Goal: Task Accomplishment & Management: Use online tool/utility

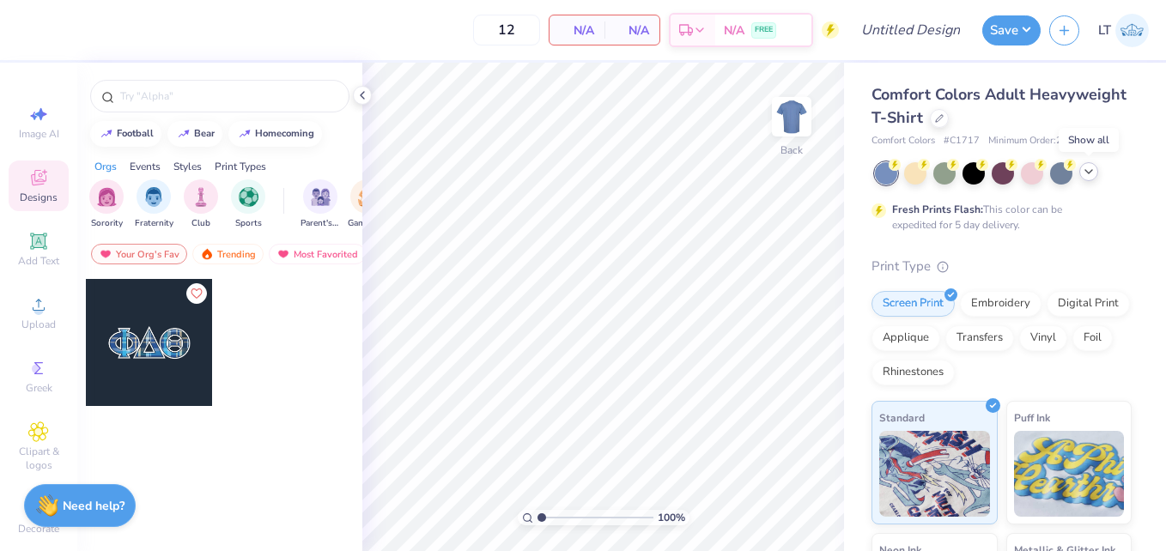
click at [1086, 174] on icon at bounding box center [1089, 172] width 14 height 14
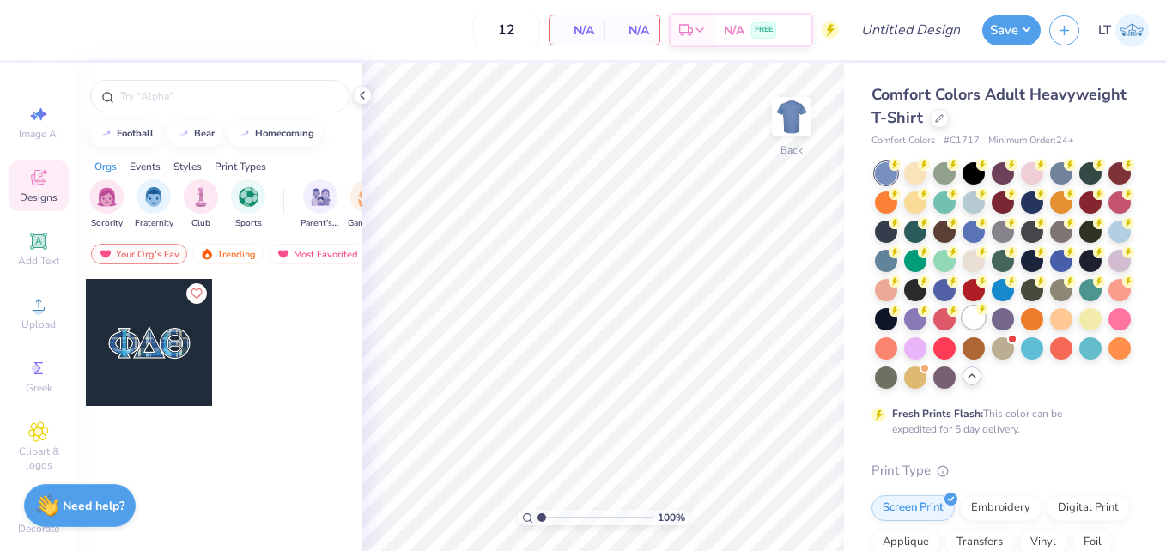
click at [962, 329] on div at bounding box center [973, 317] width 22 height 22
click at [240, 91] on input "text" at bounding box center [228, 96] width 220 height 17
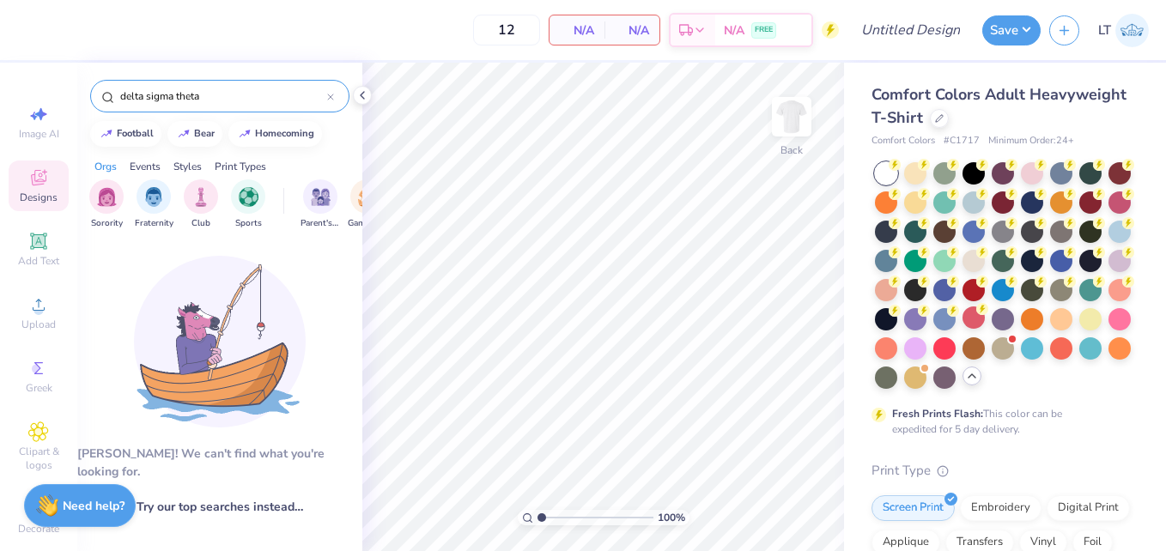
type input "delta sigma theta"
click at [149, 201] on img "filter for Fraternity" at bounding box center [153, 195] width 19 height 20
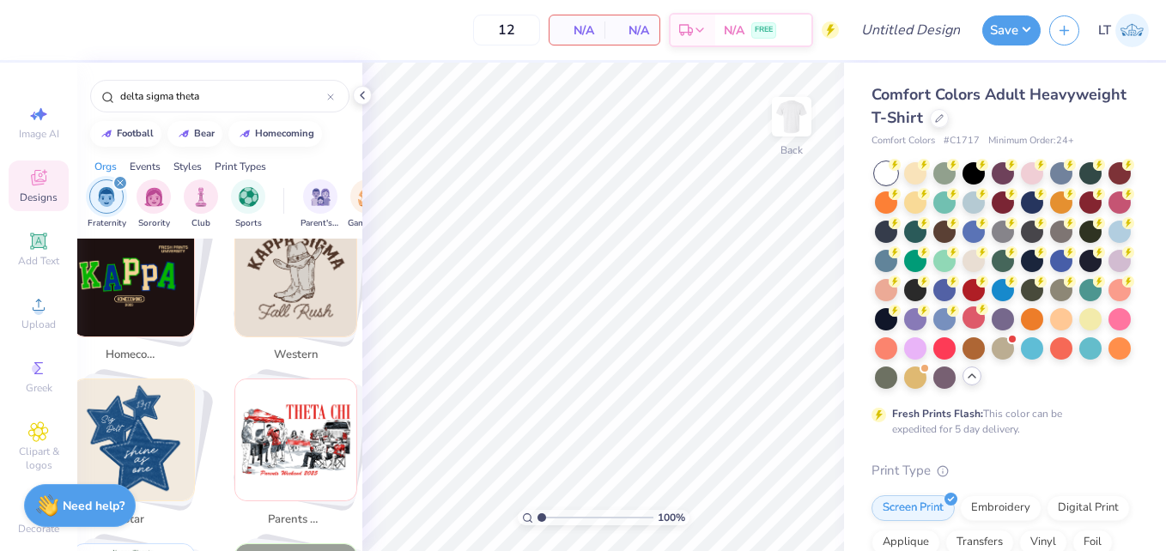
scroll to position [512, 0]
click at [36, 313] on icon at bounding box center [38, 304] width 21 height 21
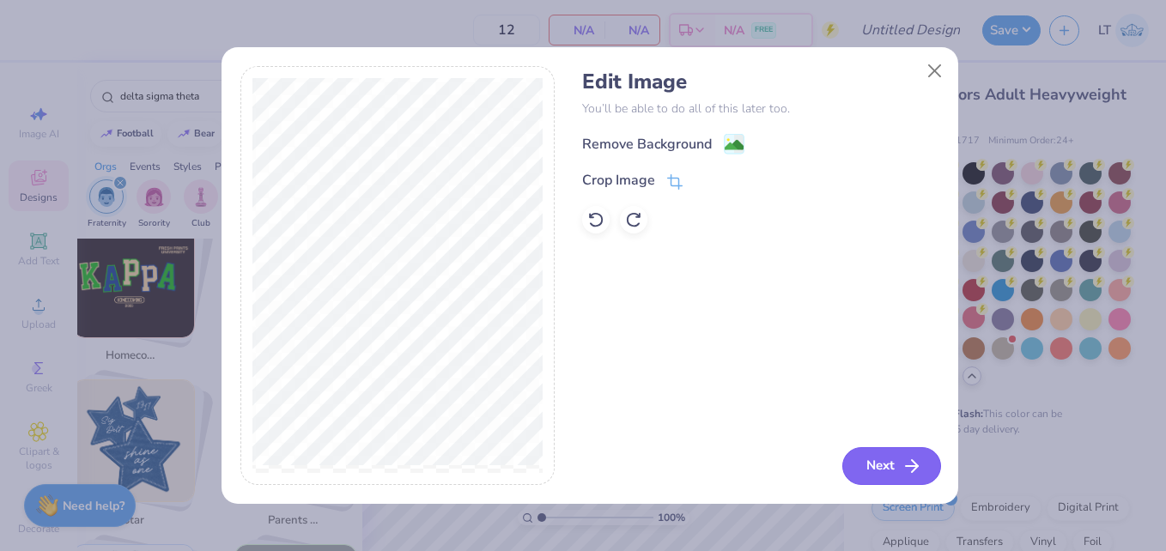
click at [893, 476] on button "Next" at bounding box center [891, 466] width 99 height 38
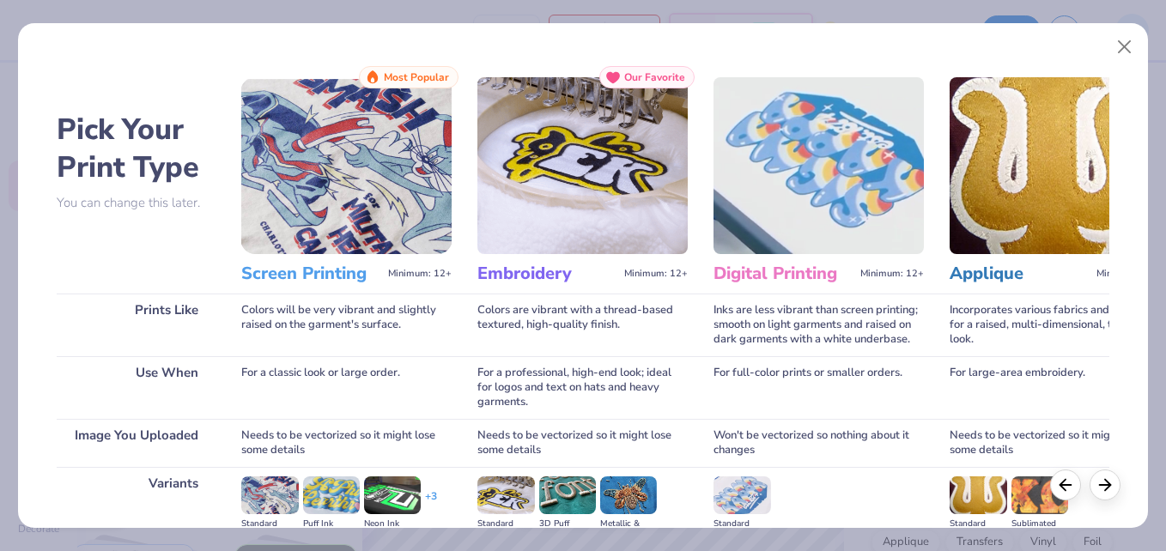
click at [383, 242] on img at bounding box center [346, 165] width 210 height 177
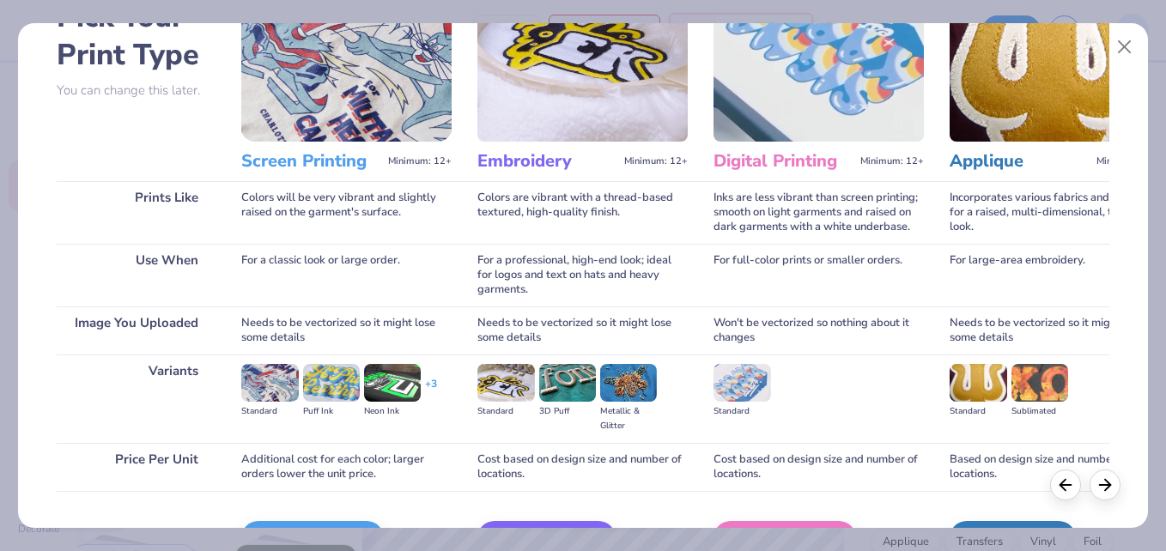
scroll to position [219, 0]
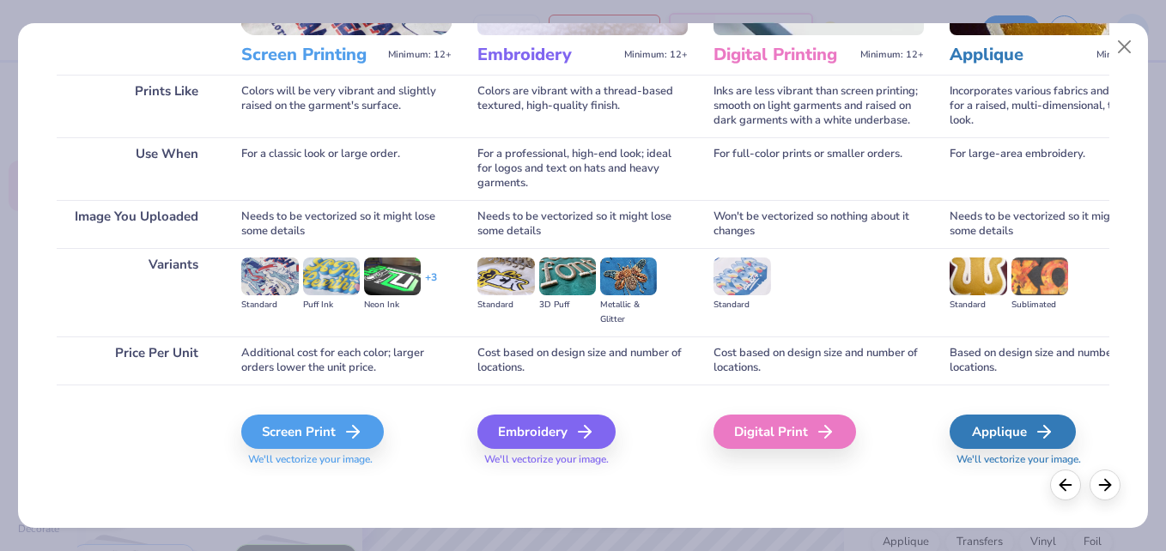
click at [784, 413] on div "Digital Print" at bounding box center [818, 431] width 210 height 92
click at [790, 445] on div "Digital Print" at bounding box center [787, 432] width 143 height 34
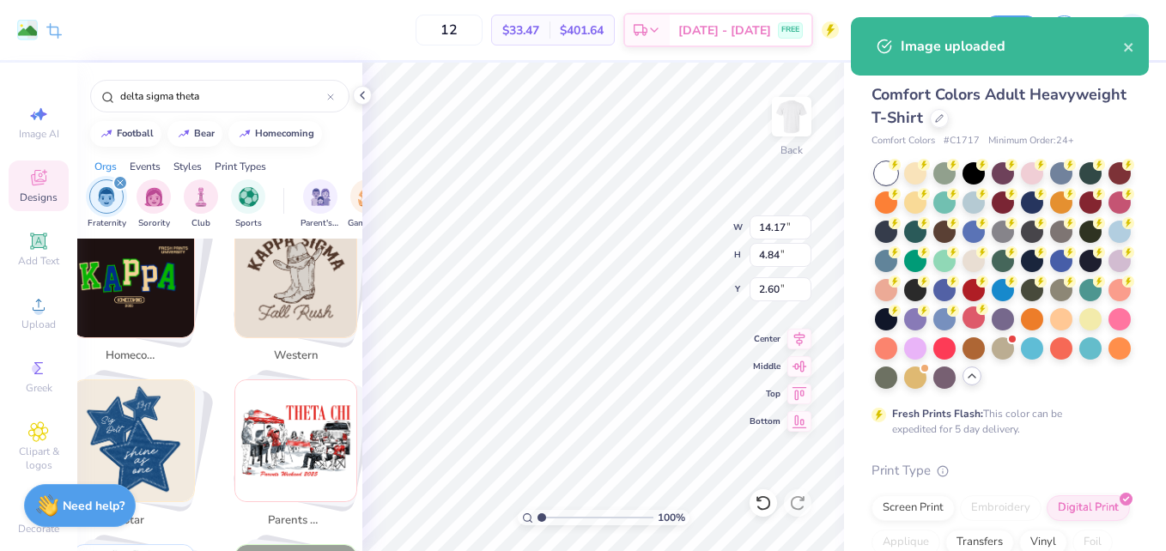
type input "2.60"
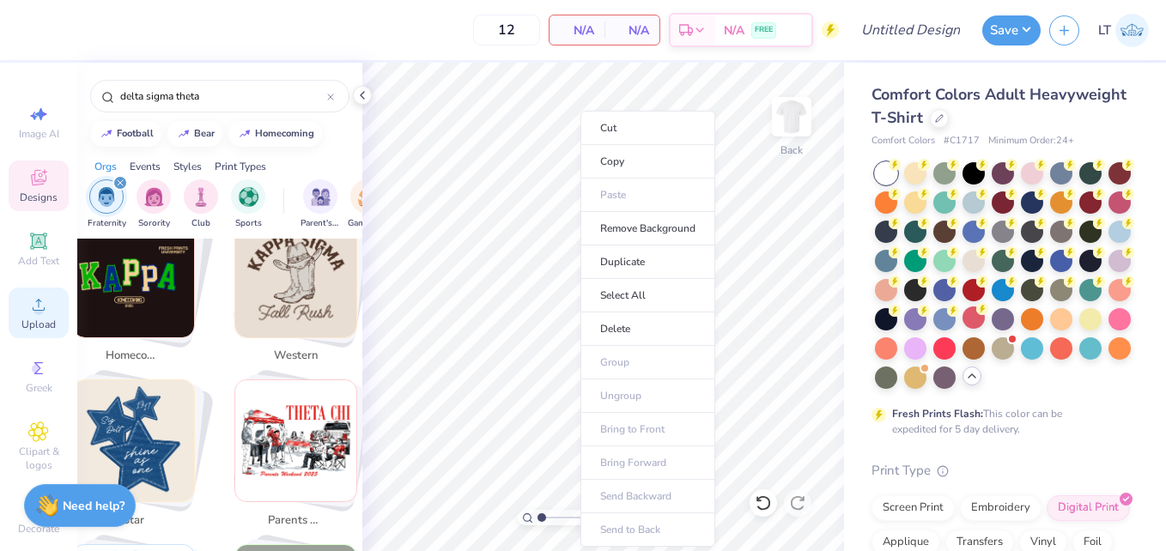
click at [36, 331] on div "Upload" at bounding box center [39, 313] width 60 height 51
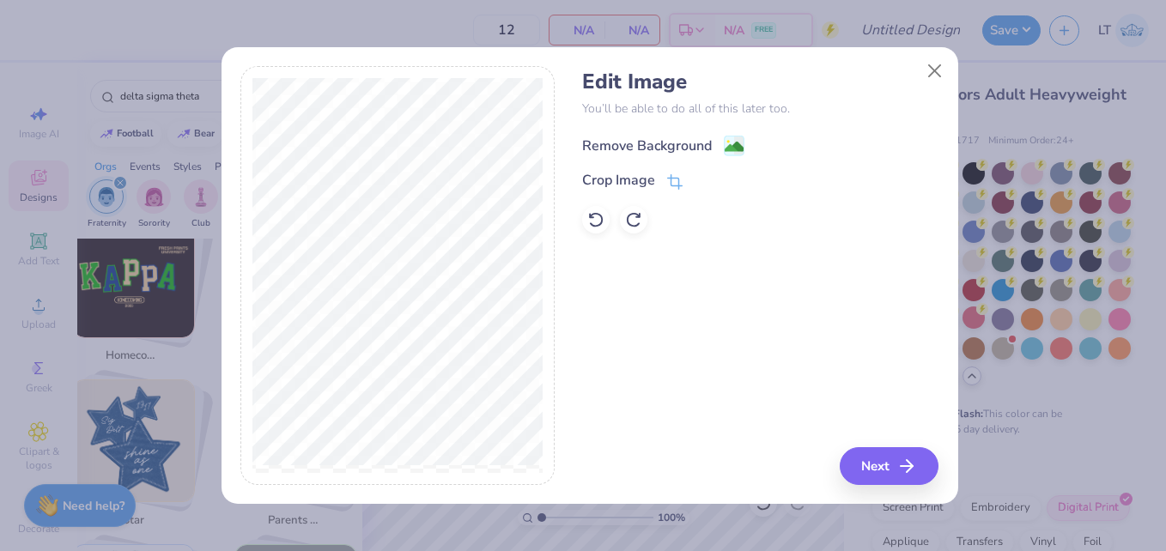
click at [673, 149] on div "Remove Background" at bounding box center [647, 146] width 130 height 21
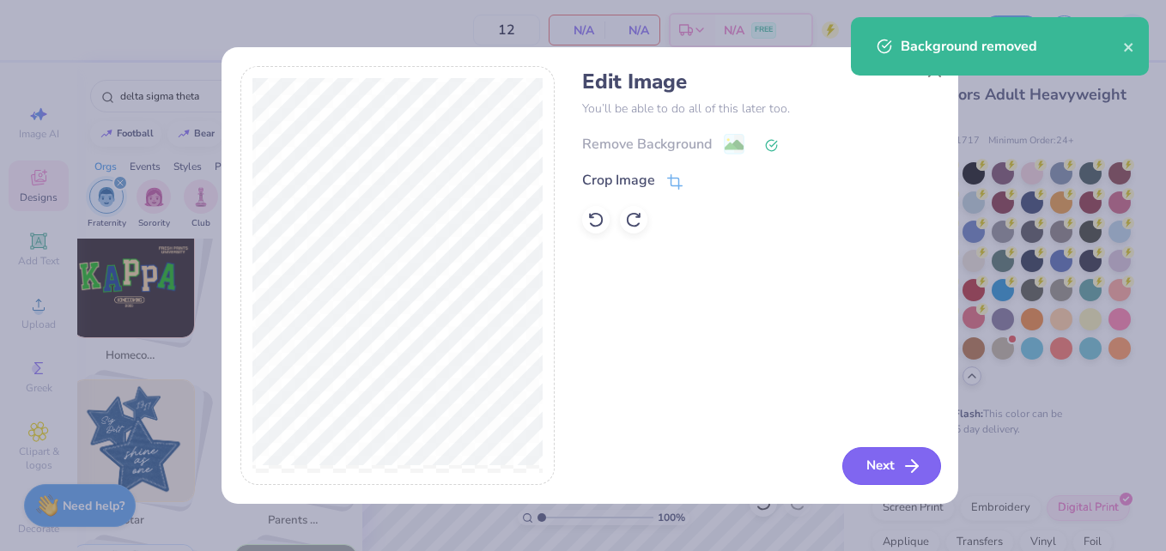
click at [872, 469] on button "Next" at bounding box center [891, 466] width 99 height 38
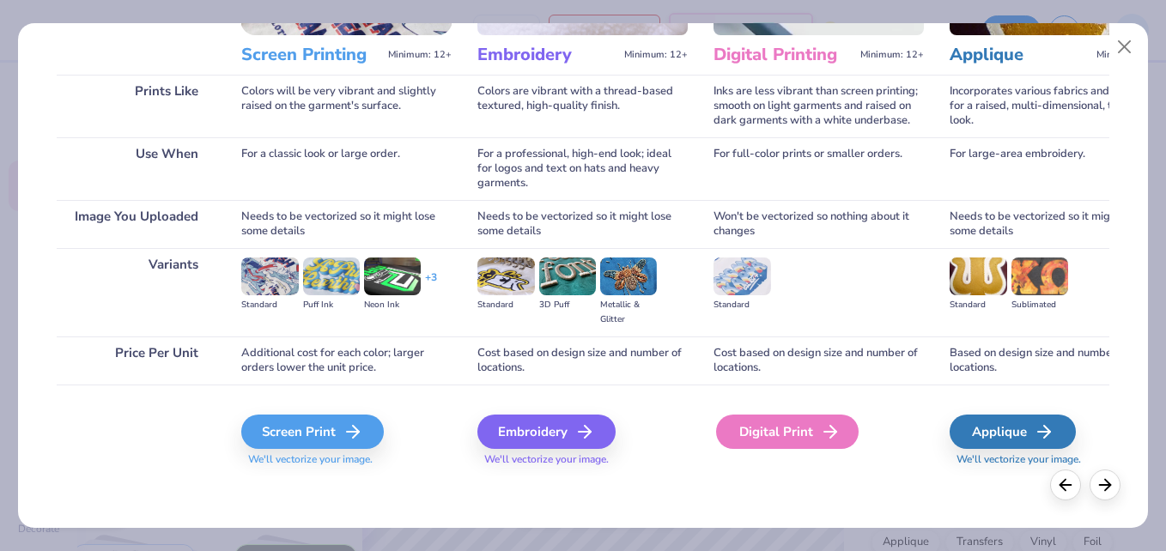
click at [829, 423] on icon at bounding box center [830, 432] width 21 height 21
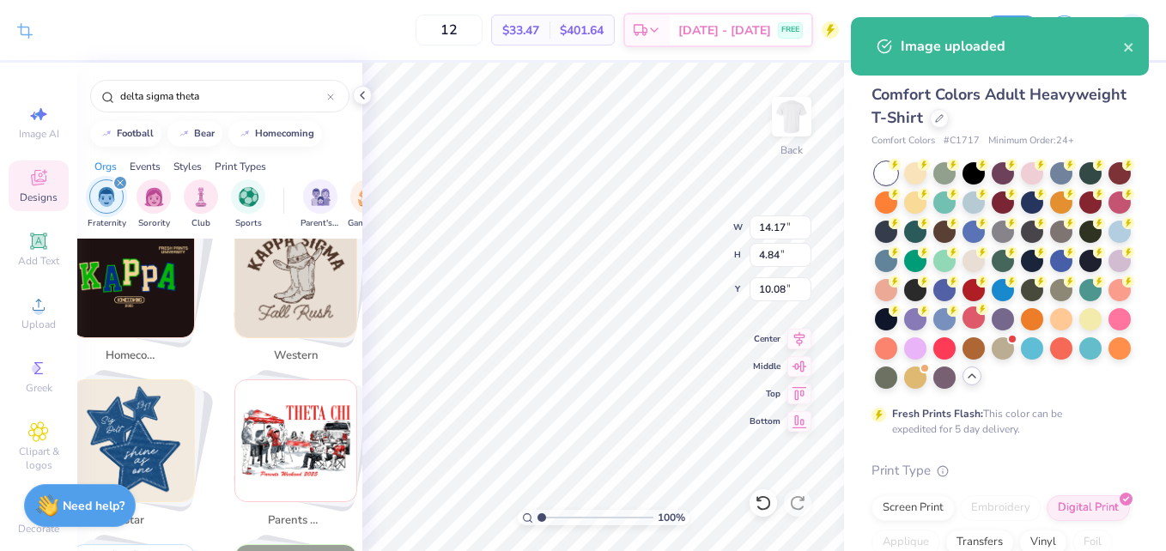
type input "2.44"
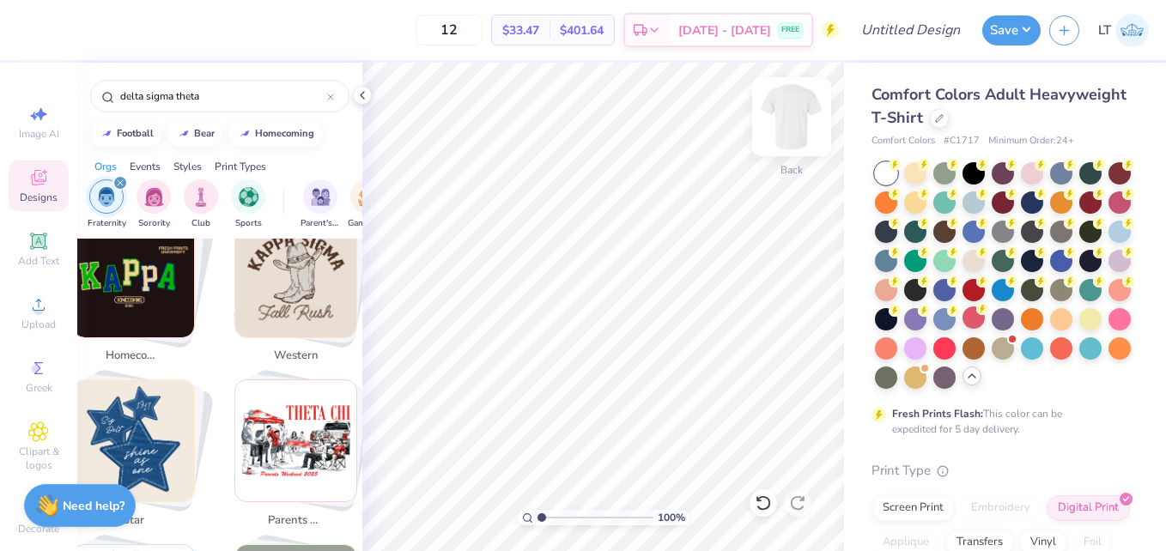
click at [798, 108] on img at bounding box center [791, 116] width 69 height 69
click at [805, 111] on img at bounding box center [791, 116] width 69 height 69
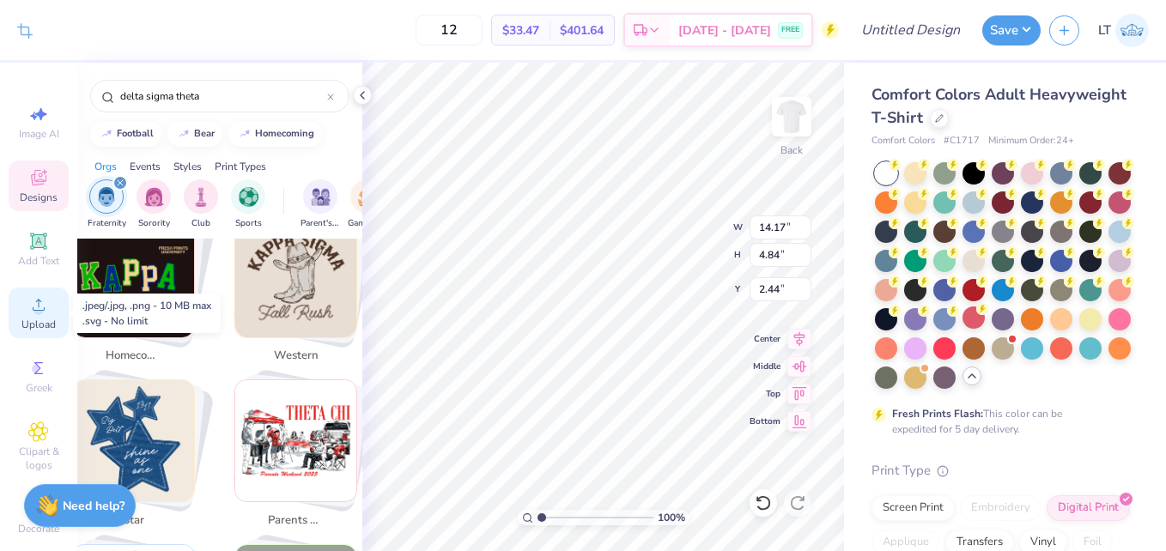
scroll to position [39, 0]
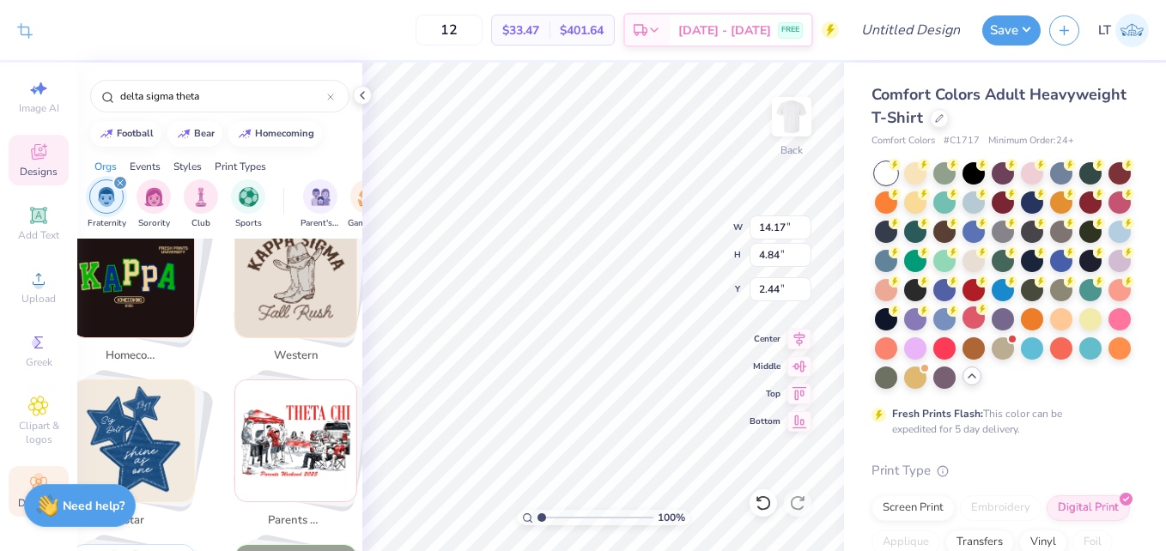
click at [30, 477] on icon at bounding box center [38, 483] width 16 height 12
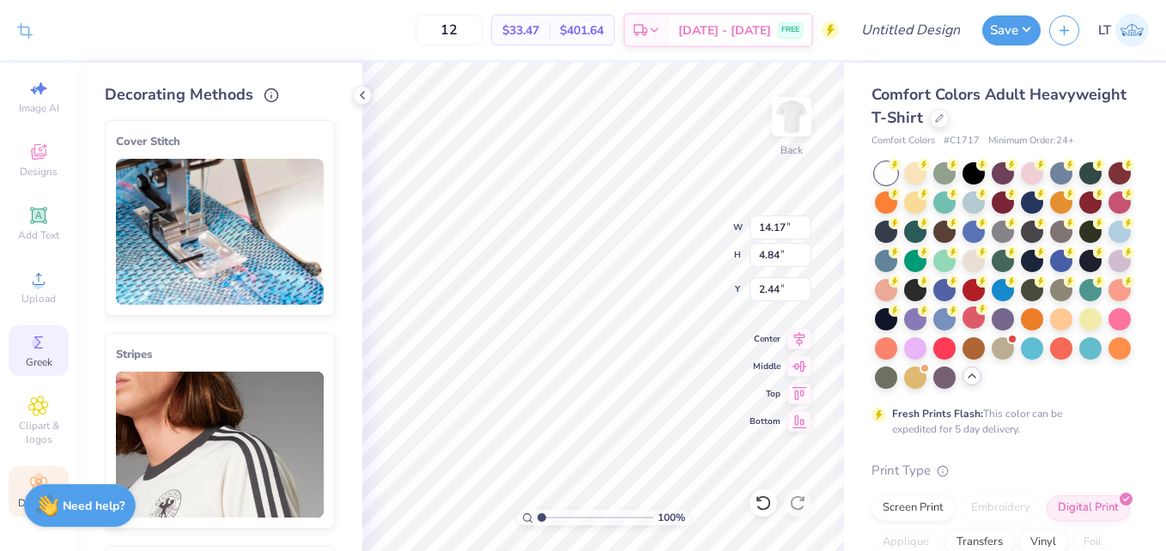
click at [34, 337] on icon at bounding box center [38, 343] width 9 height 12
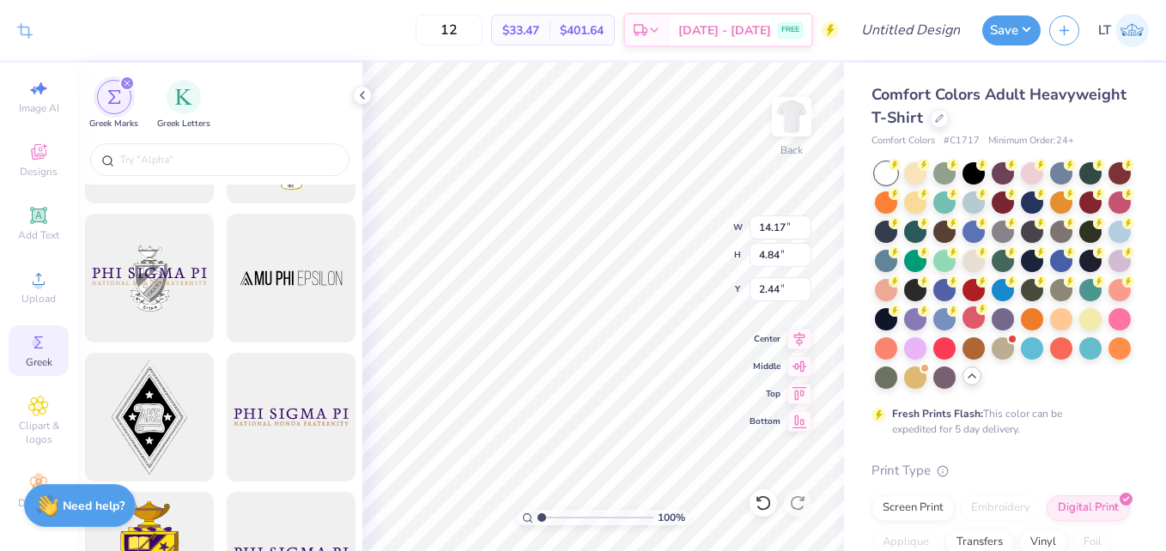
scroll to position [250, 0]
click at [180, 105] on div "filter for Greek Letters" at bounding box center [184, 95] width 34 height 34
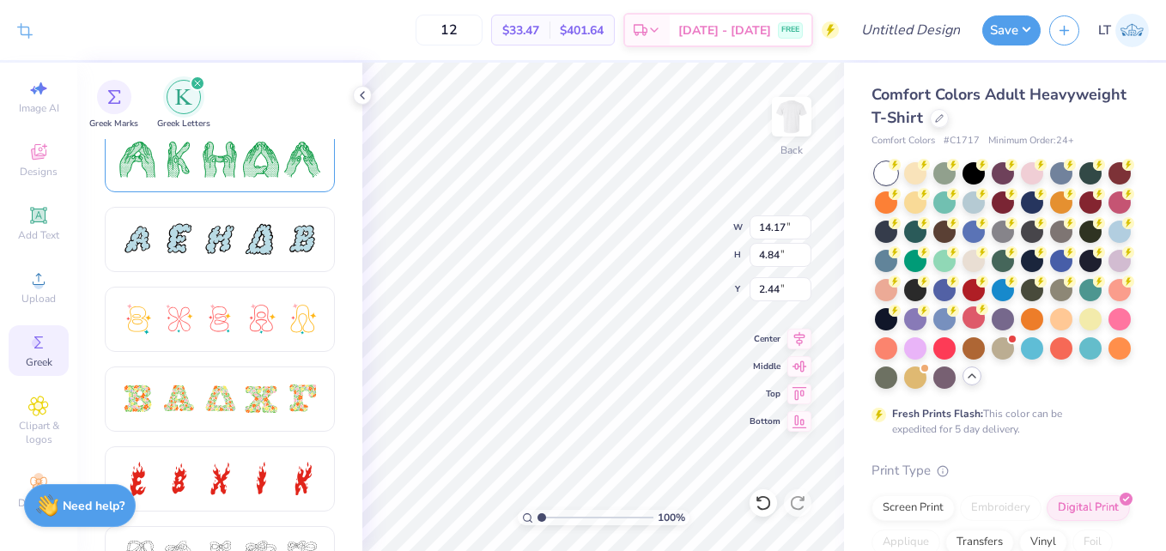
scroll to position [341, 0]
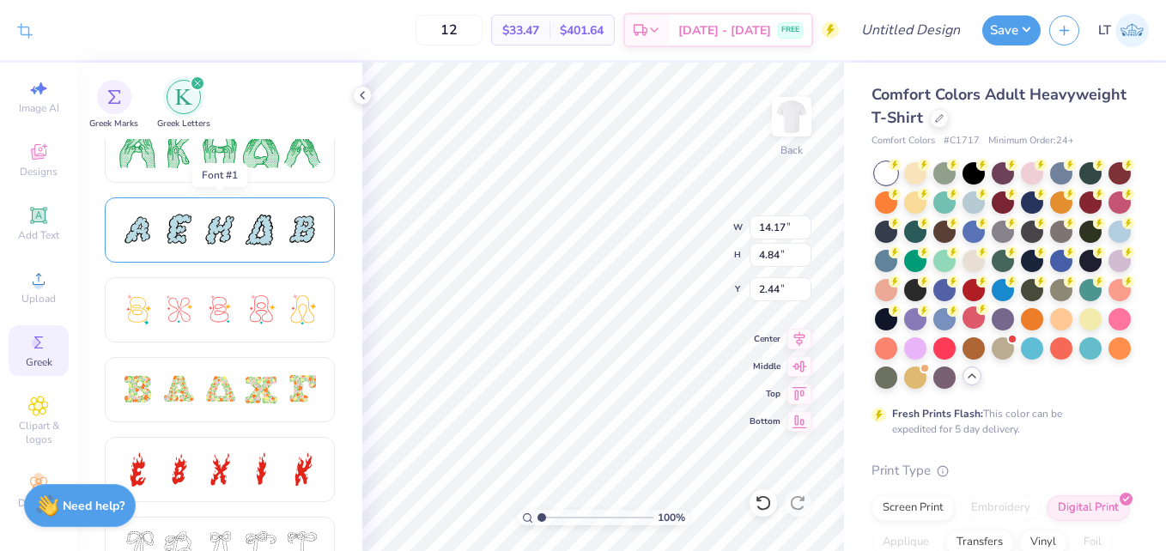
click at [276, 232] on div at bounding box center [261, 230] width 36 height 36
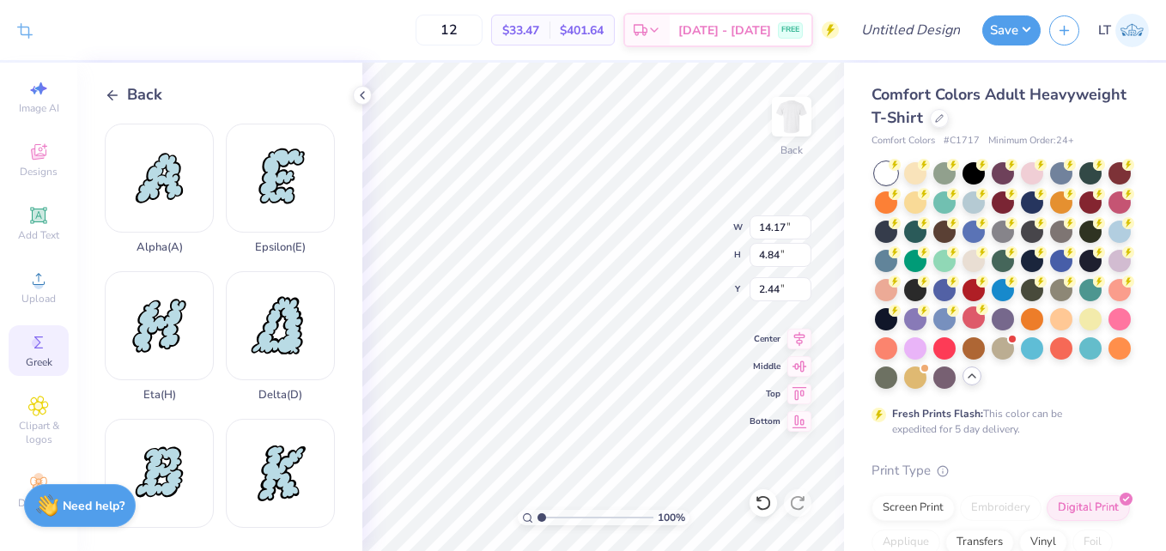
click at [117, 96] on icon at bounding box center [112, 95] width 15 height 15
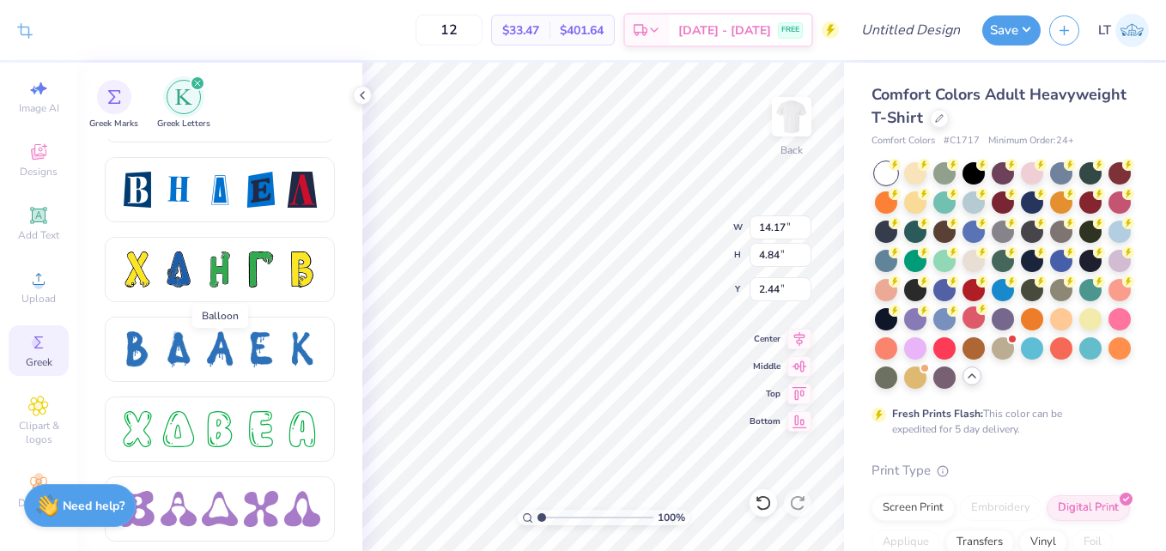
scroll to position [2452, 0]
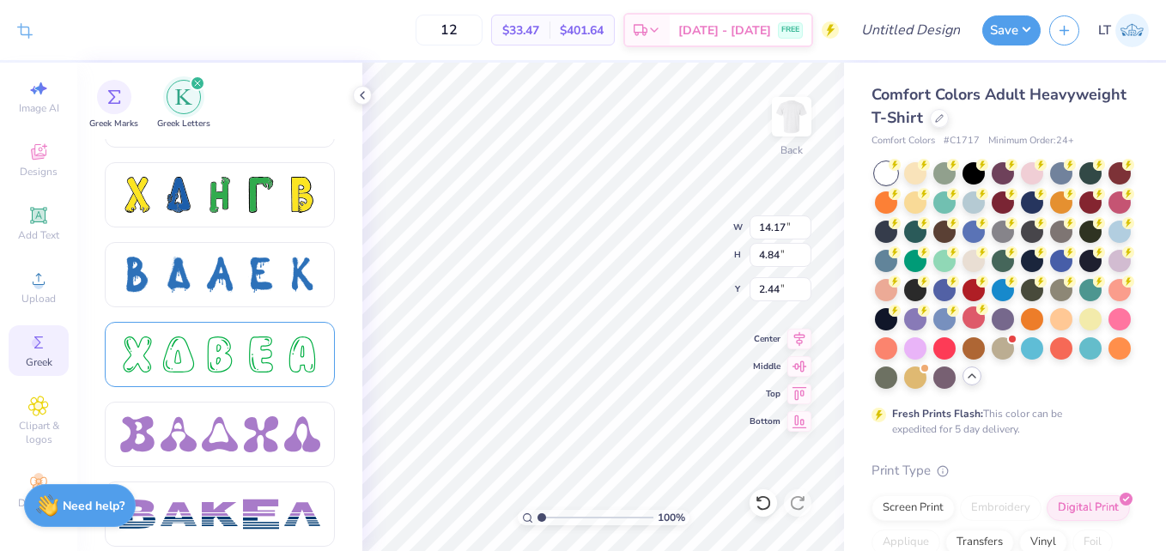
click at [271, 375] on div at bounding box center [220, 354] width 230 height 65
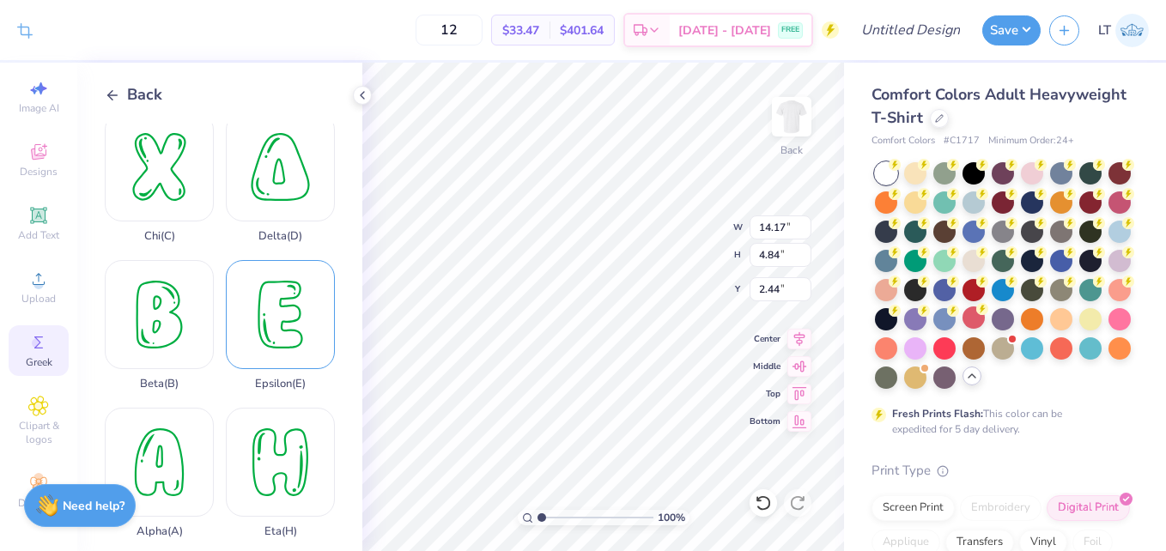
scroll to position [0, 0]
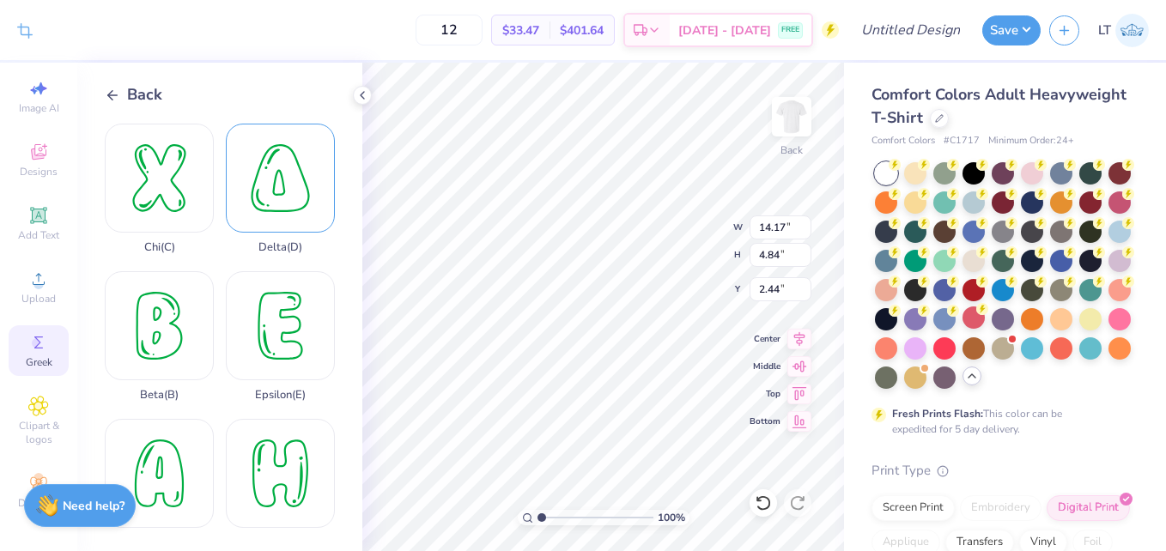
click at [274, 199] on div "Delta ( D )" at bounding box center [280, 189] width 109 height 130
type input "8.45"
type input "9.79"
type input "7.60"
type input "2.29"
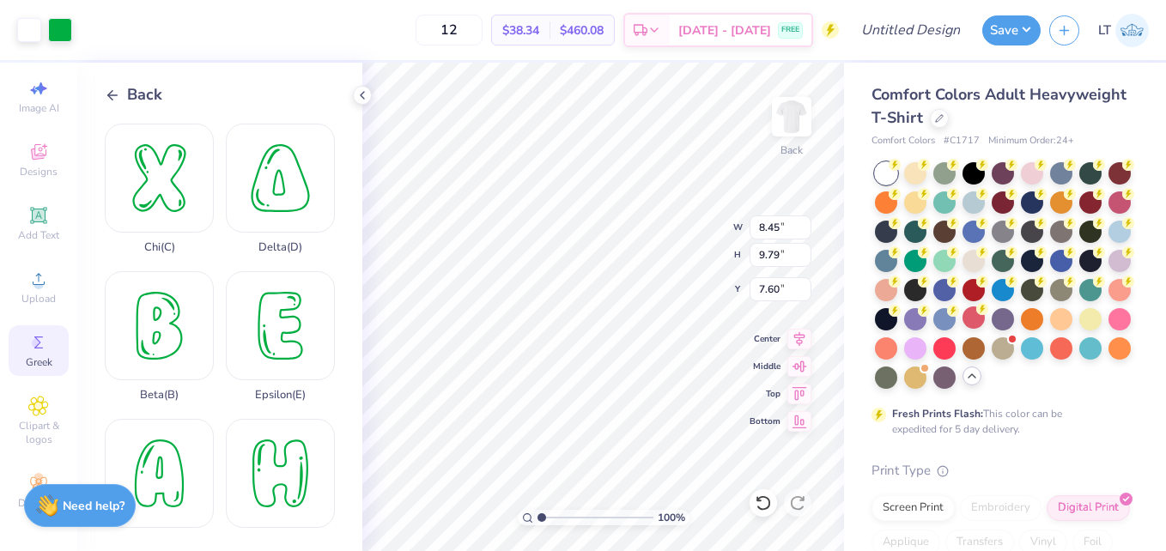
type input "2.65"
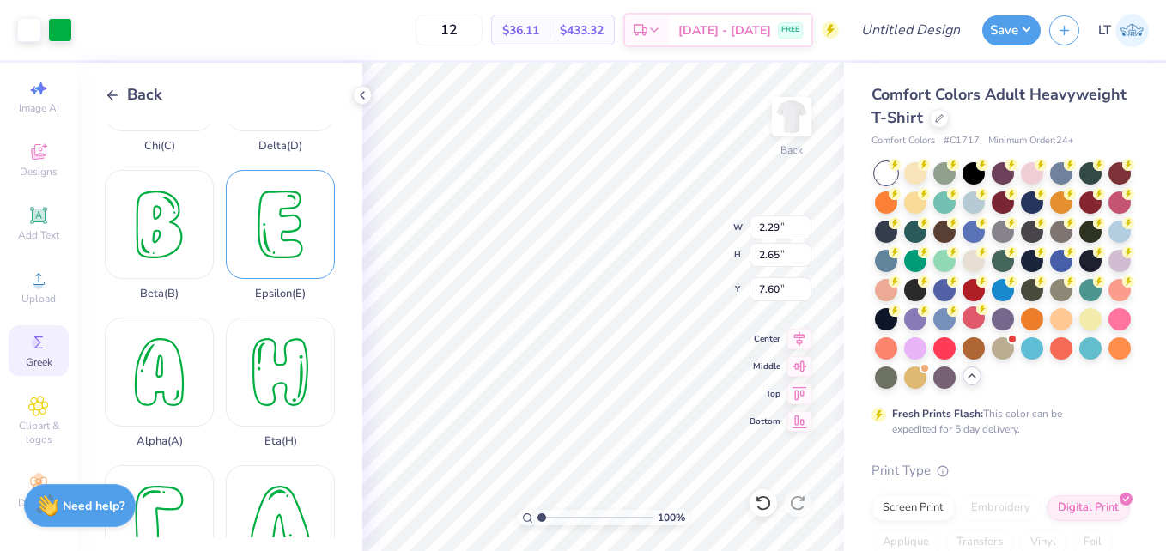
scroll to position [100, 0]
click at [269, 250] on div "Epsilon ( E )" at bounding box center [280, 236] width 109 height 130
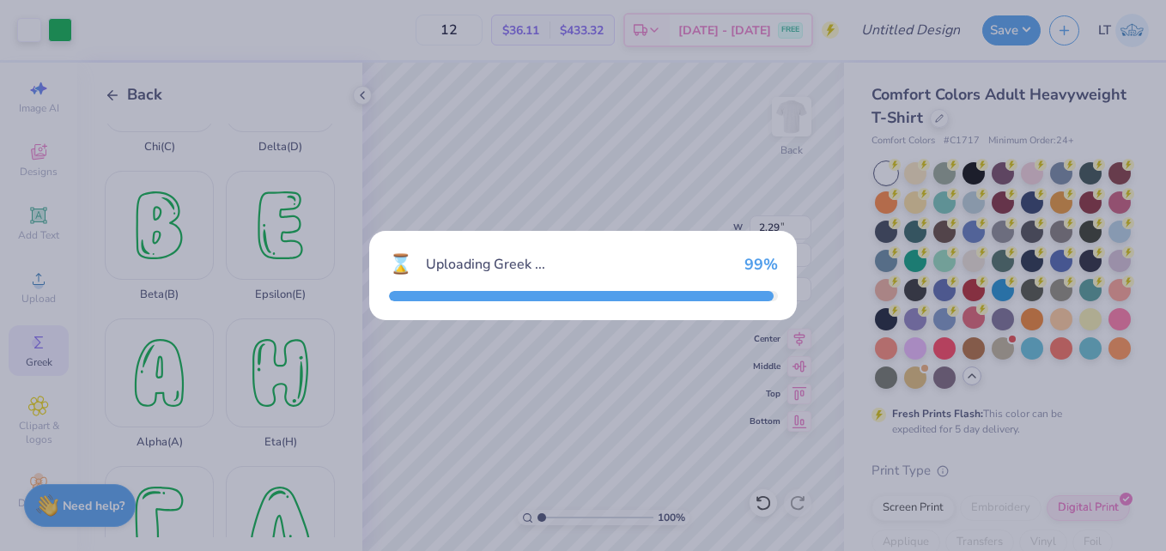
type input "6.48"
type input "9.79"
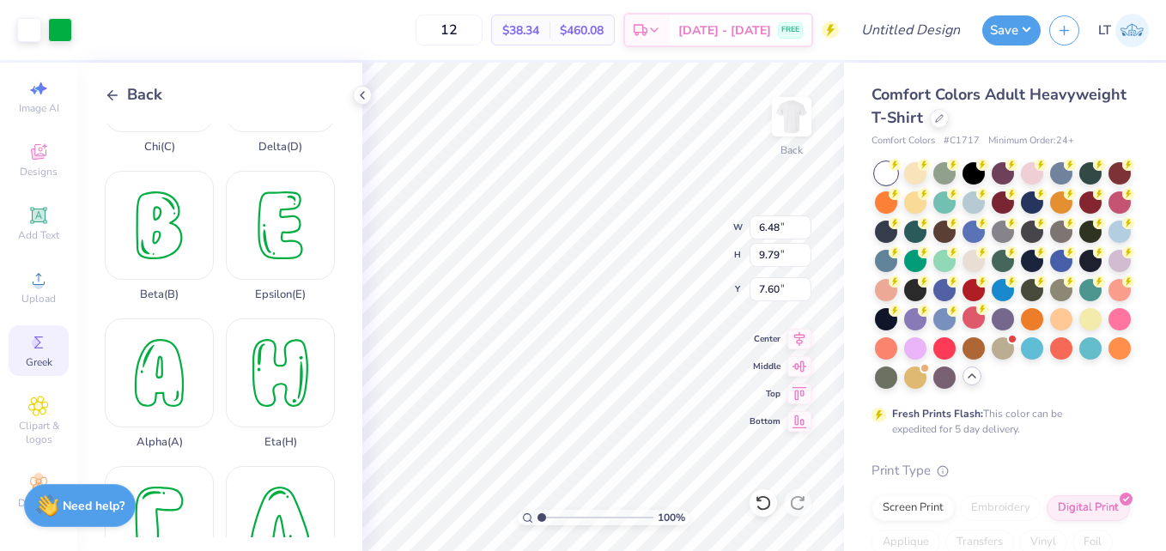
type input "4.11"
type input "6.21"
click at [912, 481] on div "Print Type" at bounding box center [1001, 471] width 260 height 20
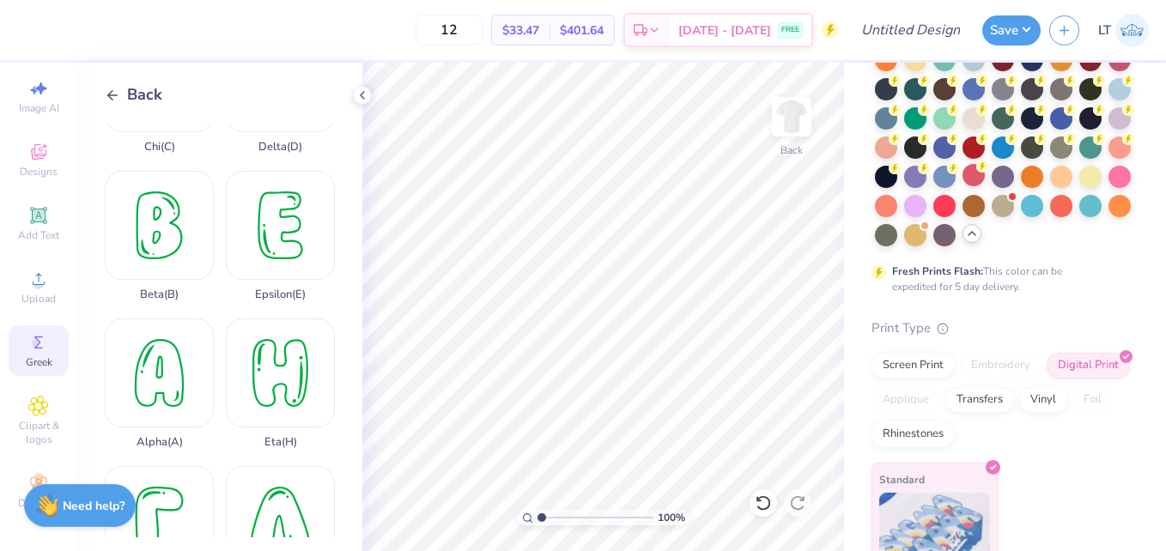
scroll to position [144, 0]
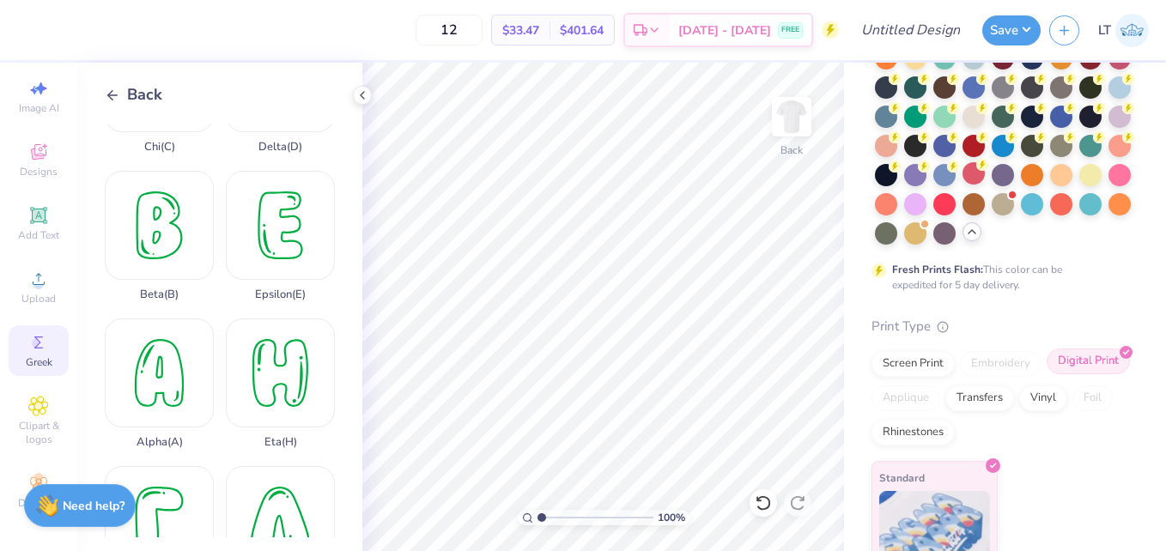
click at [1047, 374] on div "Digital Print" at bounding box center [1088, 362] width 83 height 26
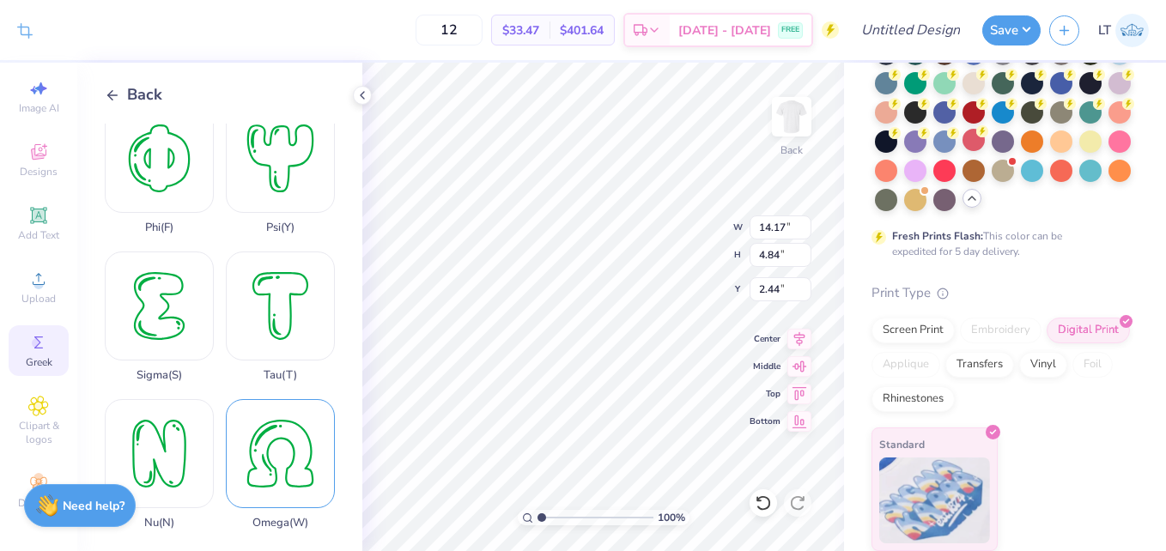
scroll to position [1042, 0]
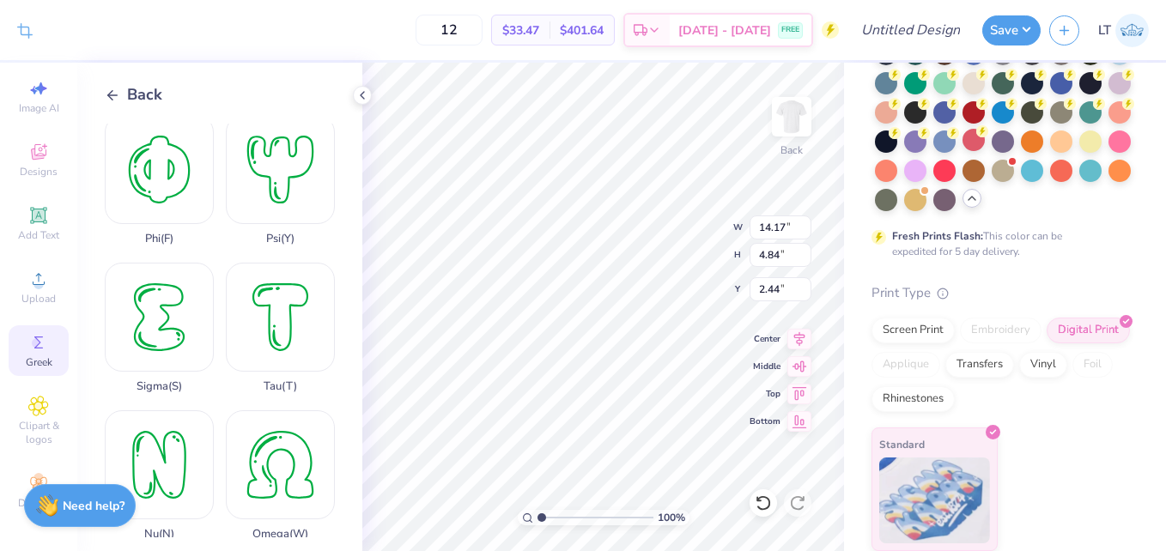
click at [101, 87] on div "Back Chi ( C ) Delta ( D ) Beta ( B ) Epsilon ( E ) Alpha ( A ) Eta ( H ) Gamma…" at bounding box center [219, 307] width 285 height 488
click at [109, 94] on polyline at bounding box center [110, 94] width 4 height 9
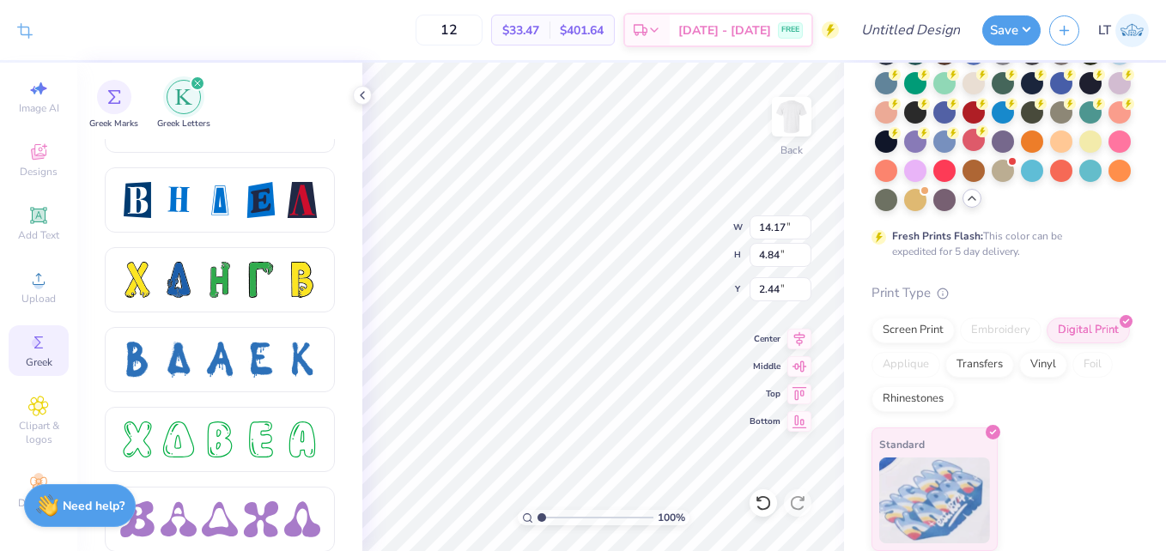
scroll to position [2368, 0]
click at [287, 358] on div at bounding box center [302, 359] width 36 height 36
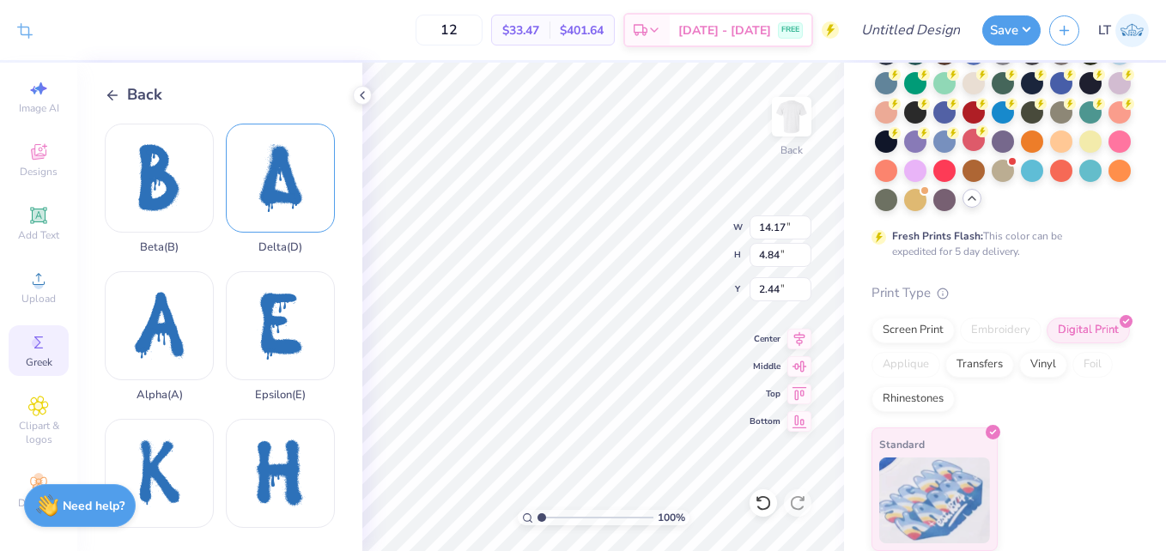
click at [281, 158] on div "Delta ( D )" at bounding box center [280, 189] width 109 height 130
type input "3.40"
type input "5.04"
type input "9.98"
type input "1.57"
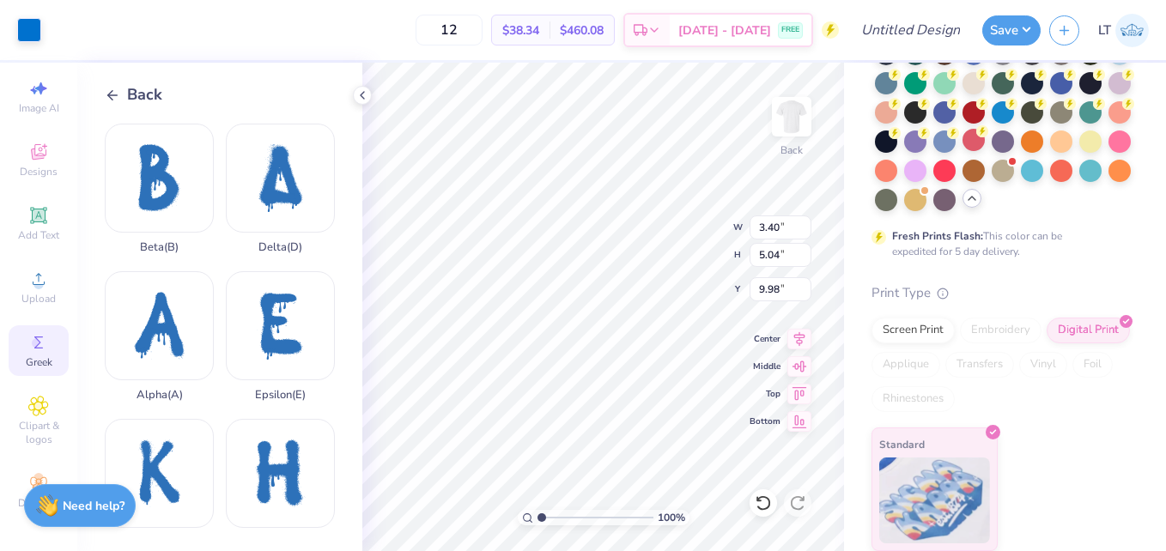
type input "2.32"
click at [300, 367] on div "Epsilon ( E )" at bounding box center [280, 336] width 109 height 130
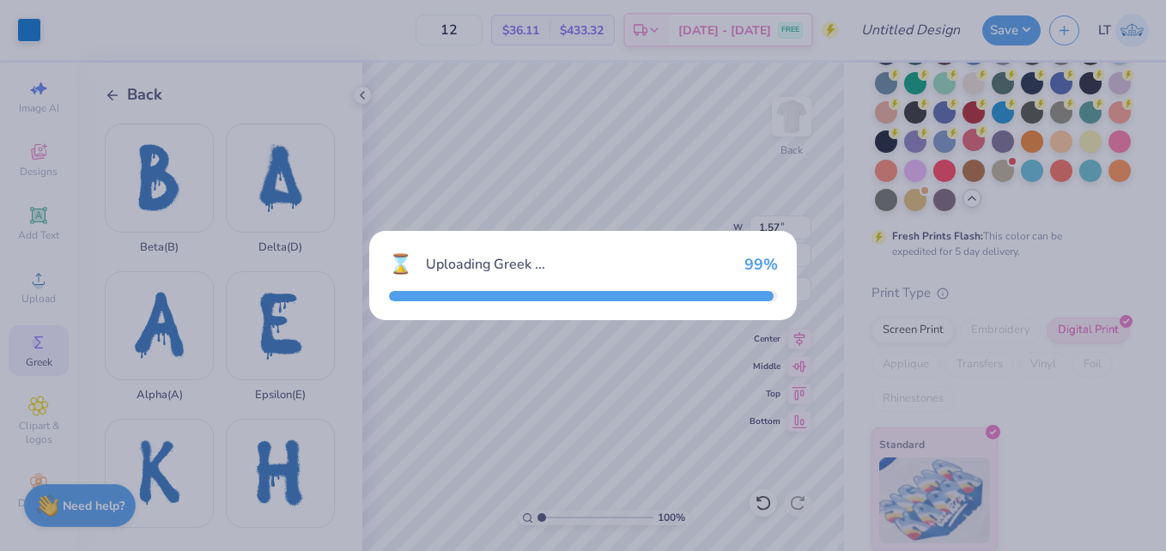
type input "3.27"
type input "4.77"
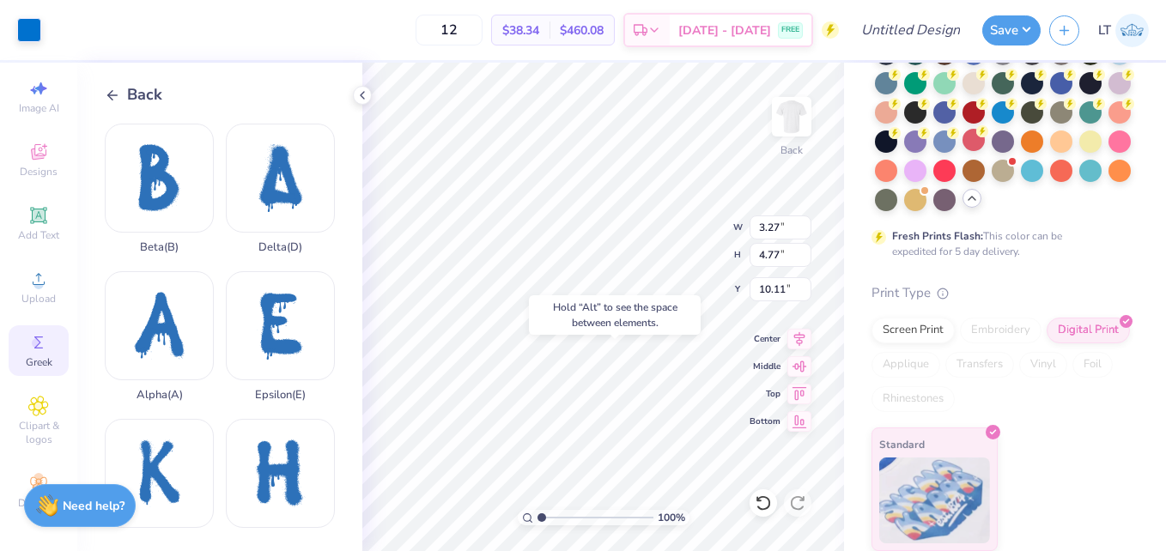
type input "14.28"
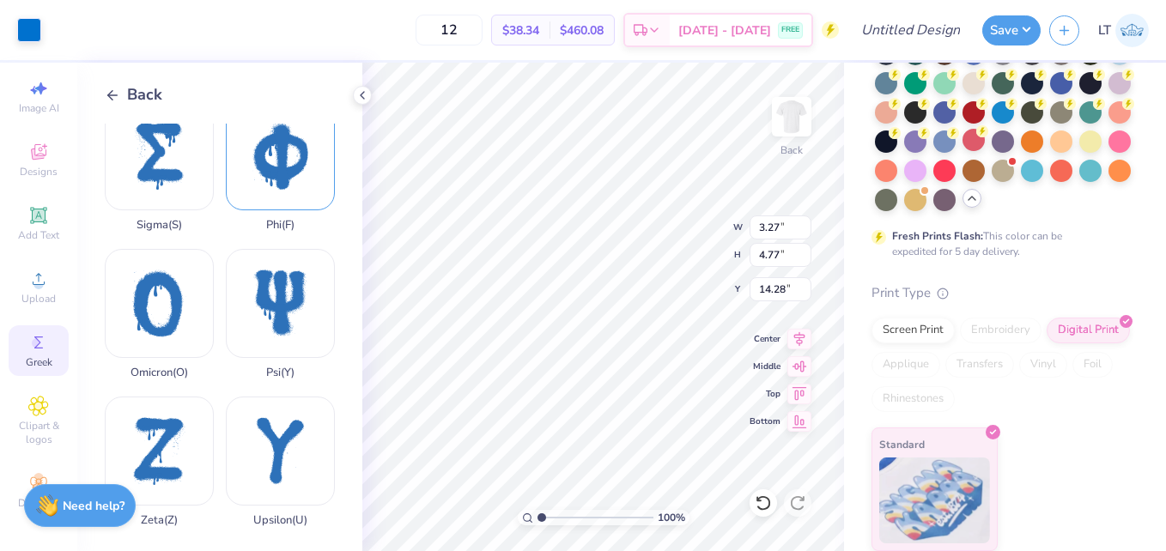
scroll to position [1284, 0]
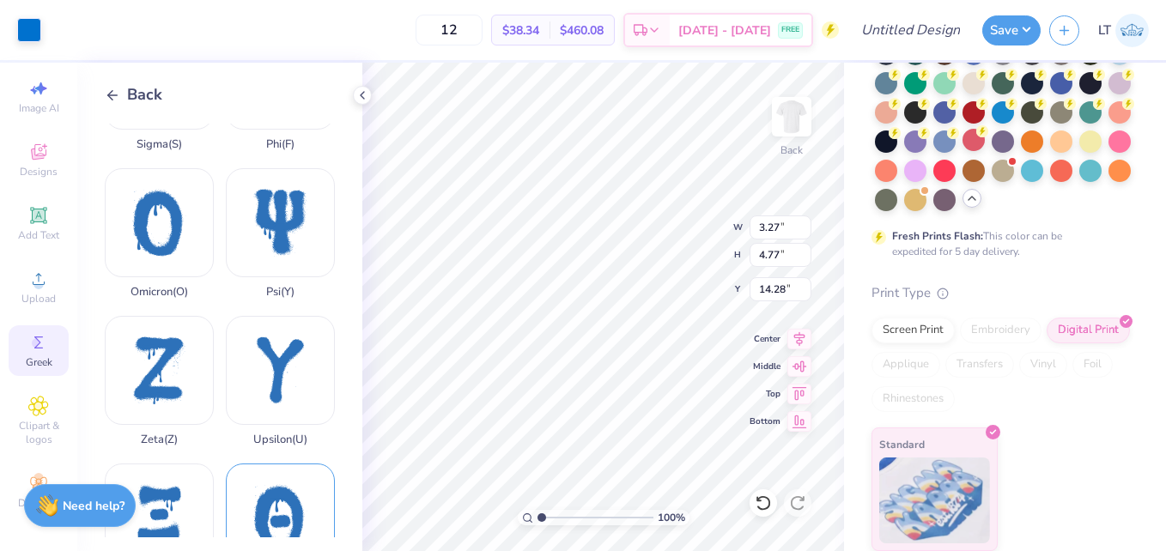
click at [274, 464] on div "Theta ( Q )" at bounding box center [280, 529] width 109 height 130
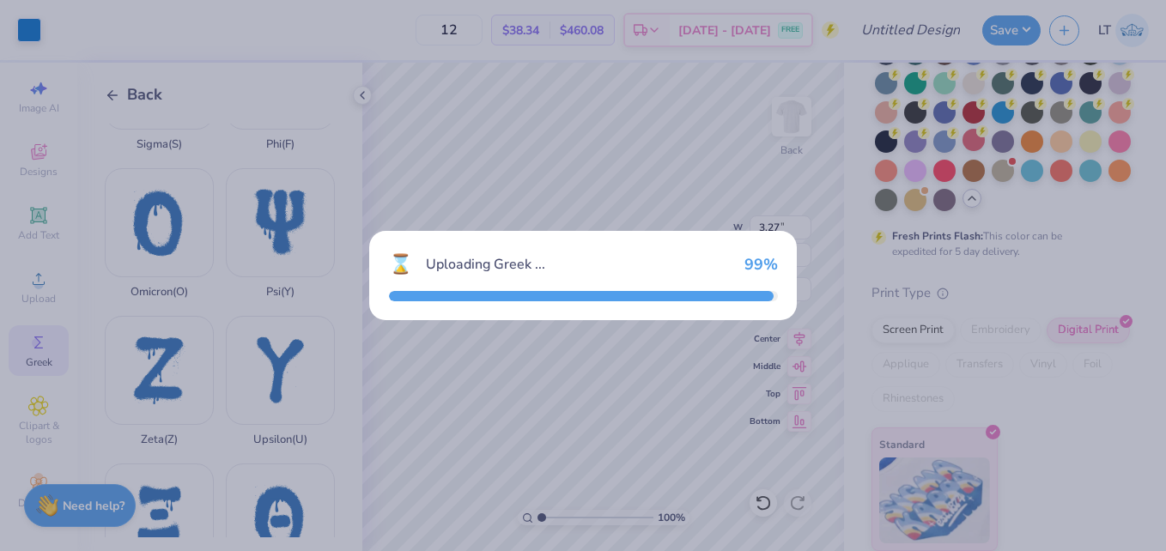
type input "3.68"
type input "4.63"
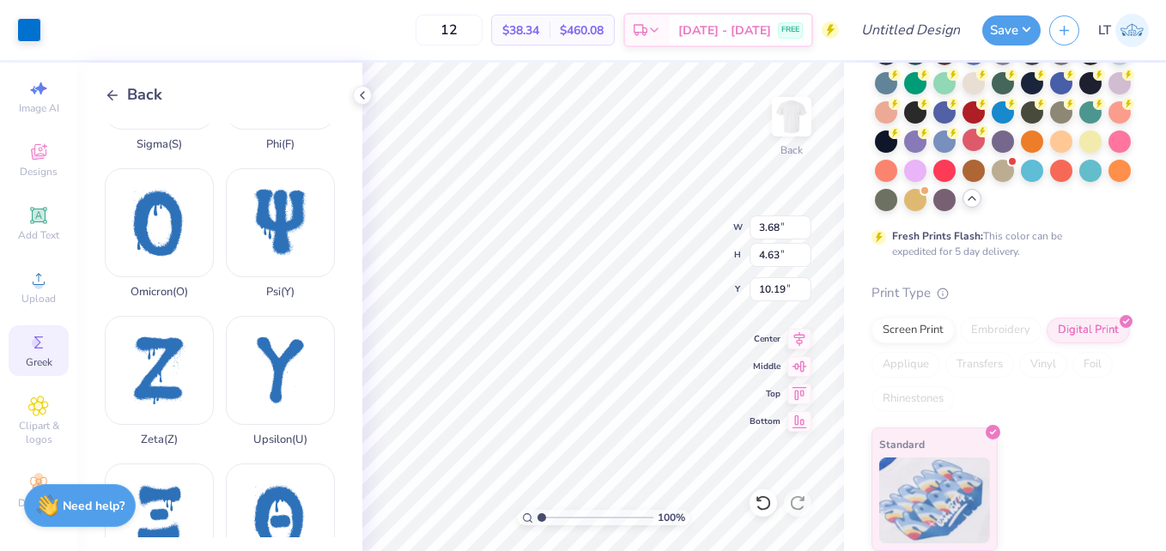
type input "12.81"
type input "14.17"
type input "4.84"
type input "2.44"
type input "2.23"
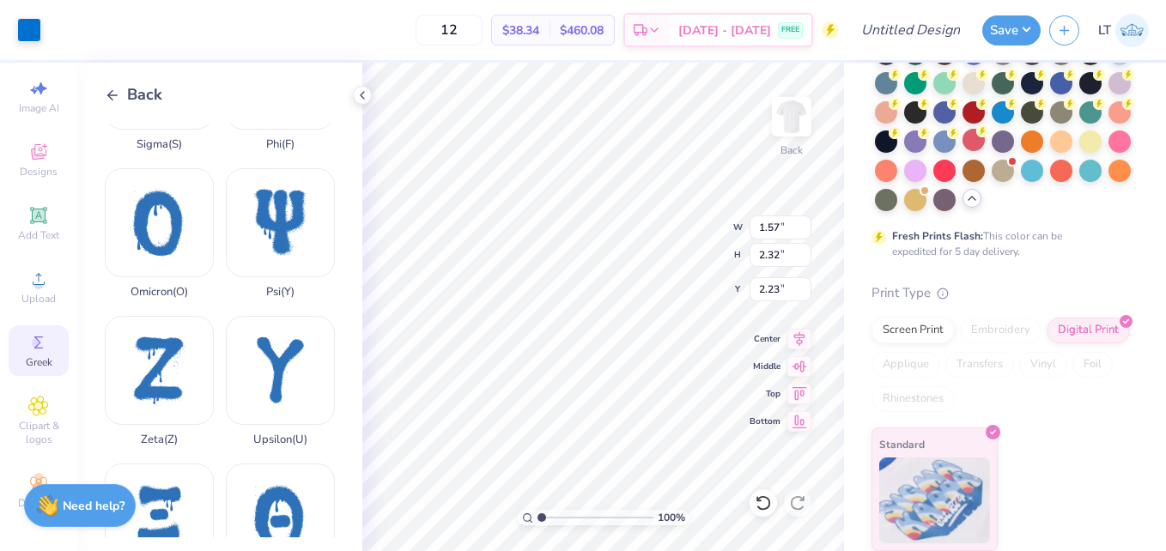
type input "3.49"
type input "5.17"
type input "3.68"
type input "4.63"
type input "2.50"
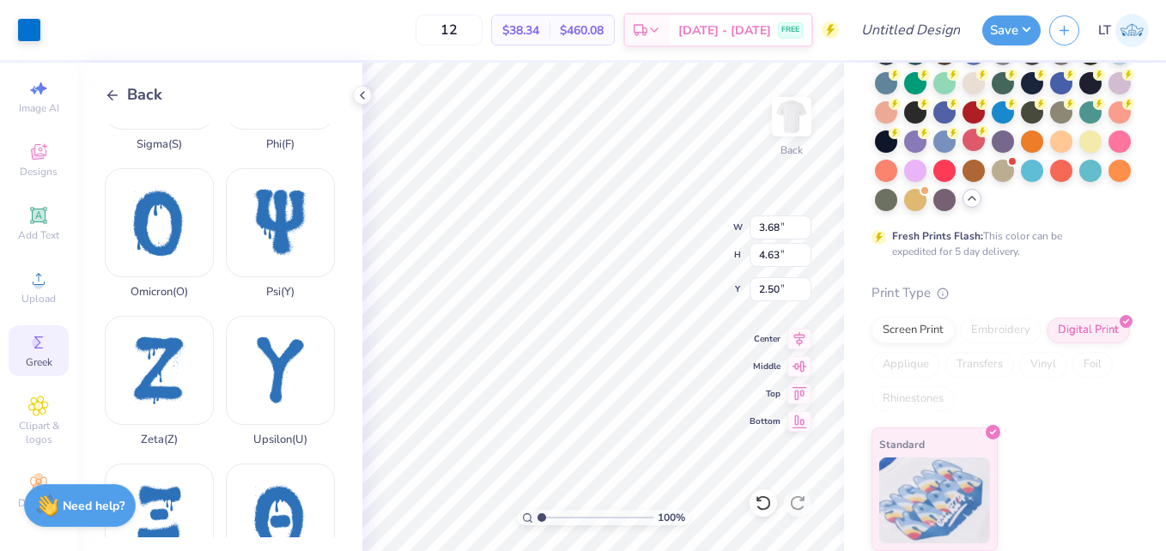
type input "3.27"
type input "4.77"
type input "2.50"
click at [779, 114] on img at bounding box center [791, 116] width 69 height 69
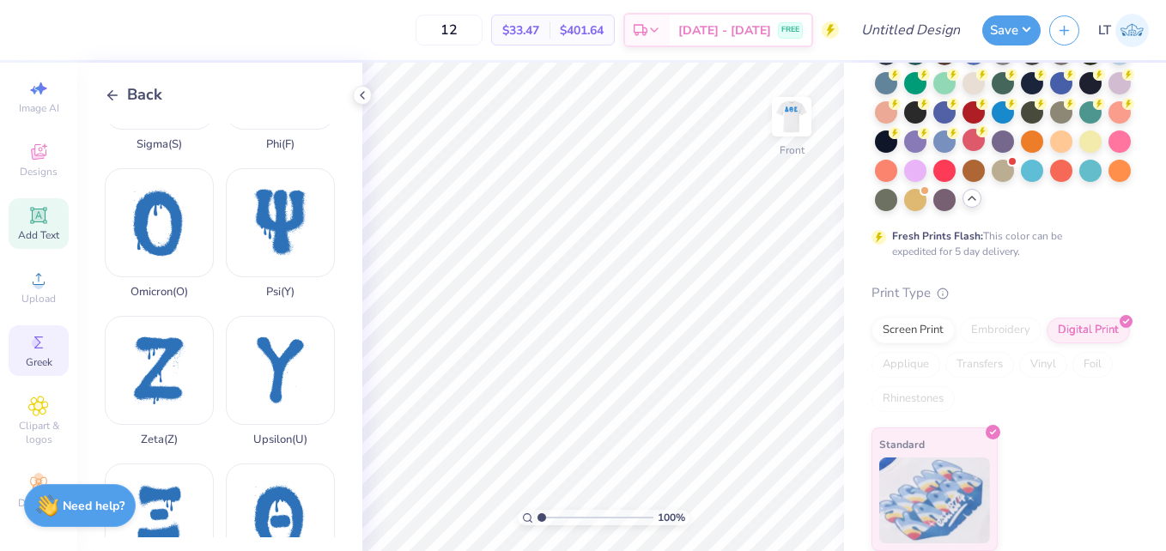
click at [28, 211] on icon at bounding box center [38, 215] width 21 height 21
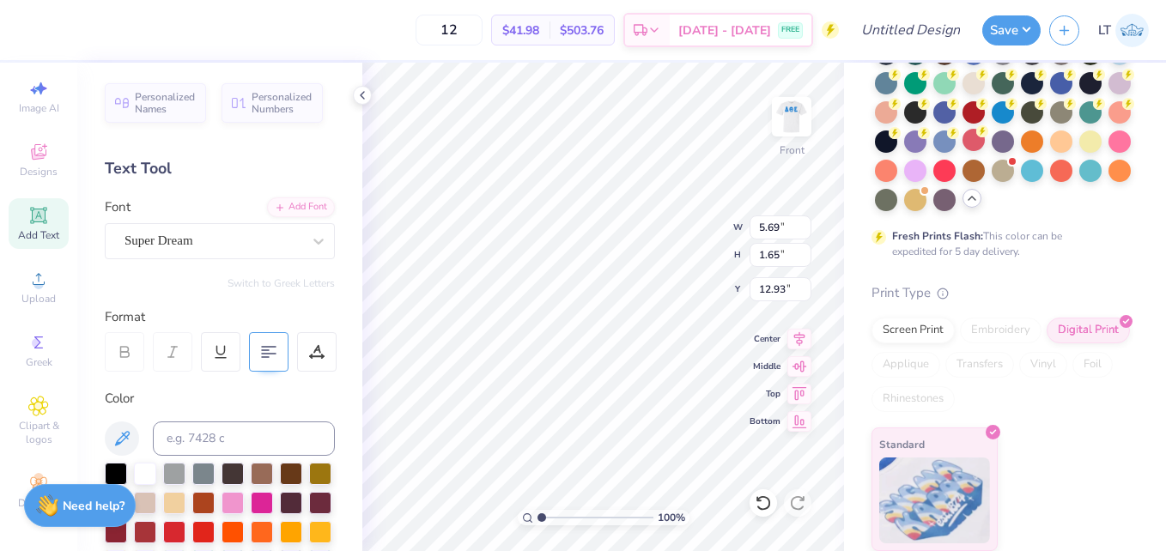
click at [266, 359] on icon at bounding box center [268, 351] width 15 height 15
click at [282, 240] on div "Super Dream" at bounding box center [213, 241] width 180 height 27
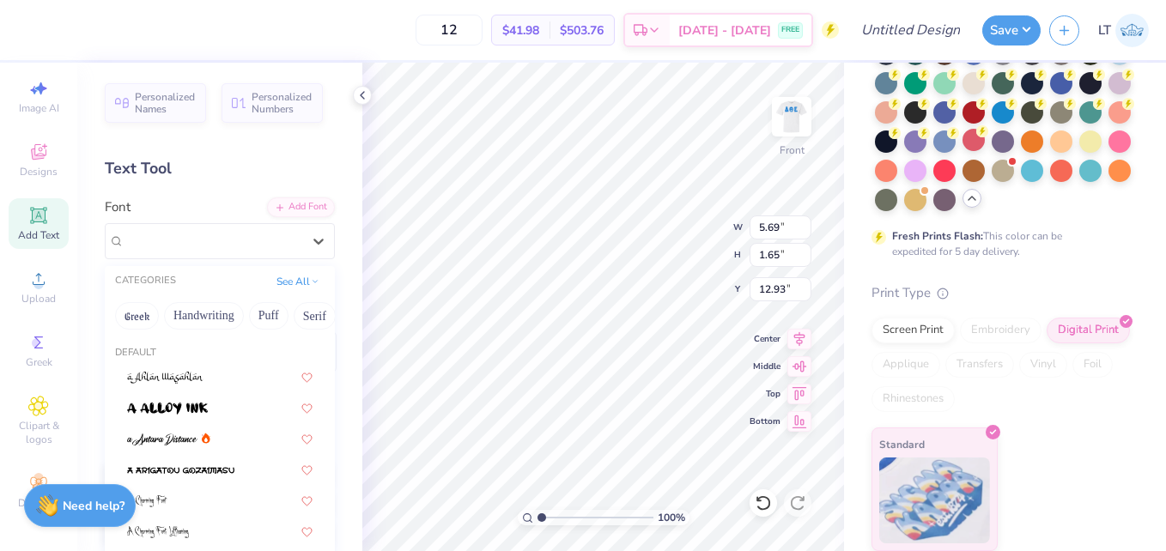
scroll to position [293, 0]
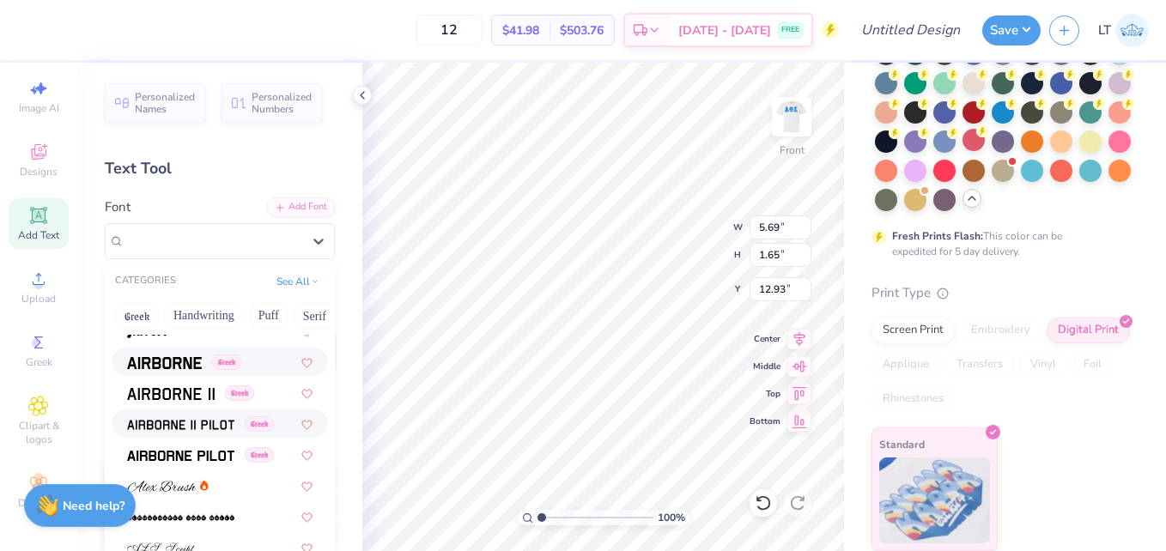
click at [177, 360] on img at bounding box center [164, 363] width 75 height 12
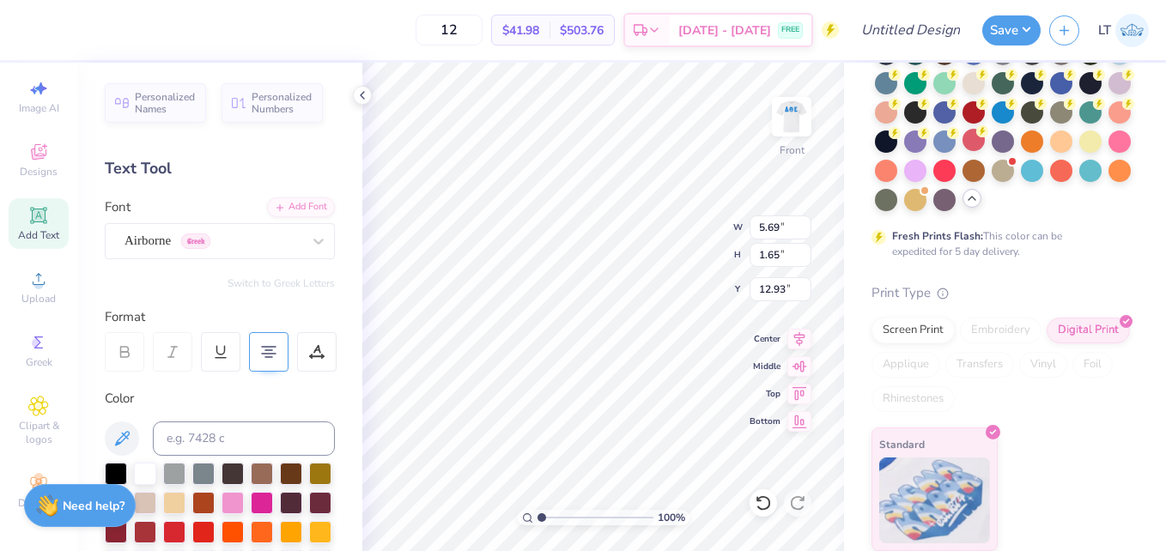
type input "5.44"
type input "1.72"
type input "12.89"
paste textarea "DST Charity Bash"
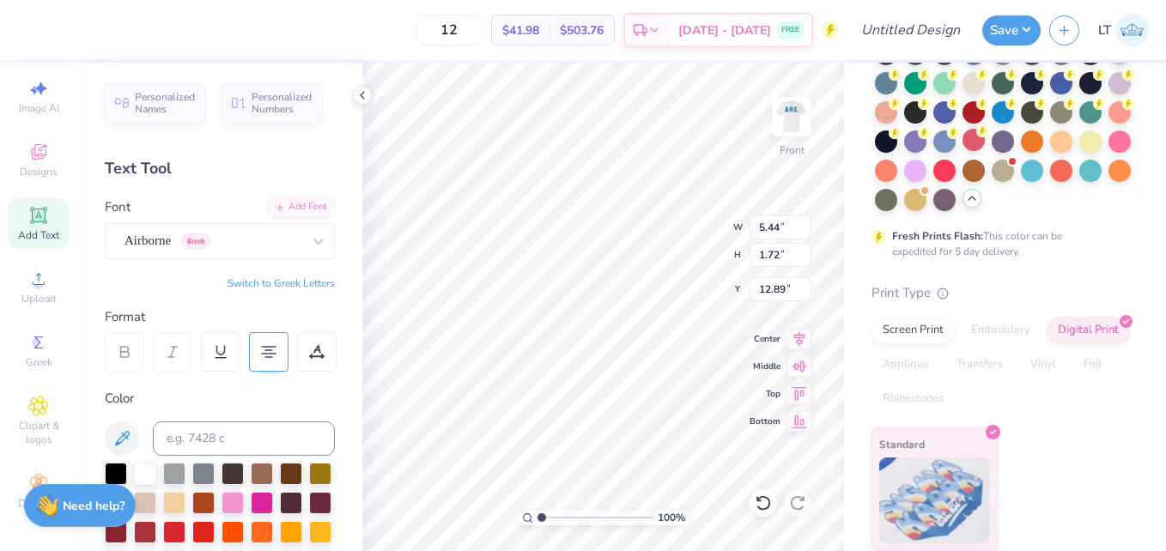
scroll to position [15, 8]
type textarea "TDST Charity BashEXT"
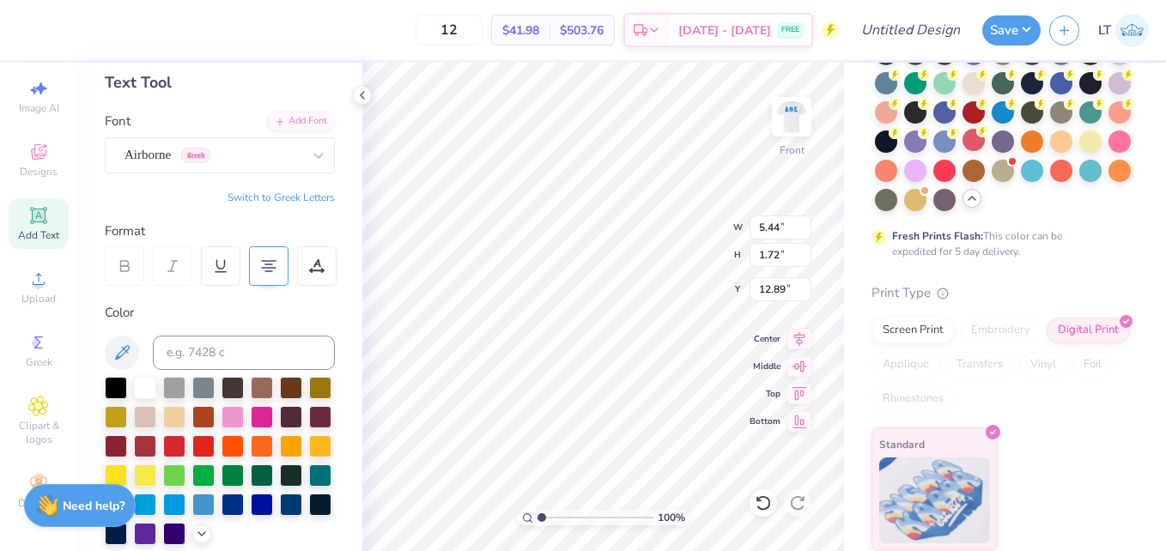
scroll to position [0, 0]
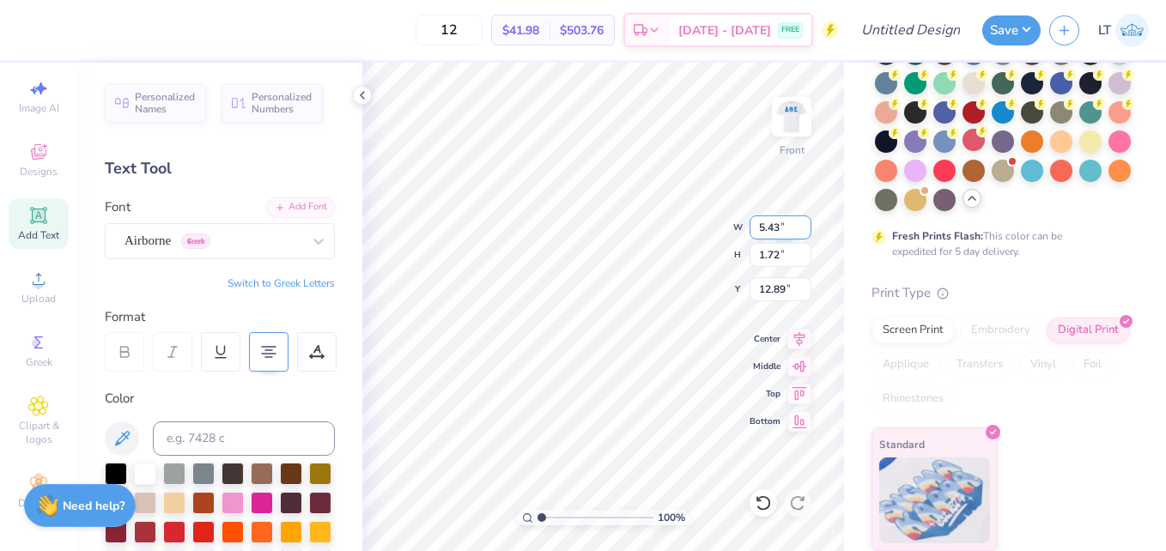
click at [804, 232] on input "5.43" at bounding box center [780, 227] width 62 height 24
click at [804, 232] on input "5.42" at bounding box center [780, 227] width 62 height 24
type input "5.41"
click at [804, 232] on input "5.41" at bounding box center [780, 227] width 62 height 24
type input "0.94"
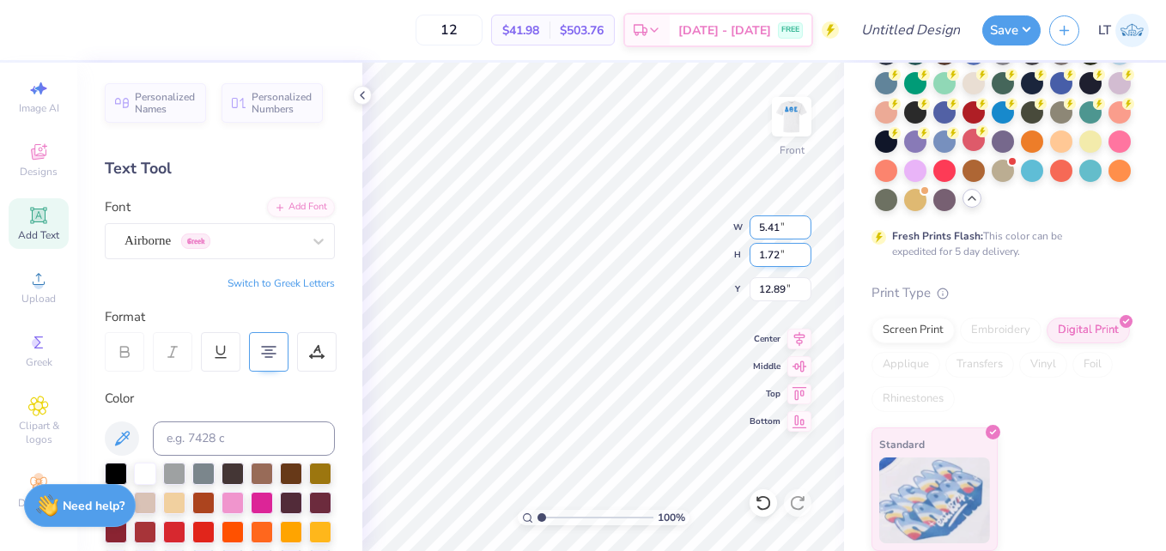
type input "13.28"
click at [801, 256] on input "0.93" at bounding box center [780, 255] width 62 height 24
type input "0.92"
click at [801, 256] on input "0.92" at bounding box center [780, 255] width 62 height 24
type input "13.58"
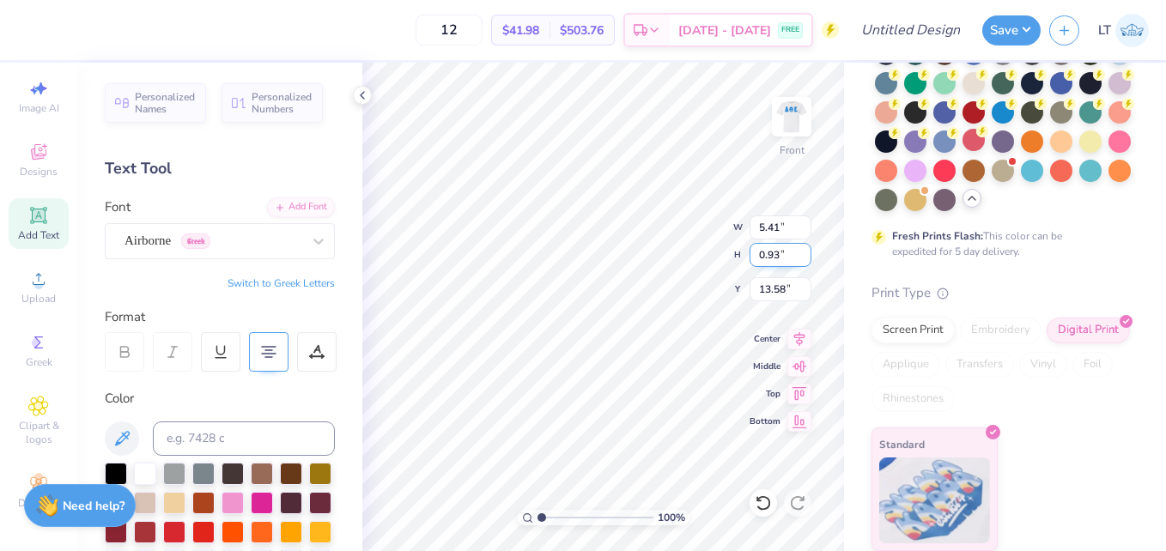
click at [807, 247] on input "0.93" at bounding box center [780, 255] width 62 height 24
click at [802, 252] on input "0.94" at bounding box center [780, 255] width 62 height 24
type input "0.95"
click at [802, 252] on input "0.95" at bounding box center [780, 255] width 62 height 24
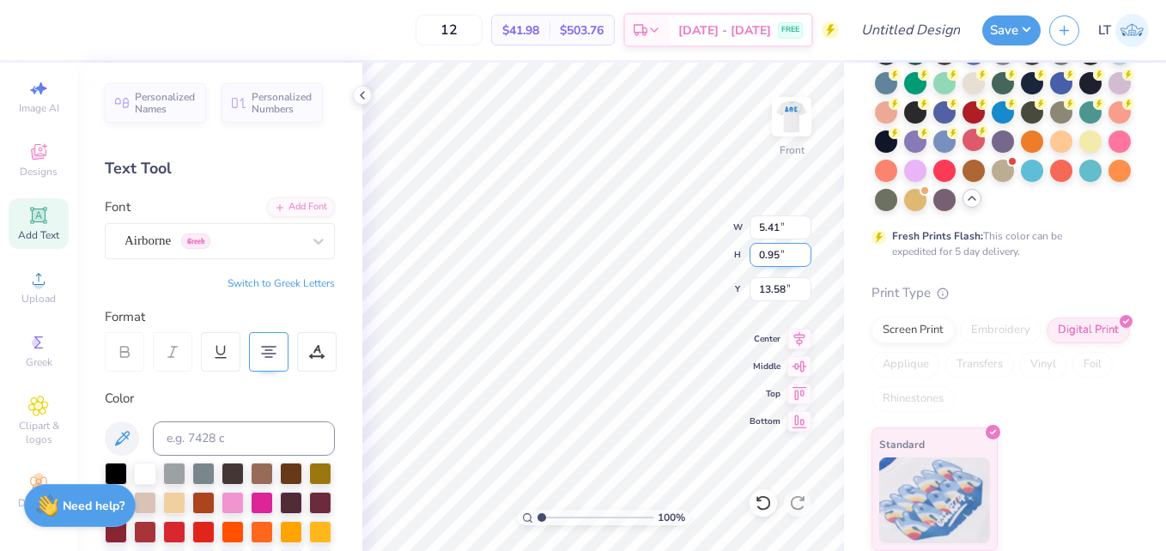
click at [805, 249] on input "0.95" at bounding box center [780, 255] width 62 height 24
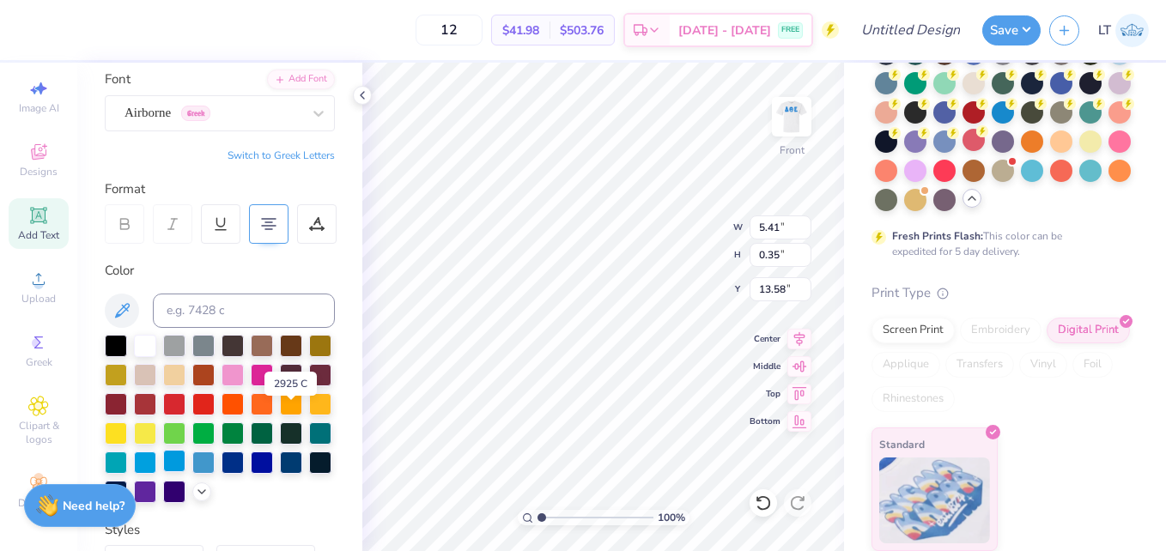
scroll to position [185, 0]
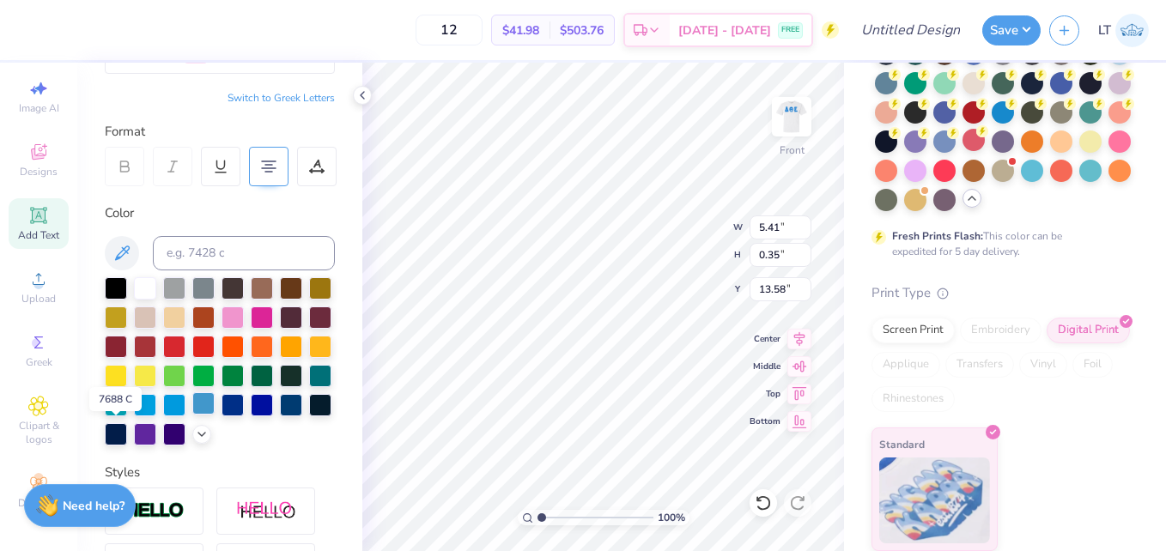
click at [192, 415] on div at bounding box center [203, 403] width 22 height 22
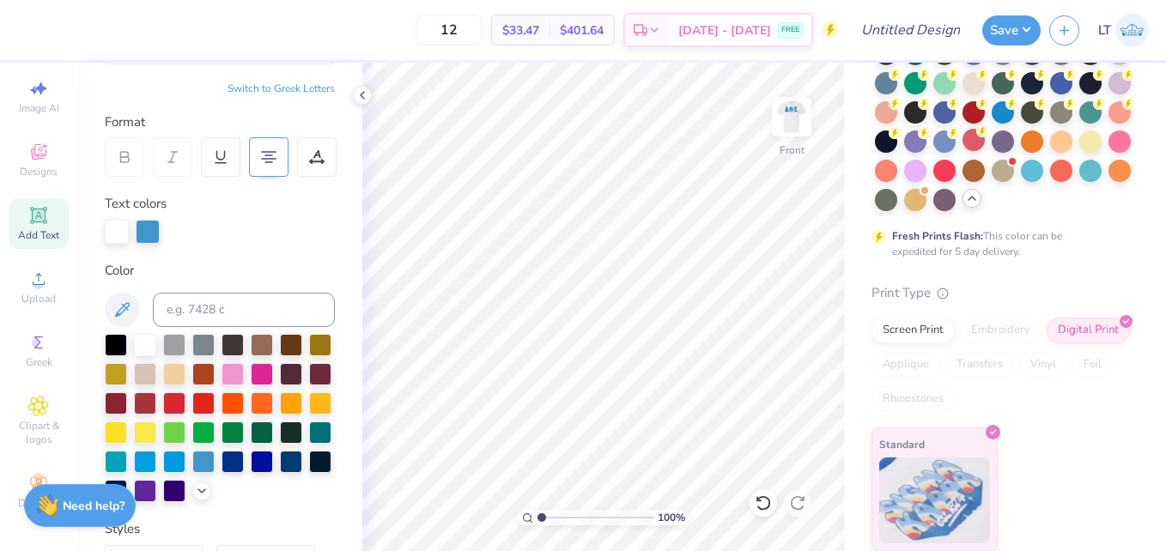
scroll to position [188, 0]
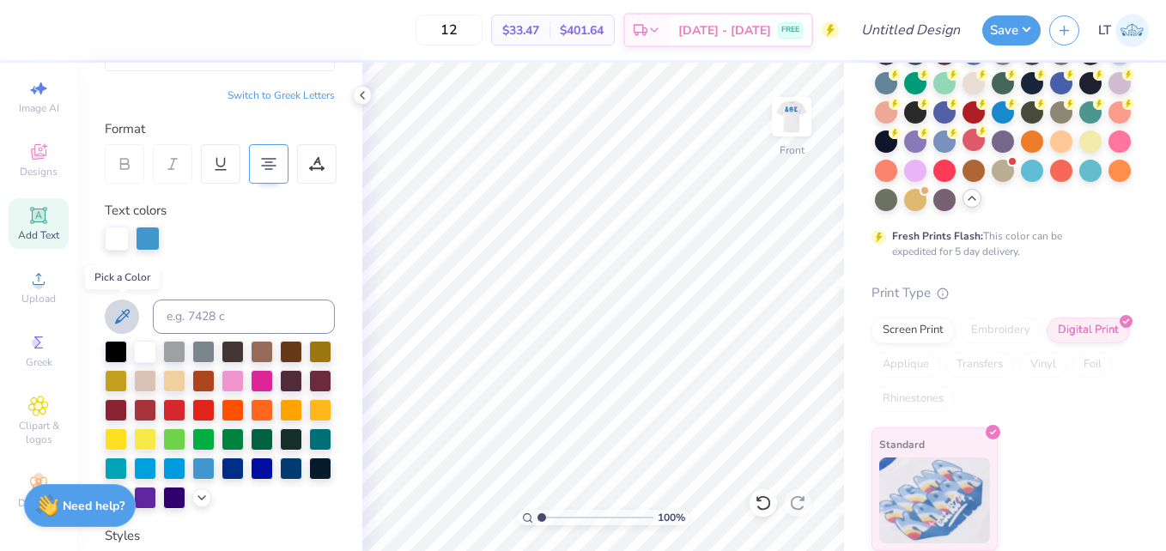
click at [116, 314] on icon at bounding box center [122, 316] width 21 height 21
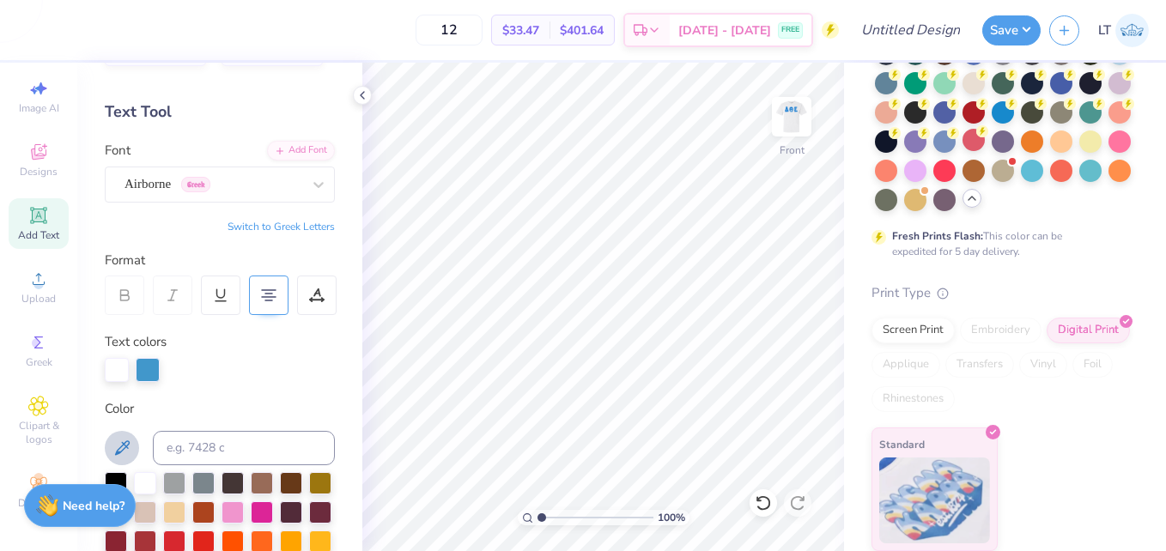
scroll to position [0, 0]
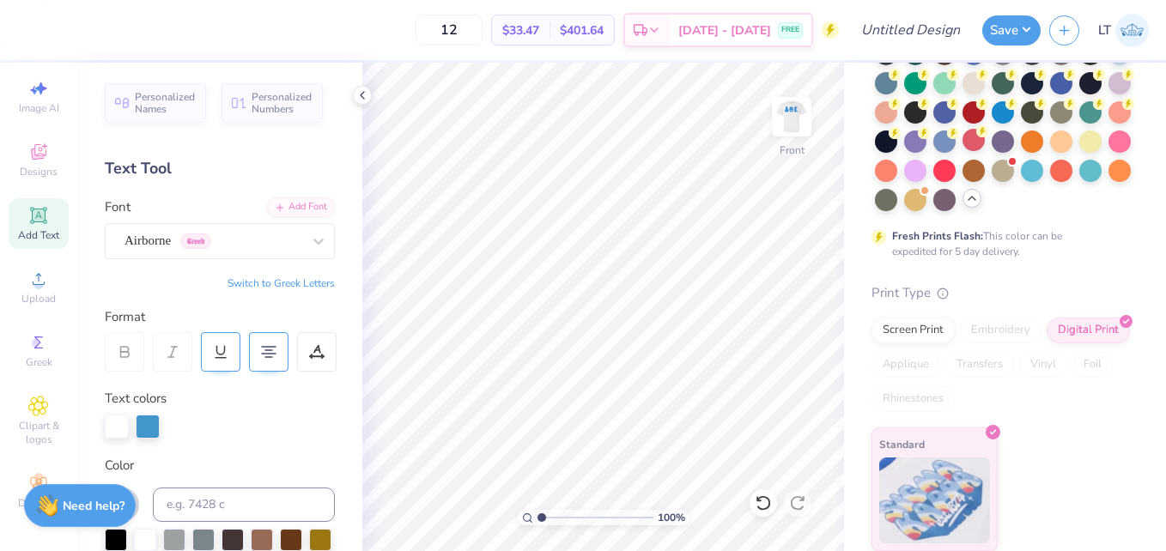
click at [28, 228] on span "Add Text" at bounding box center [38, 235] width 41 height 14
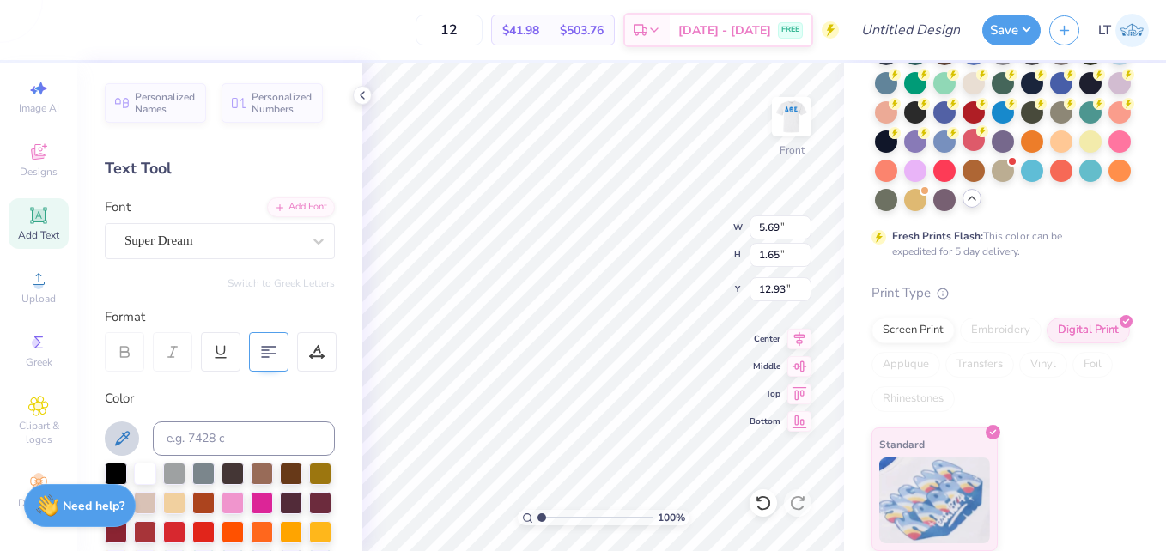
click at [264, 349] on icon at bounding box center [268, 351] width 15 height 15
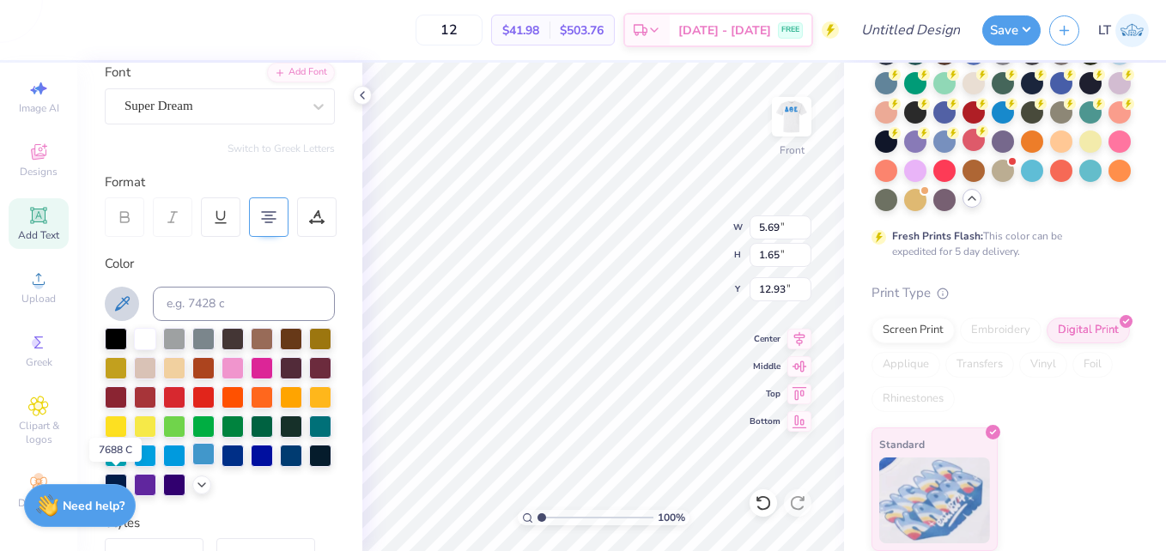
click at [192, 465] on div at bounding box center [203, 454] width 22 height 22
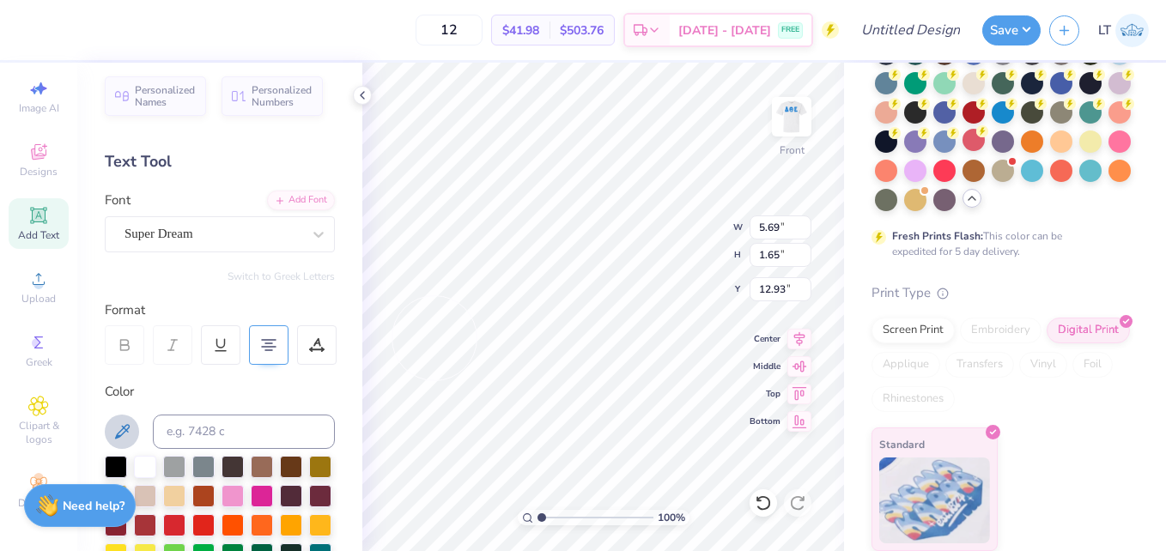
scroll to position [0, 0]
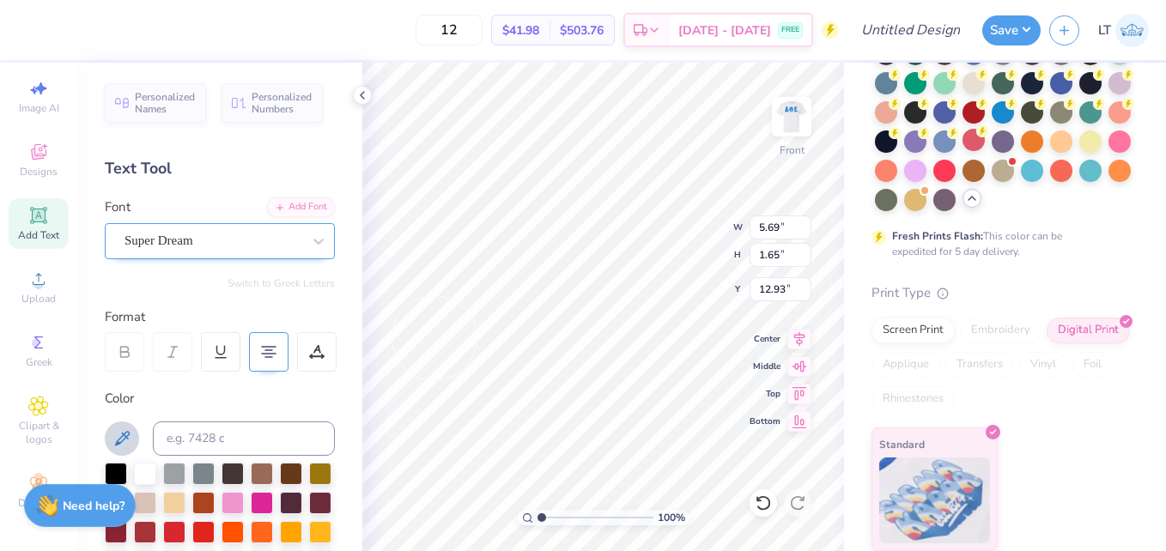
click at [260, 244] on div "Super Dream" at bounding box center [213, 241] width 180 height 27
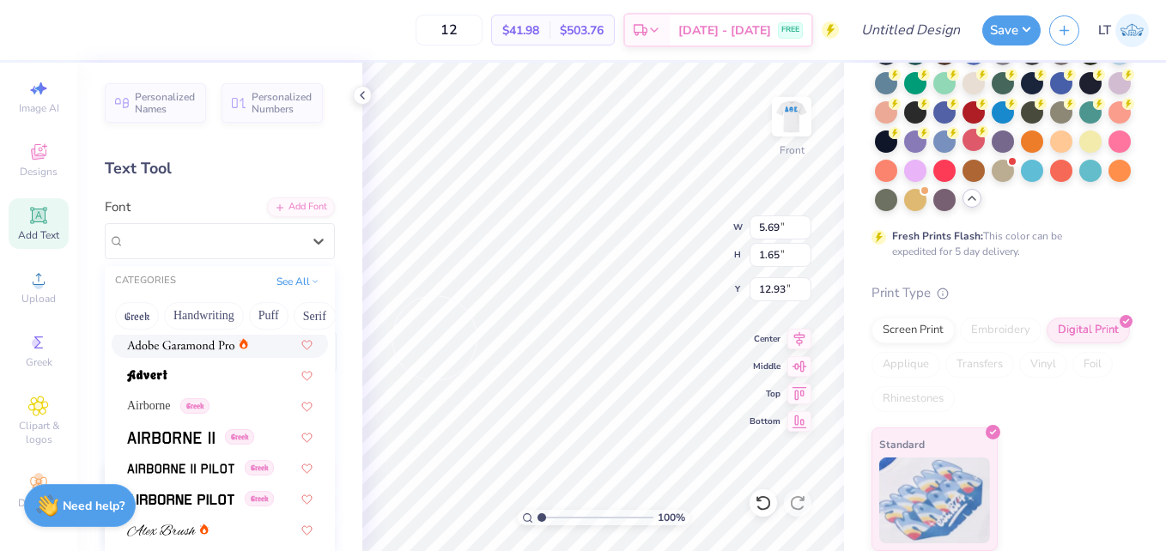
scroll to position [278, 0]
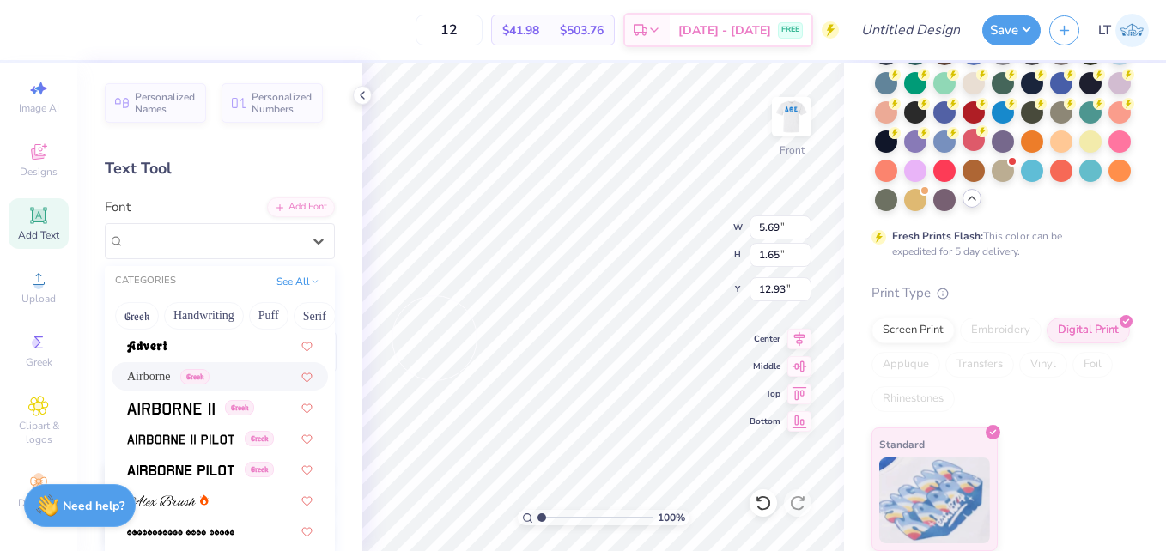
click at [164, 378] on span "Airborne" at bounding box center [149, 376] width 44 height 18
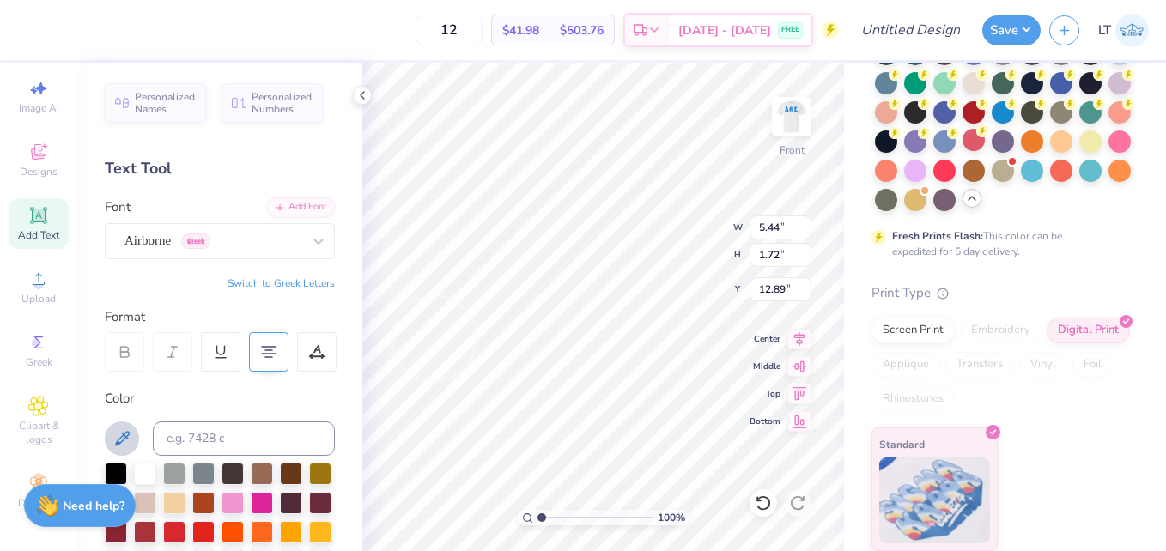
type input "5.44"
type input "1.72"
type input "12.89"
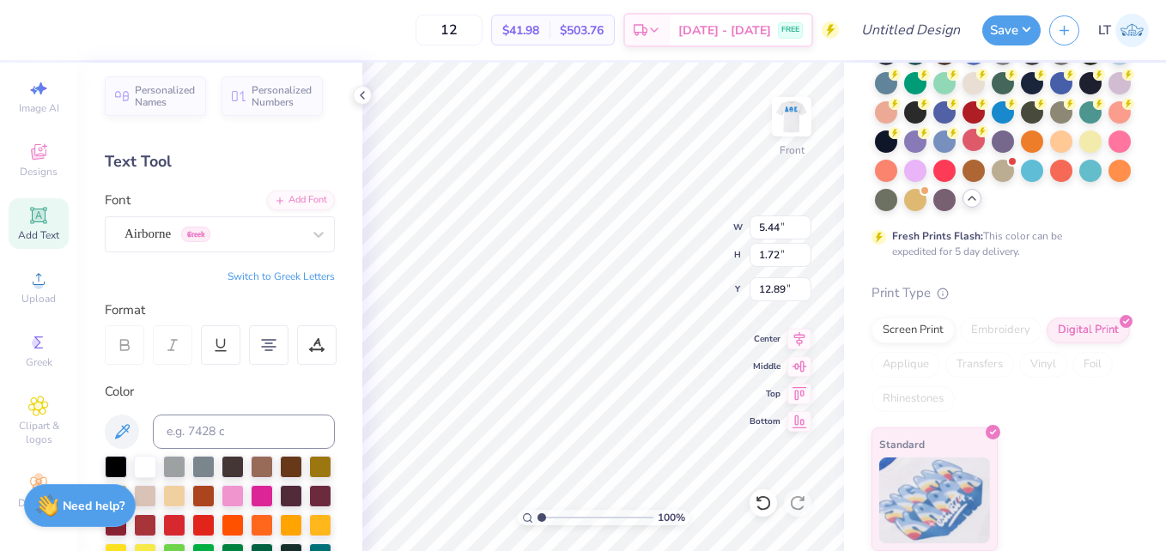
scroll to position [15, 3]
type textarea "T"
paste textarea "DST Charity Bash"
paste textarea "[DATE]"
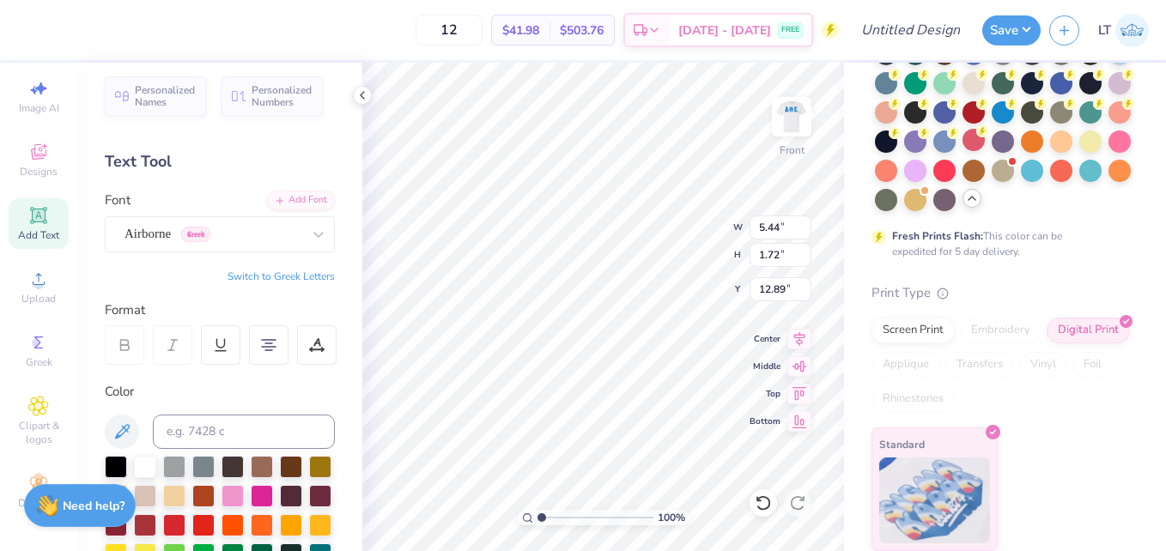
paste textarea "[US_STATE]"
type textarea "DST Charity Bash [DATE] [US_STATE]"
click at [780, 130] on img at bounding box center [791, 116] width 69 height 69
click at [772, 131] on img at bounding box center [791, 116] width 69 height 69
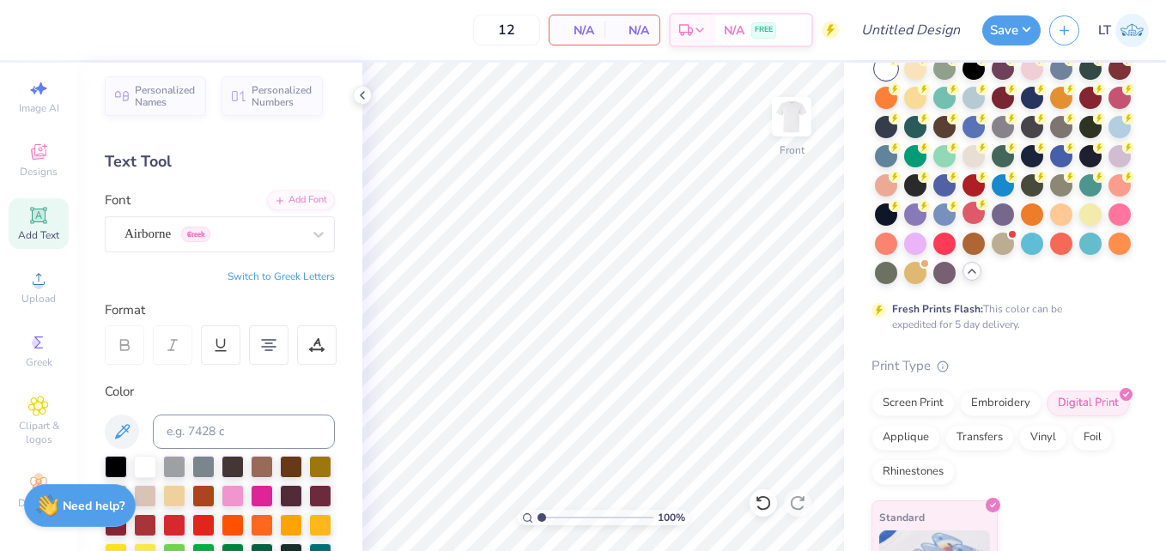
scroll to position [76, 0]
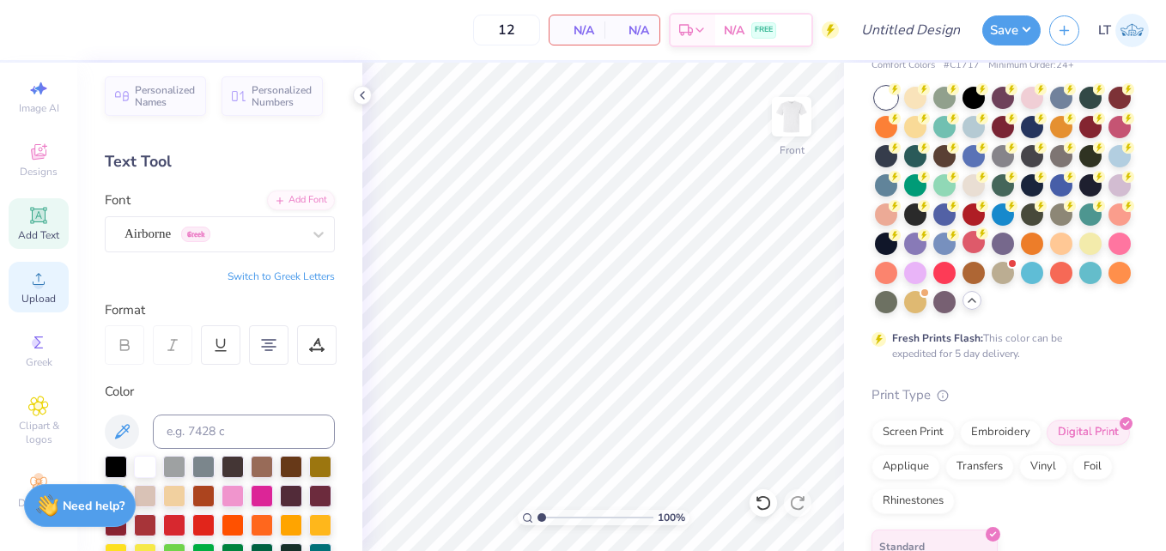
click at [34, 292] on span "Upload" at bounding box center [38, 299] width 34 height 14
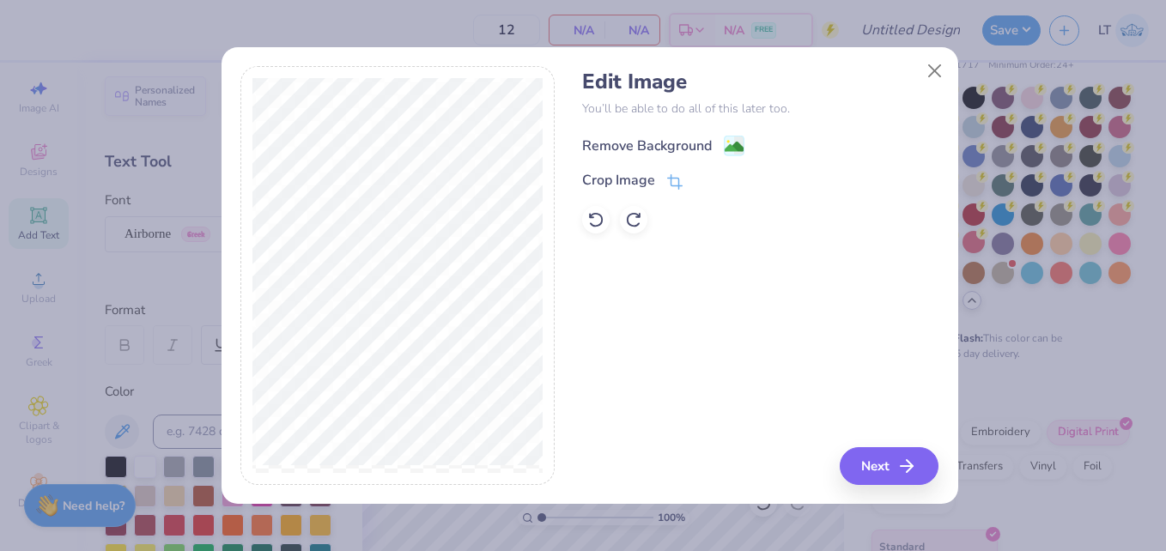
click at [717, 141] on div "Remove Background" at bounding box center [663, 145] width 162 height 21
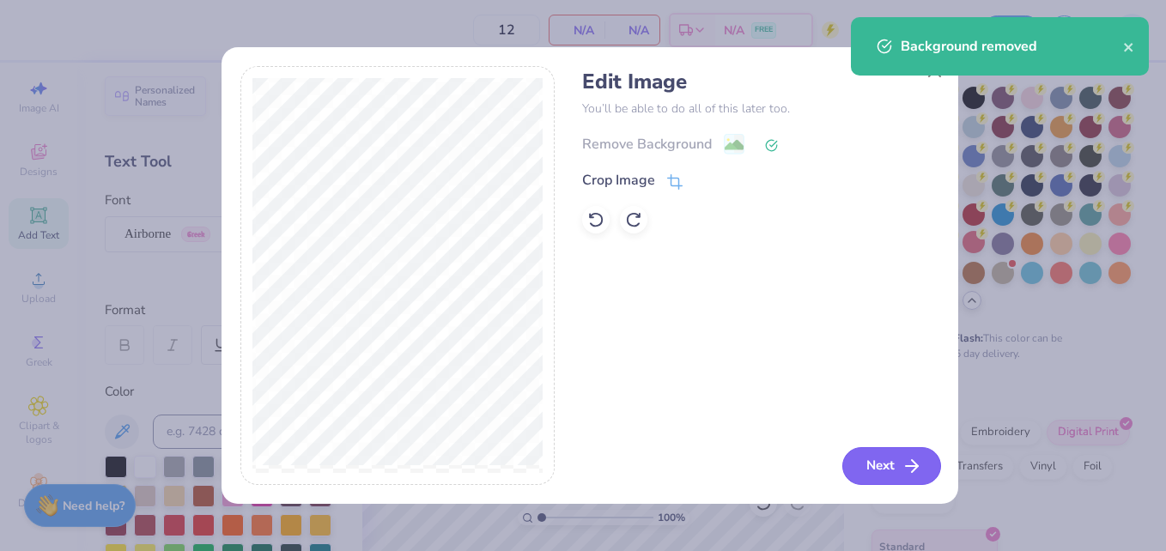
click at [869, 458] on button "Next" at bounding box center [891, 466] width 99 height 38
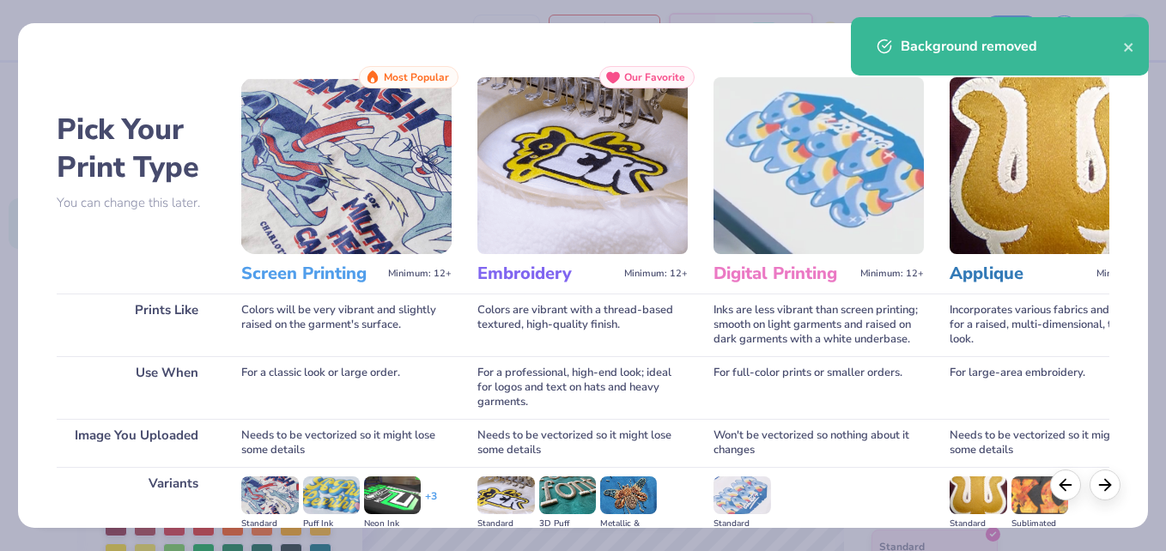
scroll to position [219, 0]
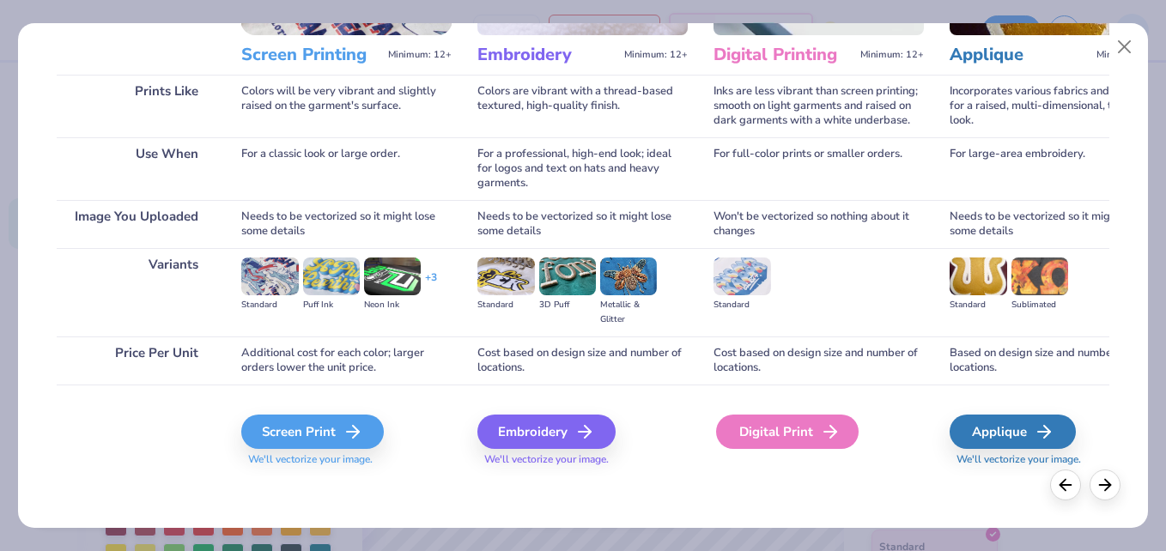
click at [795, 427] on div "Digital Print" at bounding box center [787, 432] width 143 height 34
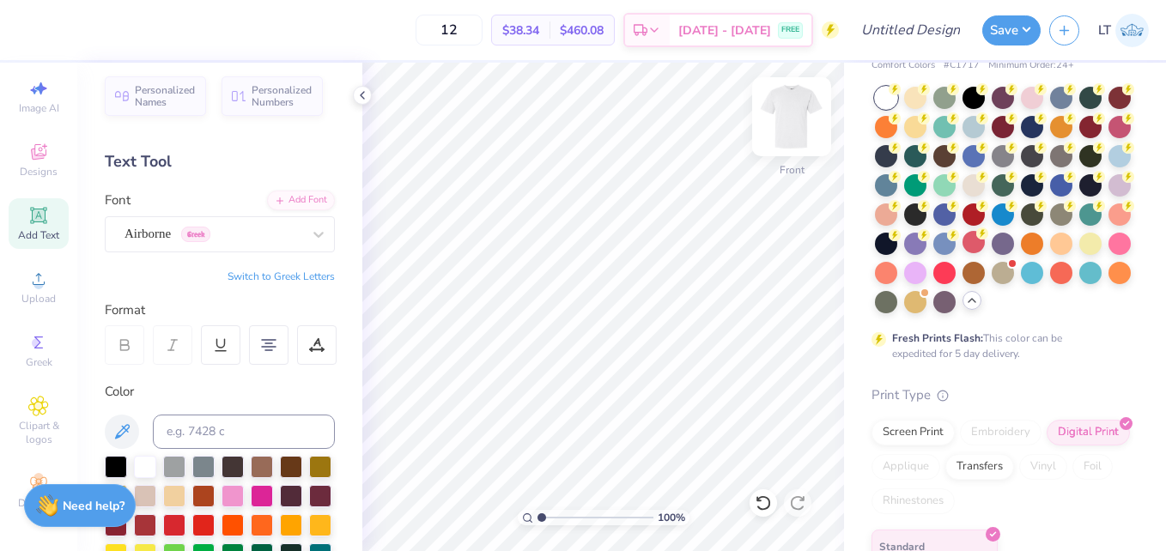
click at [792, 123] on img at bounding box center [791, 116] width 69 height 69
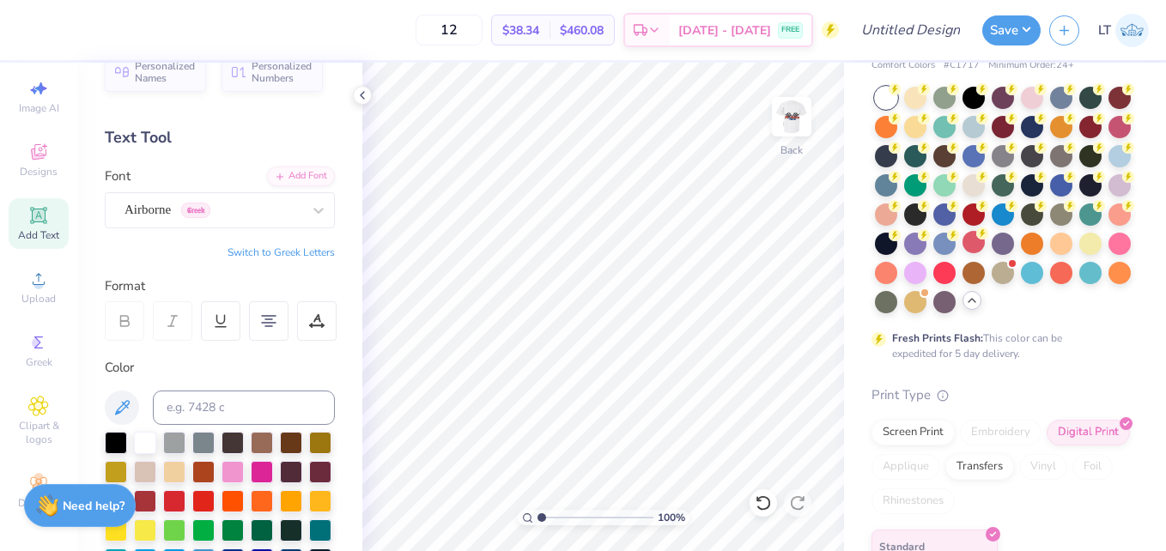
scroll to position [30, 0]
click at [28, 205] on icon at bounding box center [38, 215] width 21 height 21
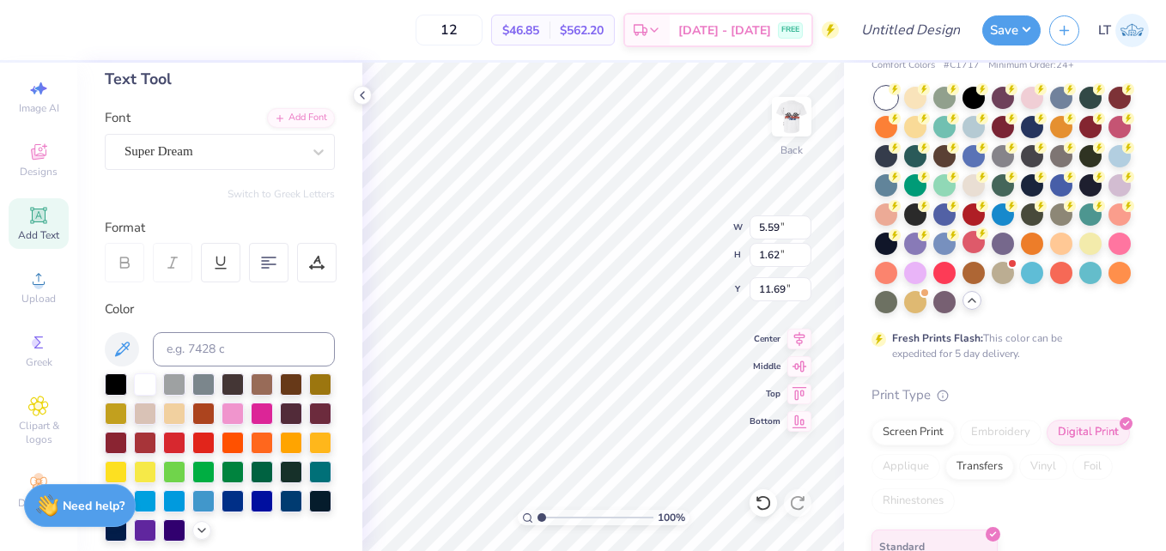
scroll to position [85, 0]
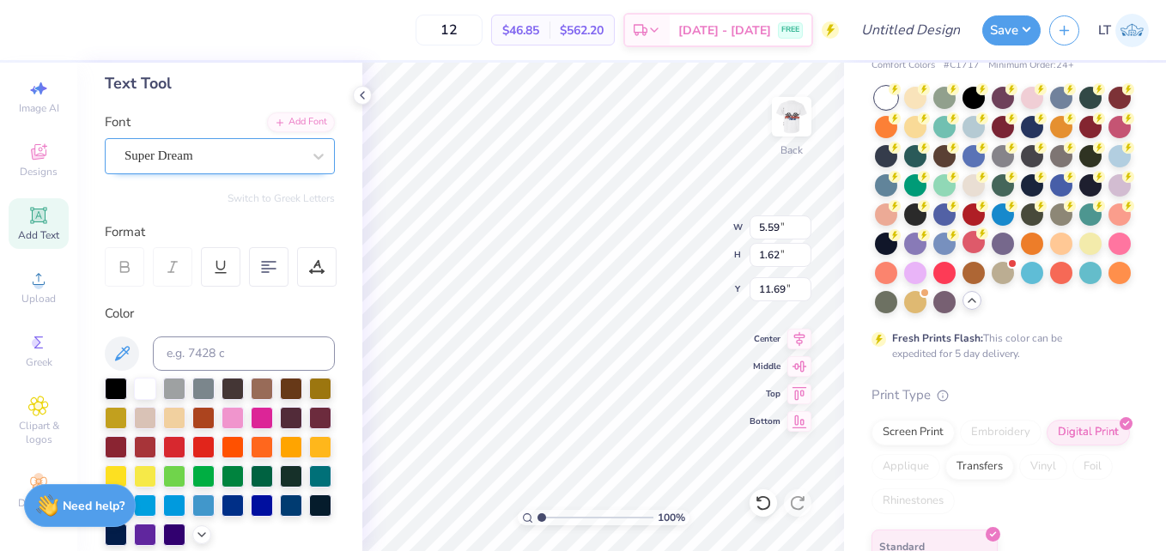
click at [252, 158] on div "Super Dream" at bounding box center [213, 156] width 180 height 27
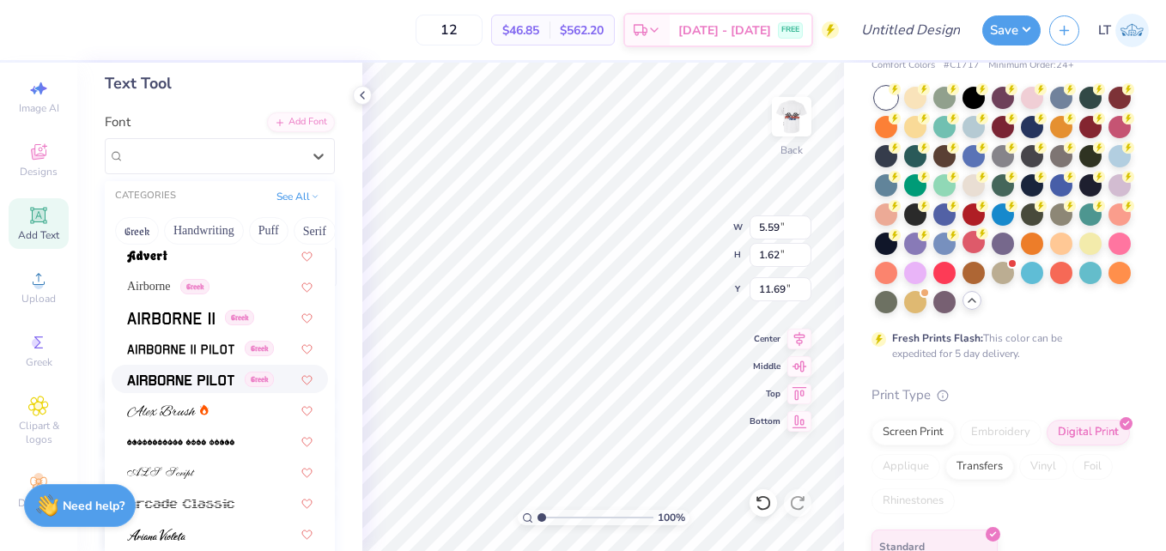
scroll to position [284, 0]
click at [188, 317] on img at bounding box center [171, 318] width 88 height 12
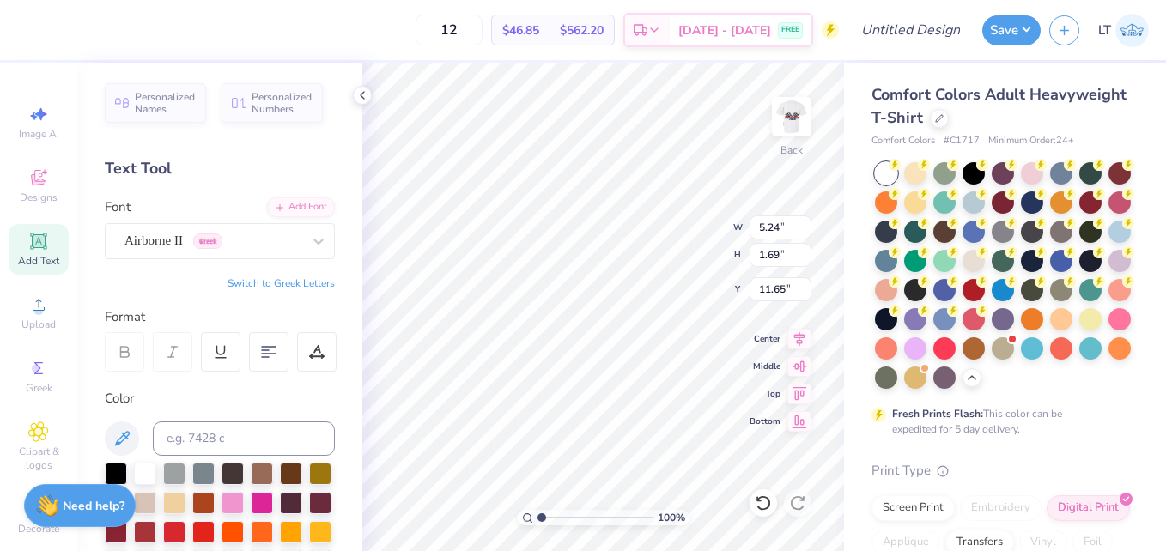
click at [272, 344] on icon at bounding box center [268, 351] width 15 height 15
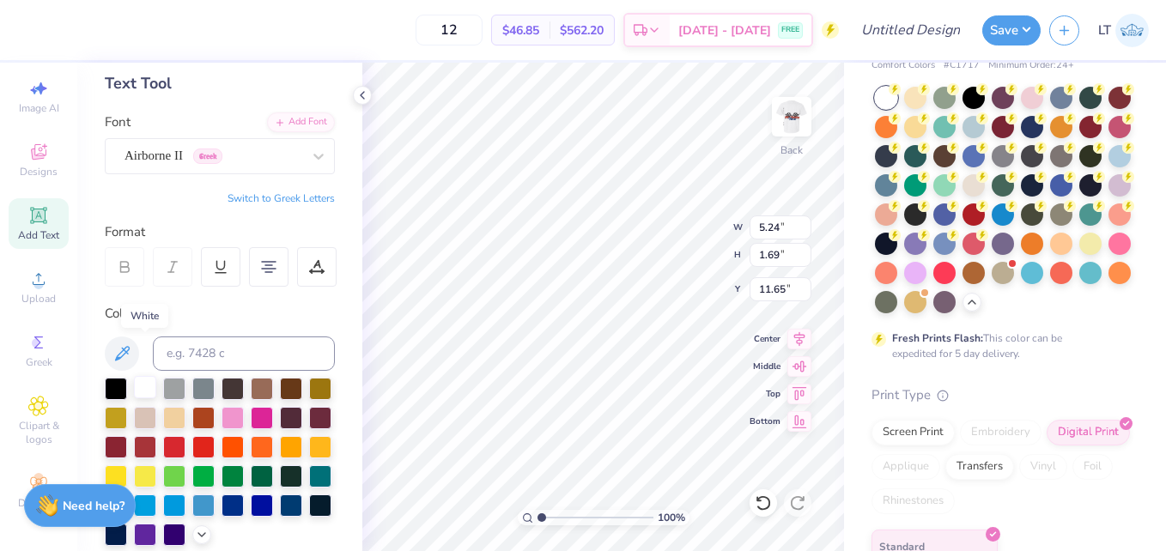
scroll to position [161, 0]
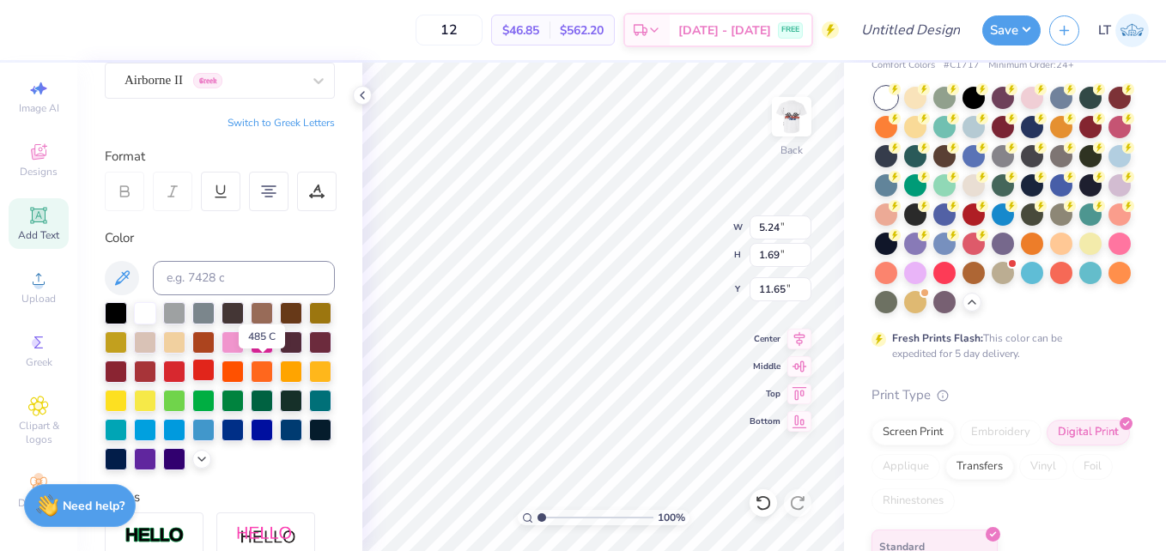
click at [215, 367] on div at bounding box center [203, 370] width 22 height 22
type textarea "watermelon bust 2025"
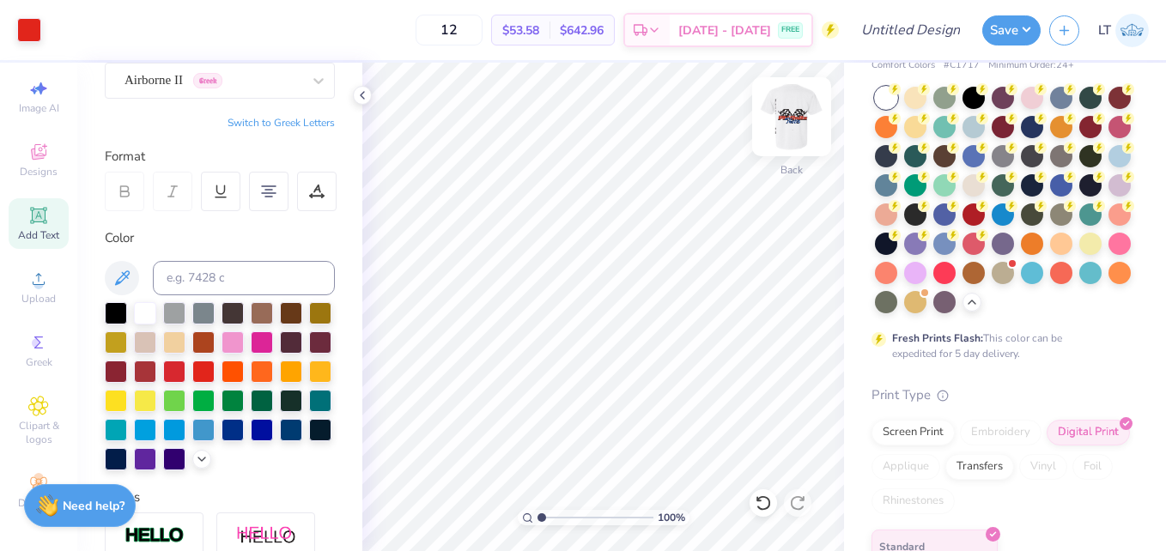
click at [791, 120] on img at bounding box center [791, 116] width 69 height 69
click at [776, 130] on img at bounding box center [791, 116] width 69 height 69
click at [1007, 41] on button "Save" at bounding box center [1011, 28] width 58 height 30
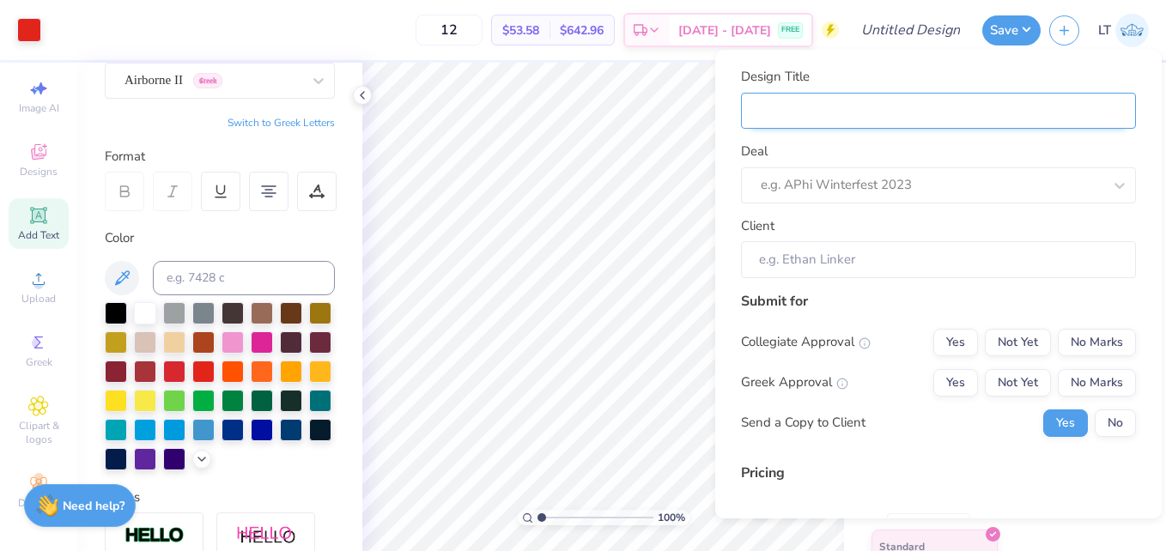
click at [828, 111] on input "Design Title" at bounding box center [938, 111] width 395 height 37
type input "p"
type input "ph"
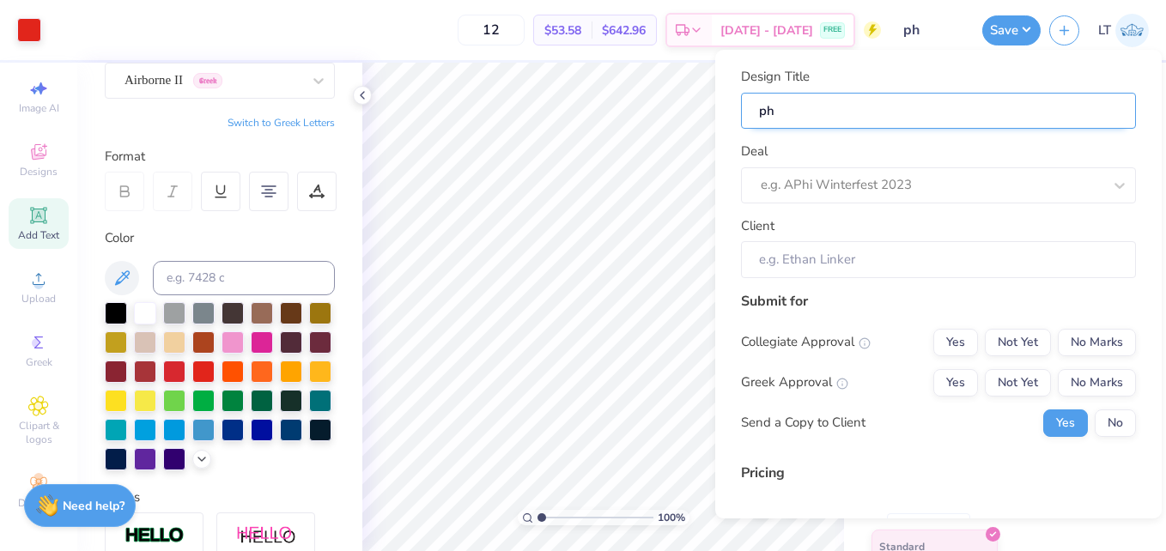
type input "phi"
type input "phi d"
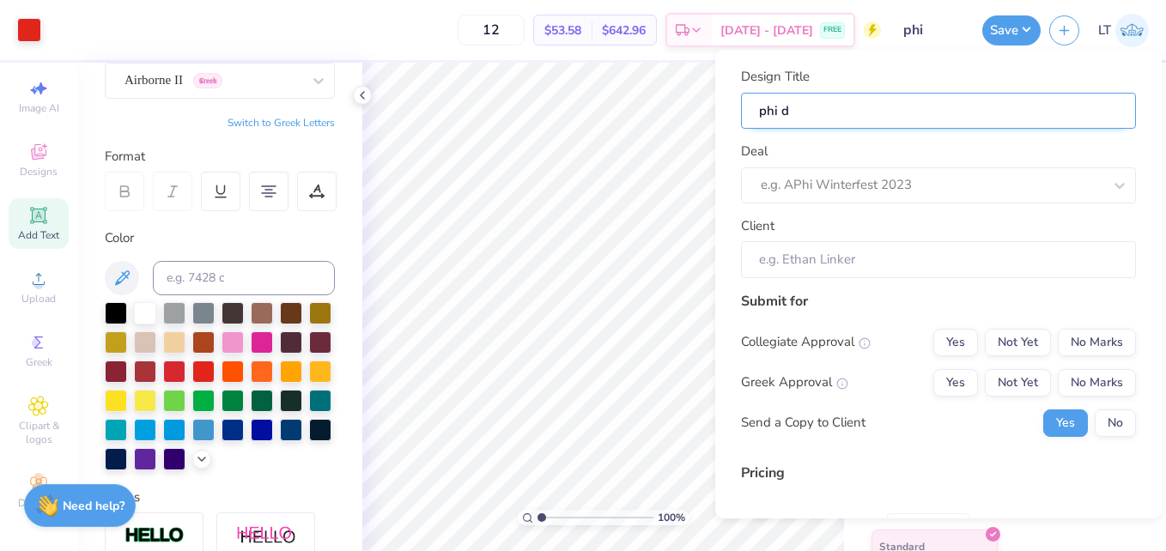
type input "phi d"
type input "phi del"
type input "phi delt"
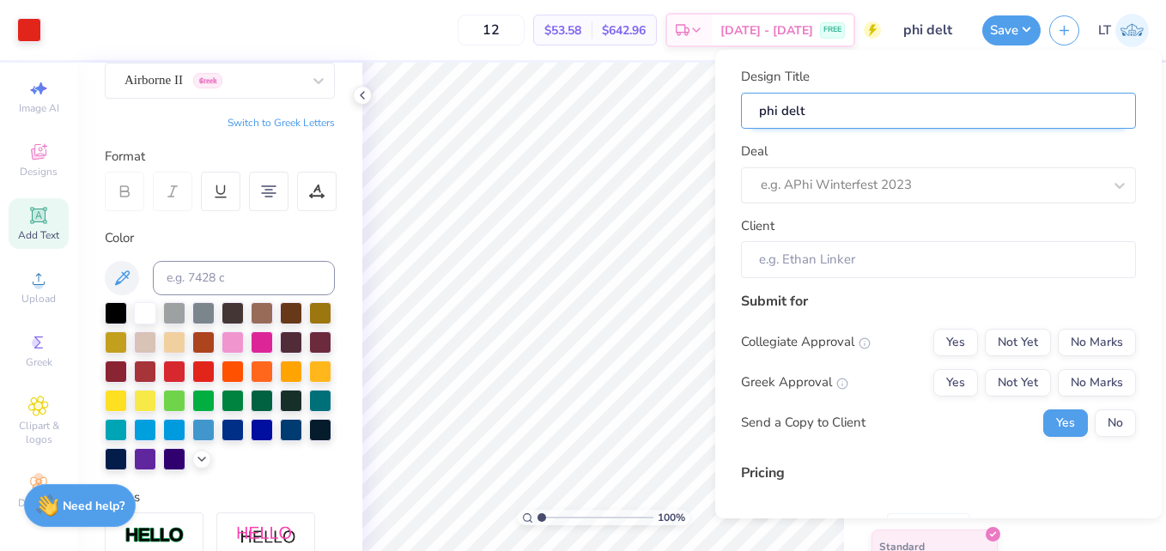
type input "phi delt w"
type input "phi delt wa"
type input "phi delt wat"
type input "phi delt wate"
type input "phi delt water"
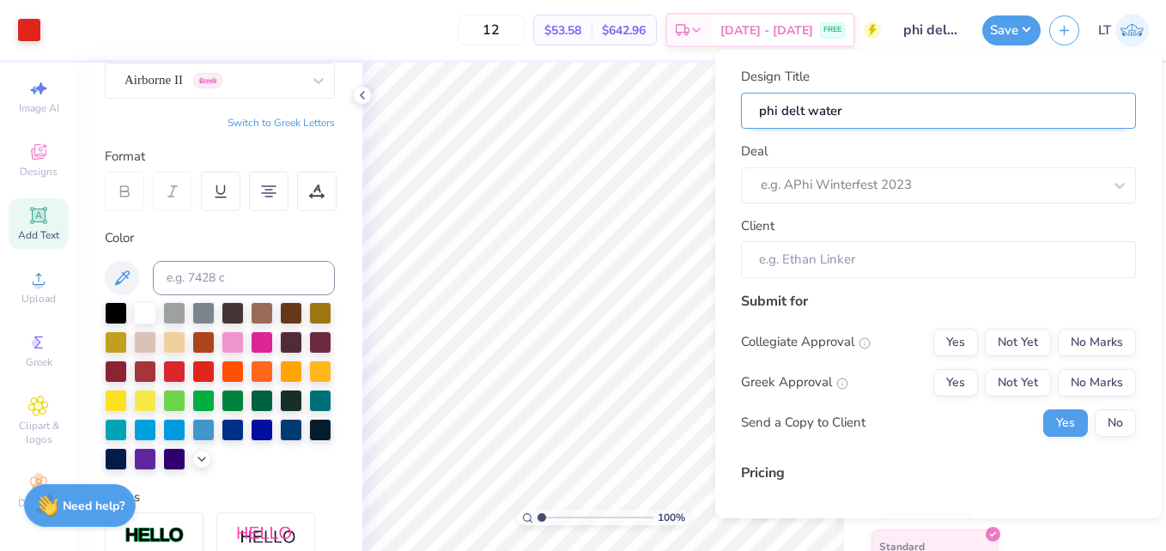
type input "phi delt water"
type input "phi delt waterm"
type input "phi delt waterme"
type input "phi delt watermel"
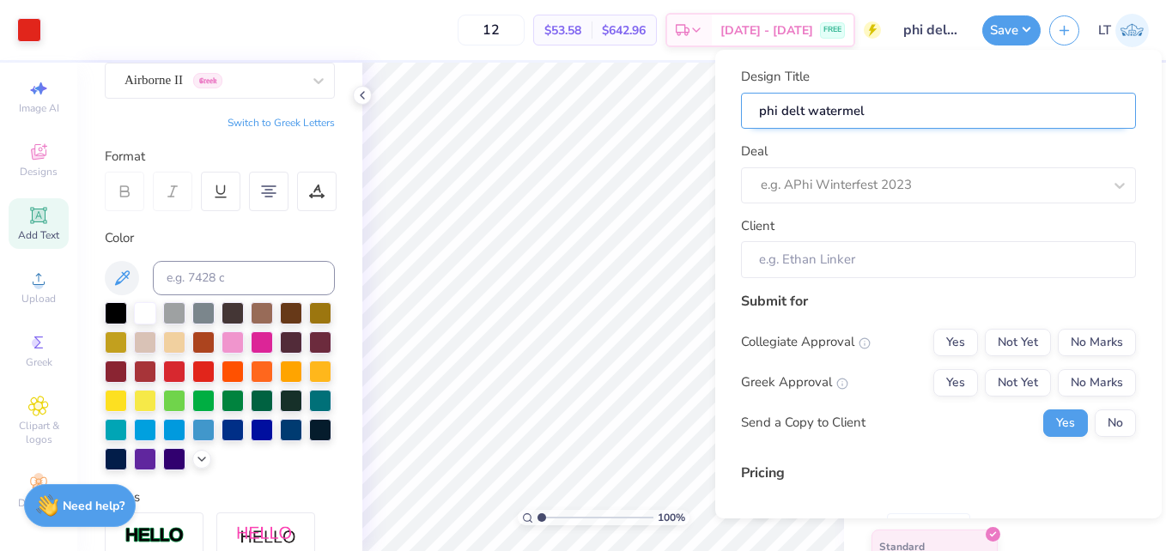
type input "phi delt watermell"
type input "phi delt watermello"
type input "phi delt watermellon"
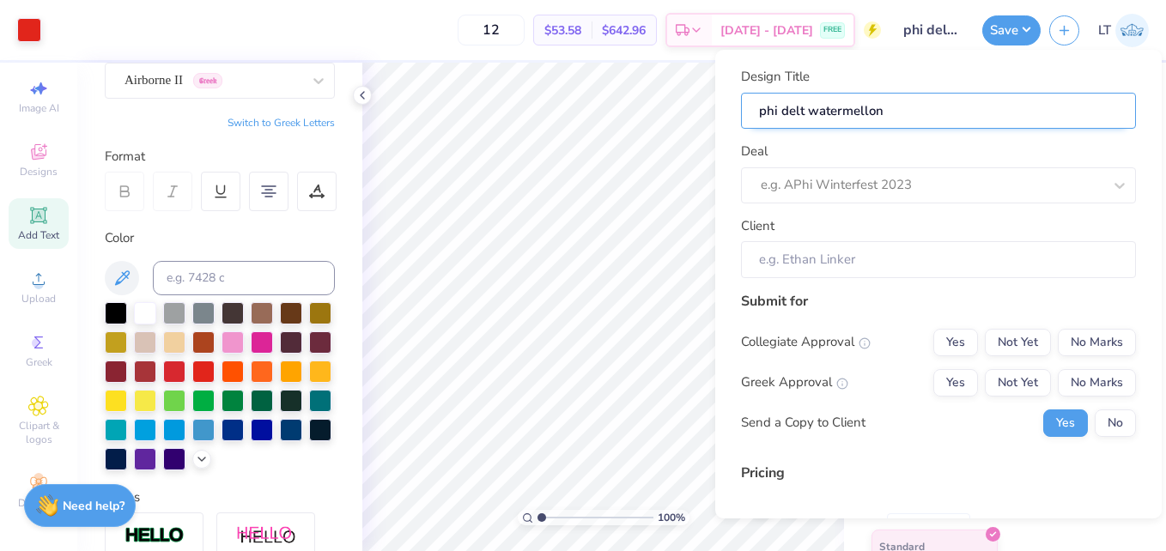
type input "phi delt watermellon"
type input "phi delt watermellon n"
type input "phi delt watermellon nu"
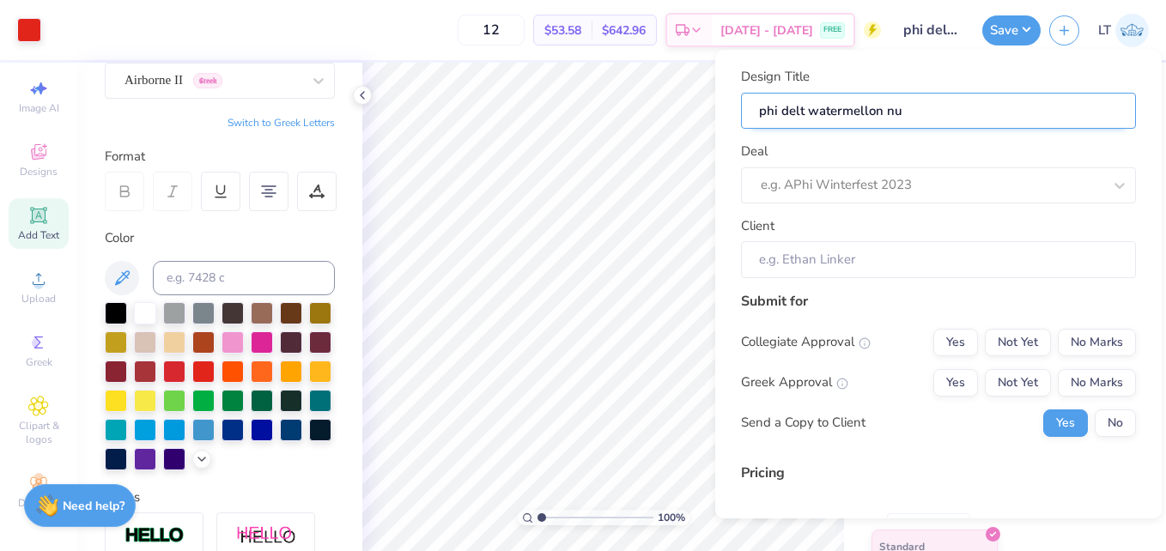
type input "phi delt watermellon n"
type input "phi delt watermellon \"
type input "phi delt watermellon"
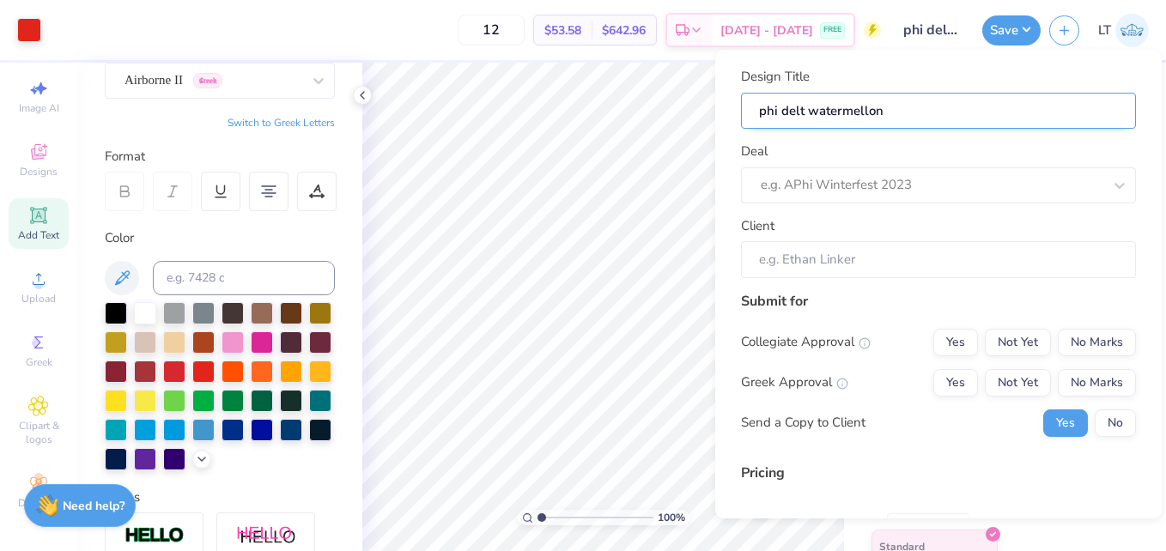
type input "phi delt watermellon"
click at [886, 119] on input "phi delt watermellon" at bounding box center [938, 111] width 395 height 37
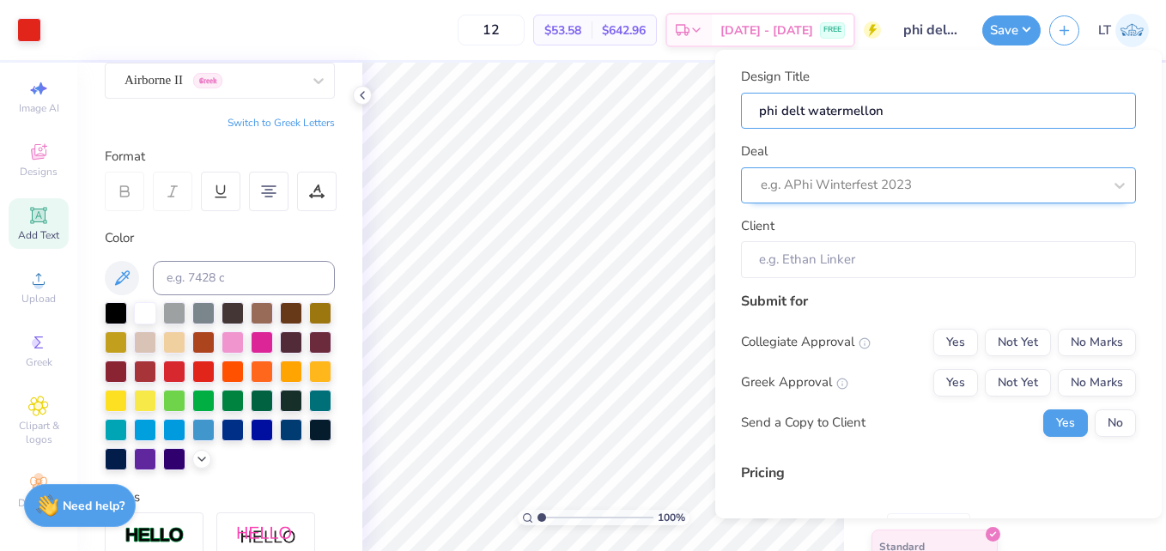
type input "phi delt watermellon b"
type input "phi delt watermellon bu"
type input "phi delt watermellon bus"
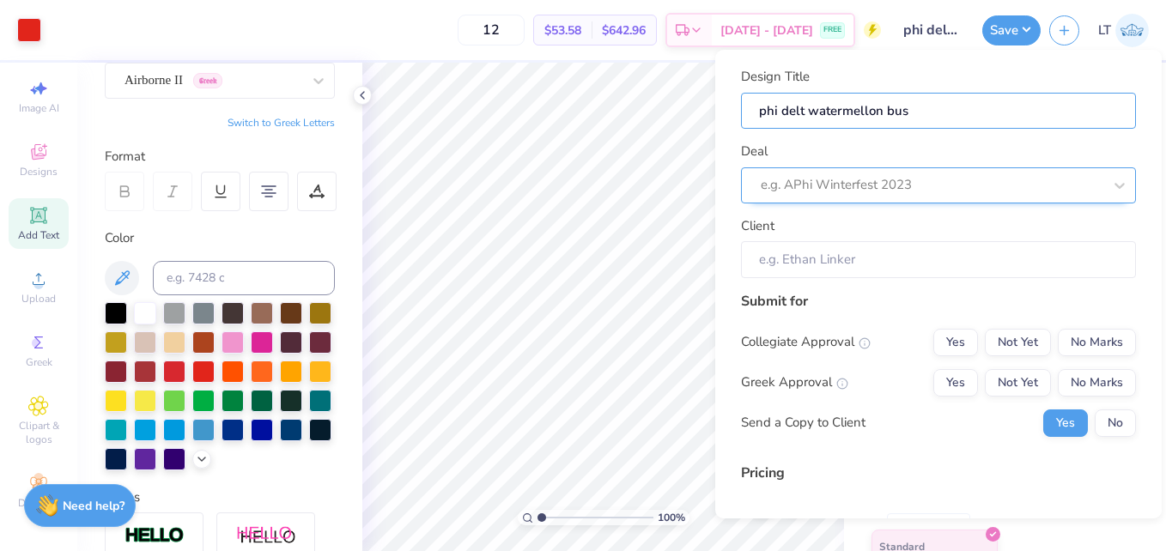
type input "phi delt watermellon bust"
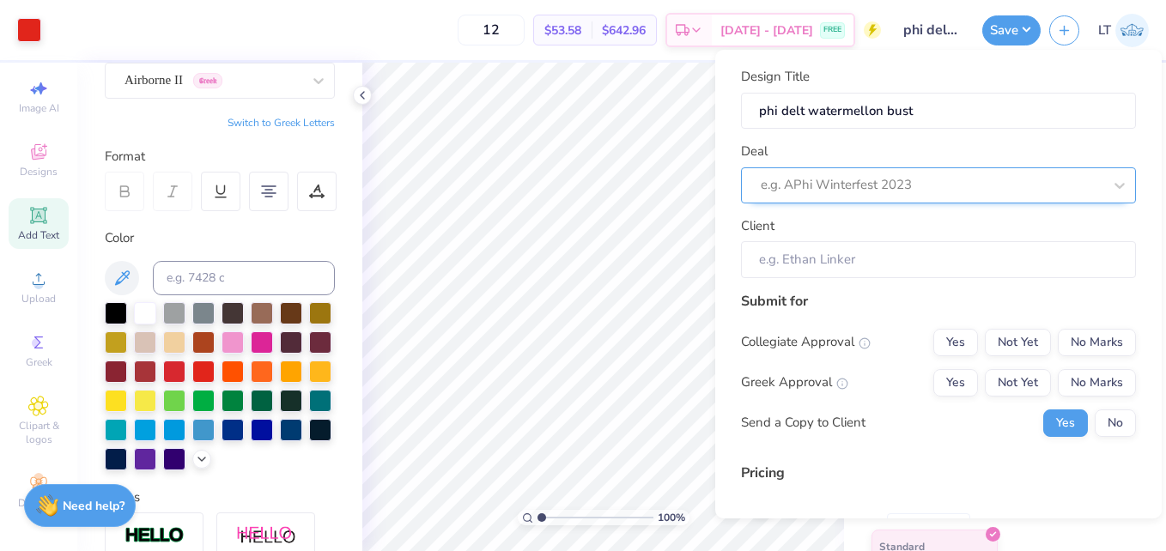
click at [913, 192] on div at bounding box center [932, 184] width 342 height 23
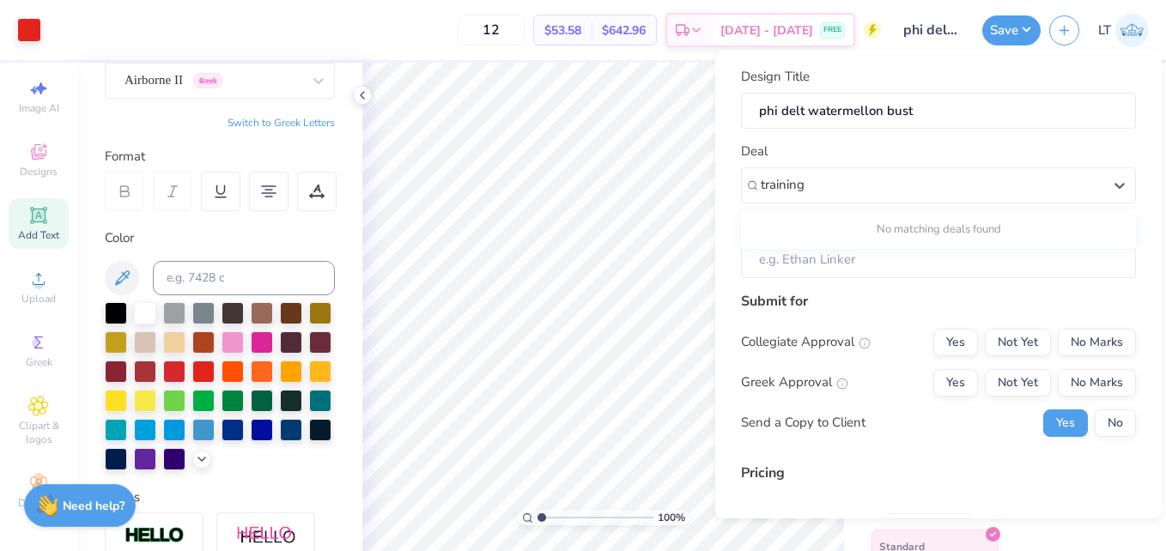
type input "training"
click at [877, 270] on input "Client" at bounding box center [938, 259] width 395 height 37
click at [824, 251] on input "Client" at bounding box center [938, 259] width 395 height 37
click at [827, 258] on input "Client" at bounding box center [938, 259] width 395 height 37
click at [791, 253] on input "Client" at bounding box center [938, 259] width 395 height 37
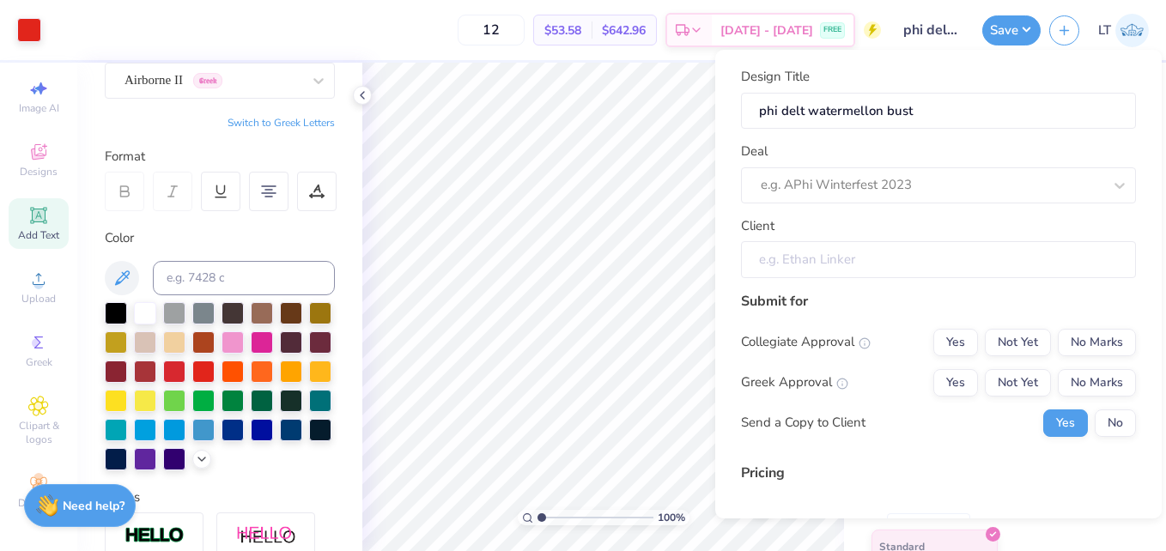
click at [791, 253] on input "Client" at bounding box center [938, 259] width 395 height 37
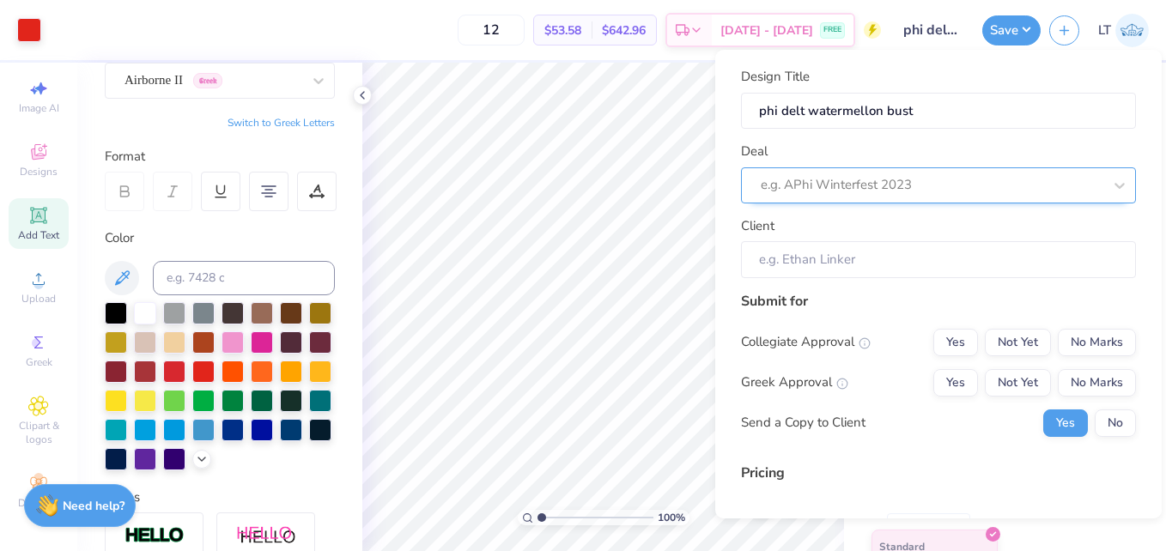
click at [916, 191] on div at bounding box center [932, 184] width 342 height 23
click at [932, 185] on div at bounding box center [932, 184] width 342 height 23
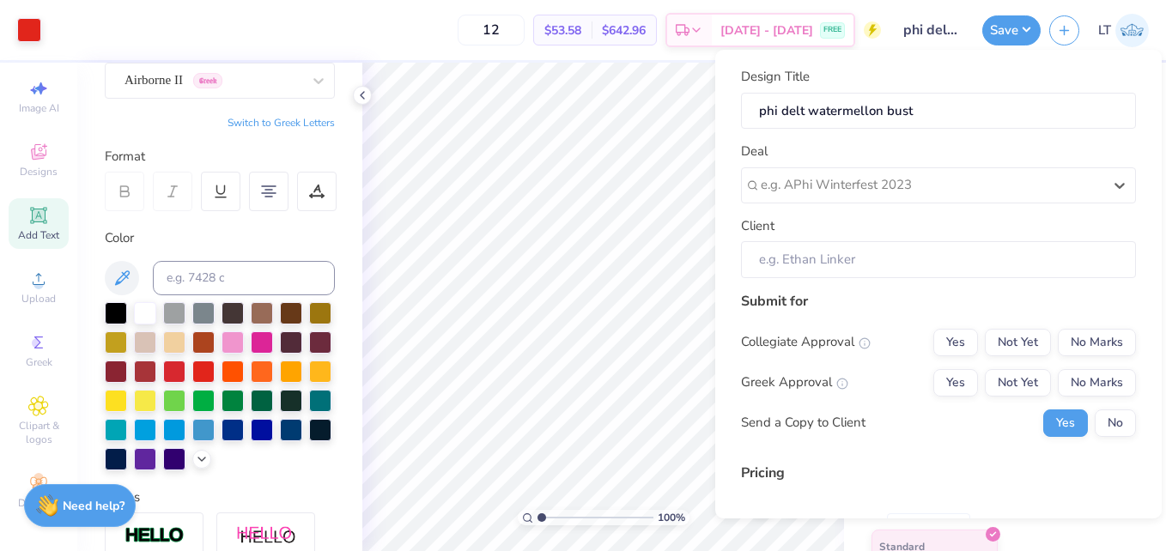
click at [867, 281] on div "Design Title phi delt watermellon bust Deal Select is focused ,type to refine l…" at bounding box center [938, 350] width 395 height 567
click at [862, 271] on input "Client" at bounding box center [938, 259] width 395 height 37
click at [859, 256] on input "Client" at bounding box center [938, 259] width 395 height 37
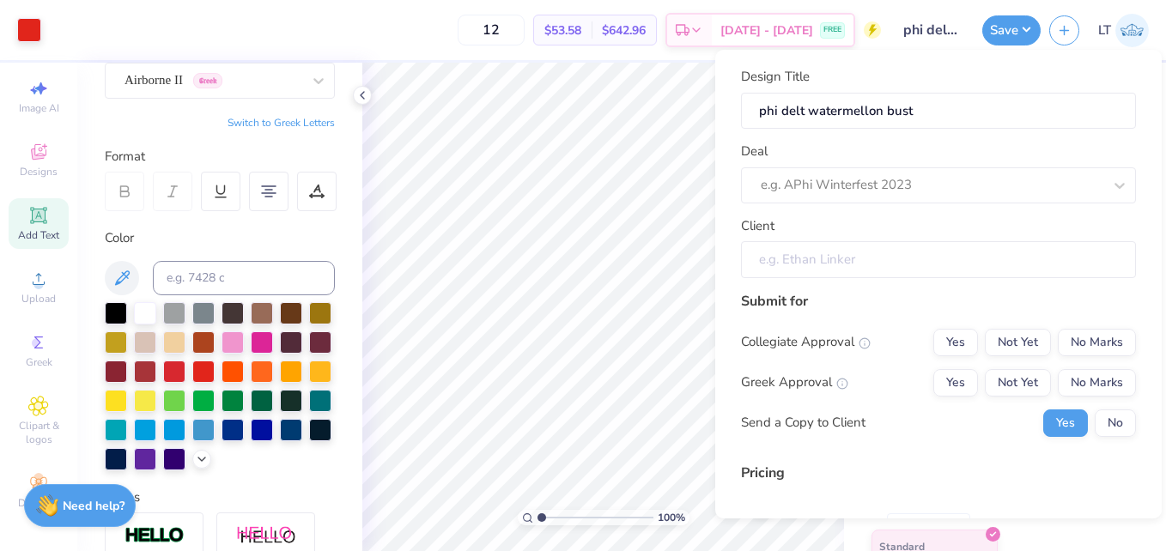
click at [859, 256] on input "Client" at bounding box center [938, 259] width 395 height 37
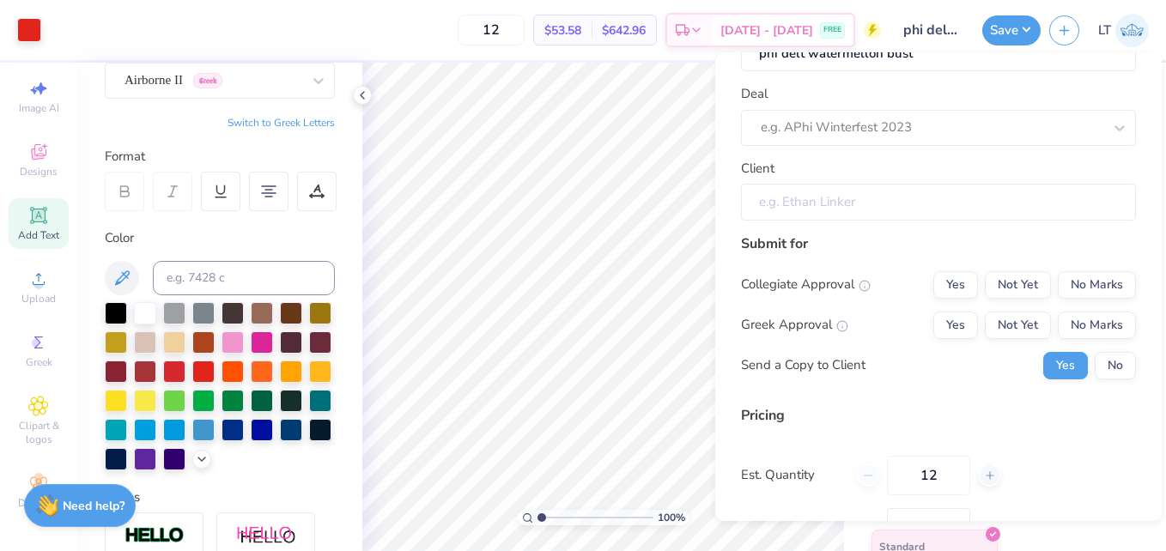
scroll to position [53, 0]
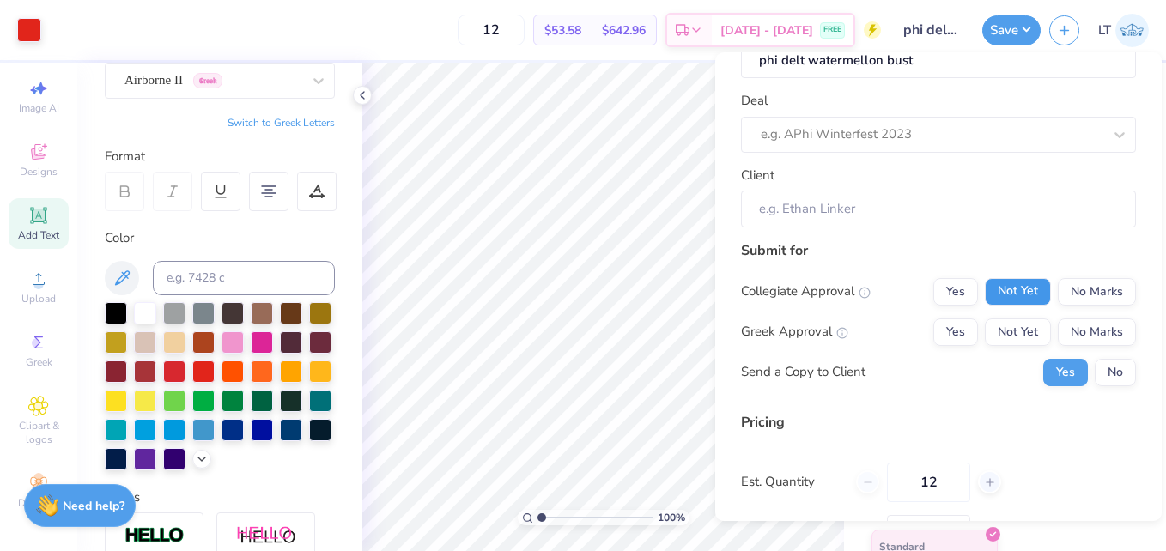
click at [1020, 296] on button "Not Yet" at bounding box center [1018, 291] width 66 height 27
click at [1065, 293] on button "No Marks" at bounding box center [1097, 291] width 78 height 27
click at [1014, 341] on button "Not Yet" at bounding box center [1018, 332] width 66 height 27
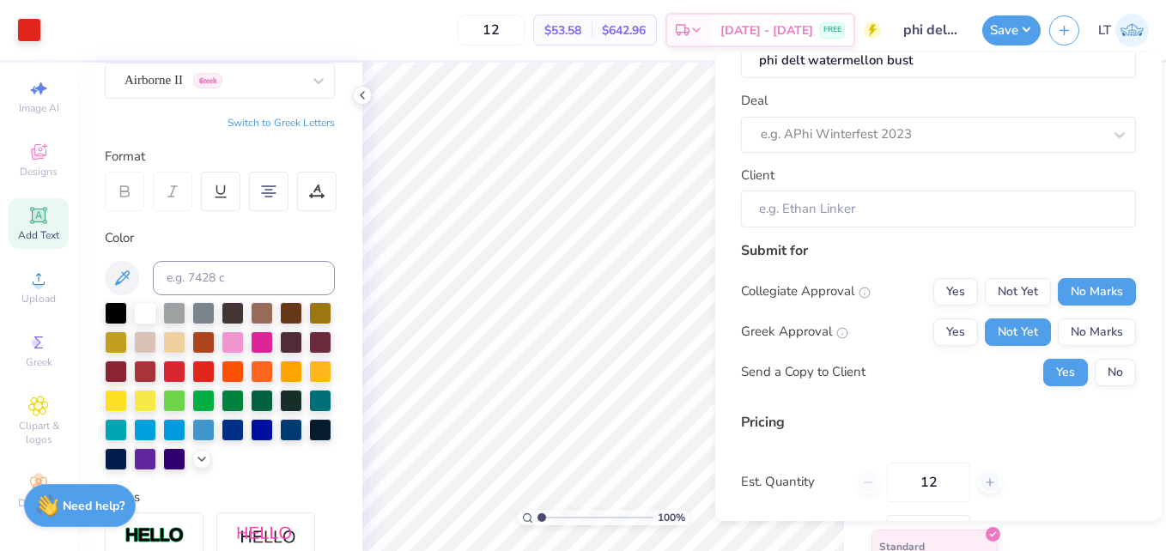
click at [1013, 309] on div "Collegiate Approval Yes Not Yet No Marks Greek Approval Yes Not Yet No Marks Se…" at bounding box center [938, 332] width 395 height 108
click at [993, 296] on button "Not Yet" at bounding box center [1018, 291] width 66 height 27
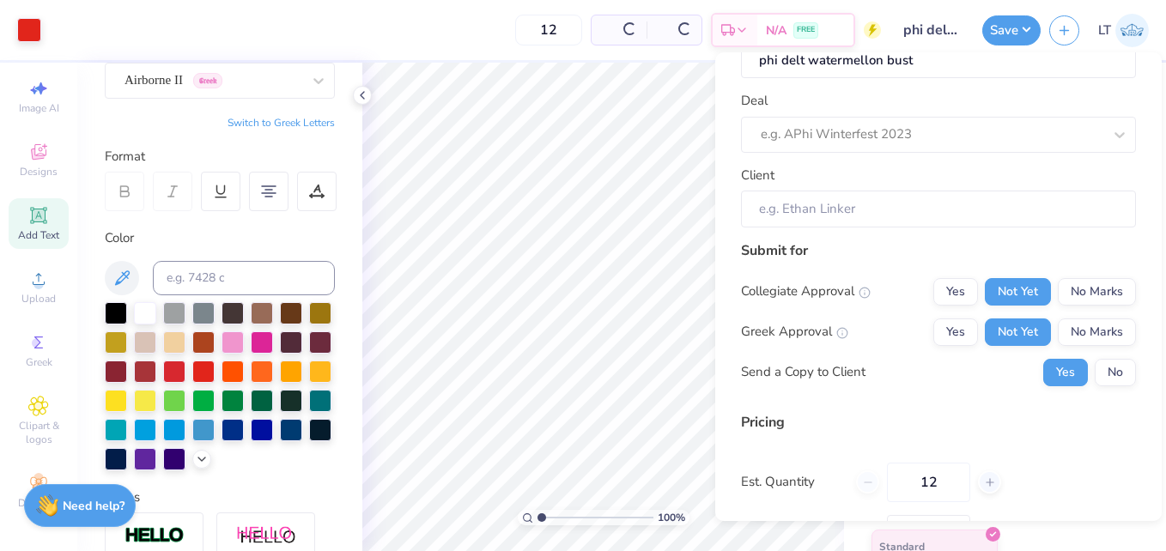
type input "$53.58"
click at [1101, 374] on button "No" at bounding box center [1115, 372] width 41 height 27
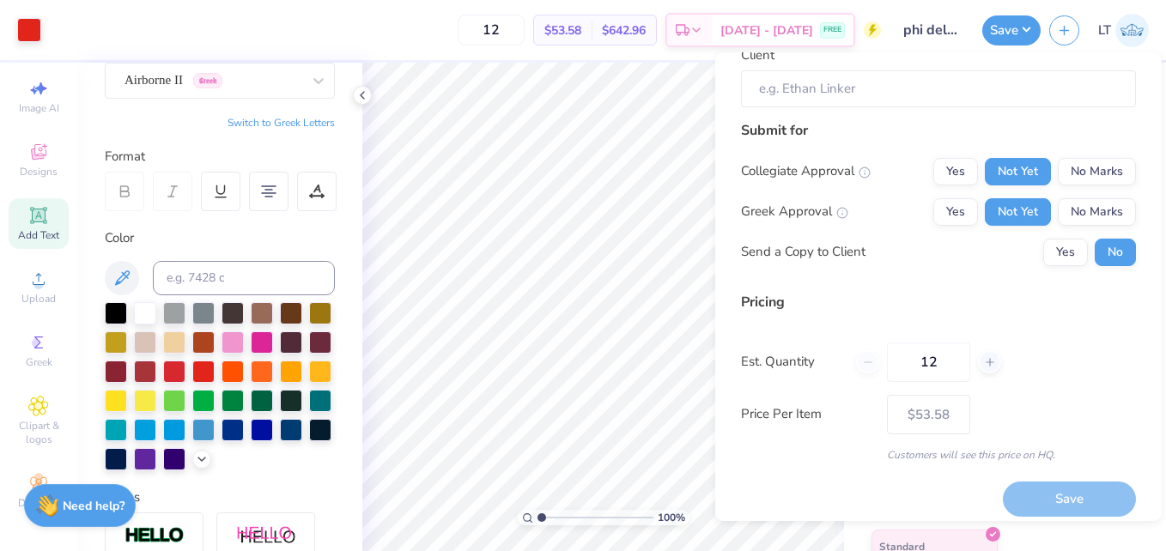
scroll to position [186, 0]
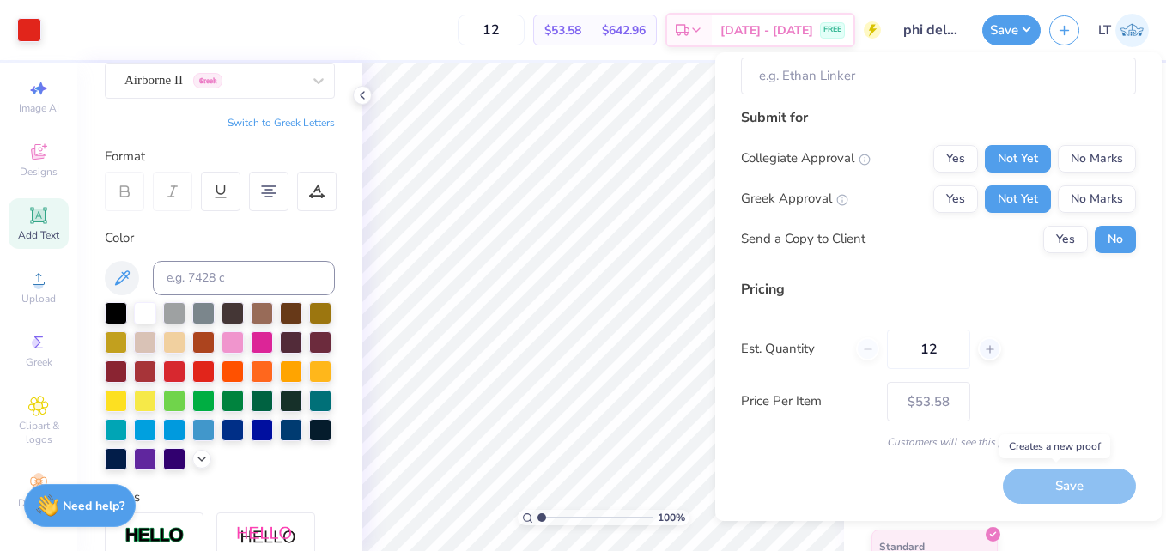
click at [1059, 494] on div "Save" at bounding box center [1069, 486] width 133 height 35
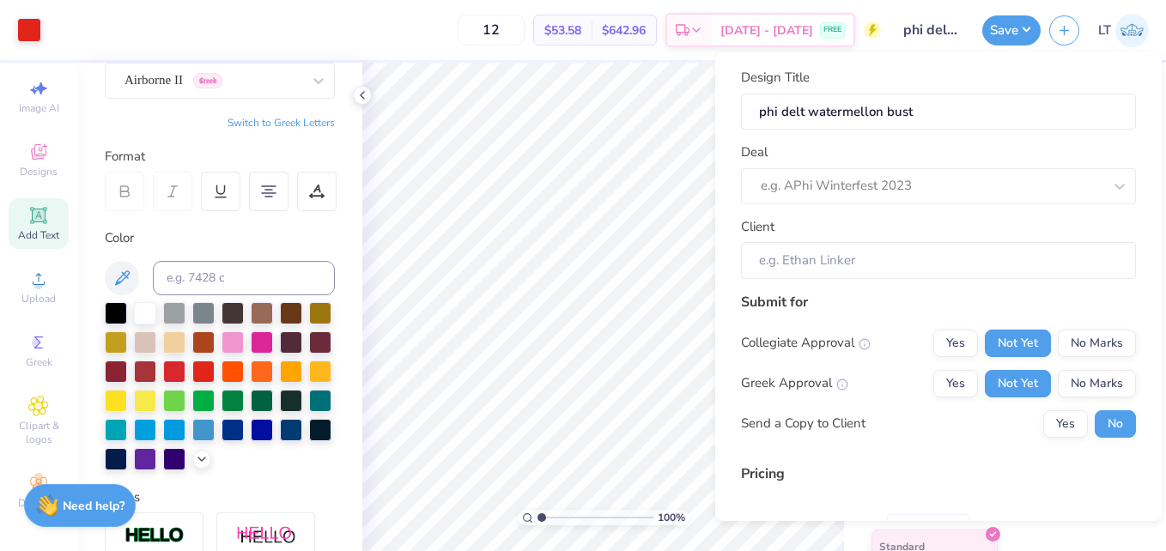
scroll to position [0, 0]
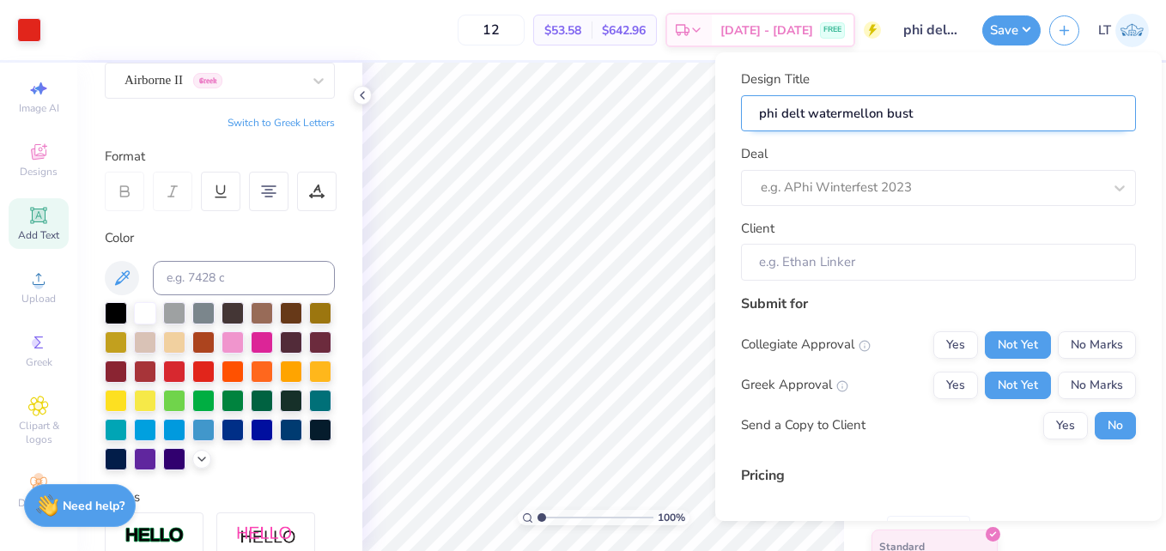
drag, startPoint x: 933, startPoint y: 125, endPoint x: 763, endPoint y: 127, distance: 170.0
click at [763, 127] on input "phi delt watermellon bust" at bounding box center [938, 113] width 395 height 37
type input "p"
type input "t"
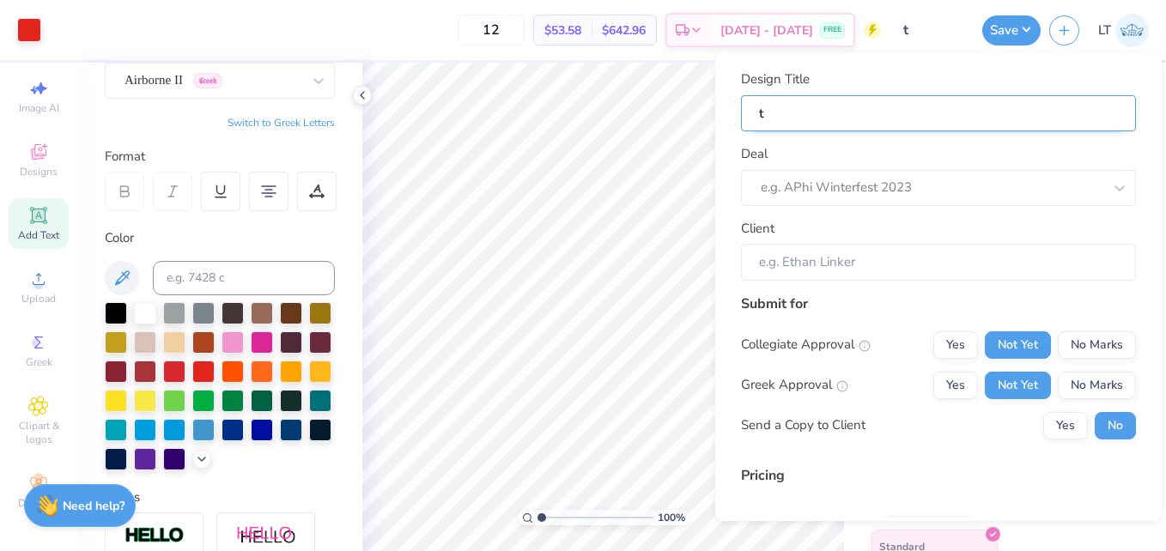
type input "tr"
type input "tra"
type input "trai"
type input "train"
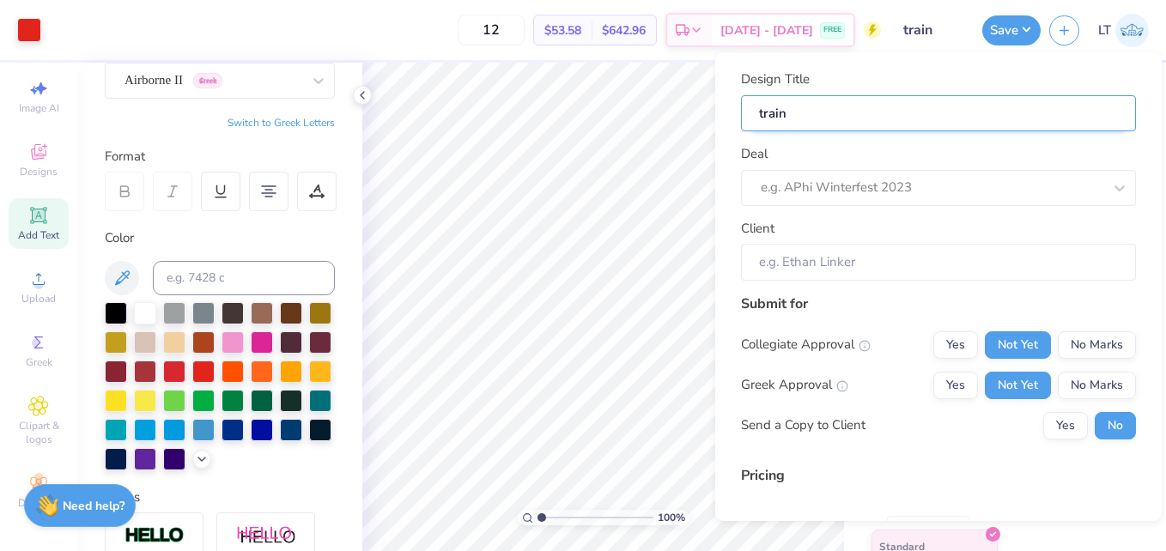
type input "traing"
type input "train"
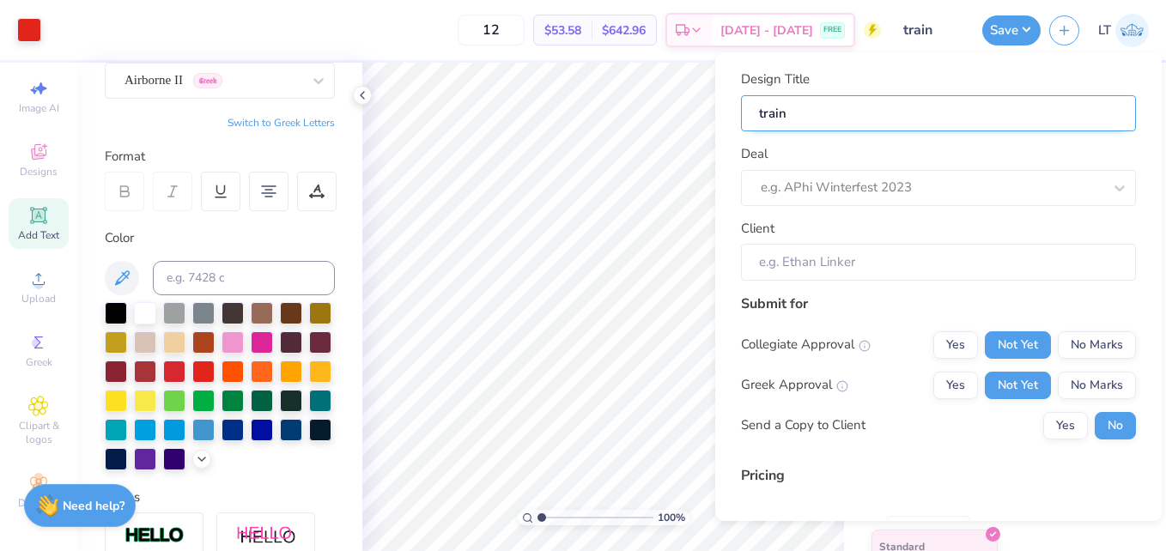
type input "trai"
type input "tra"
type input "tr"
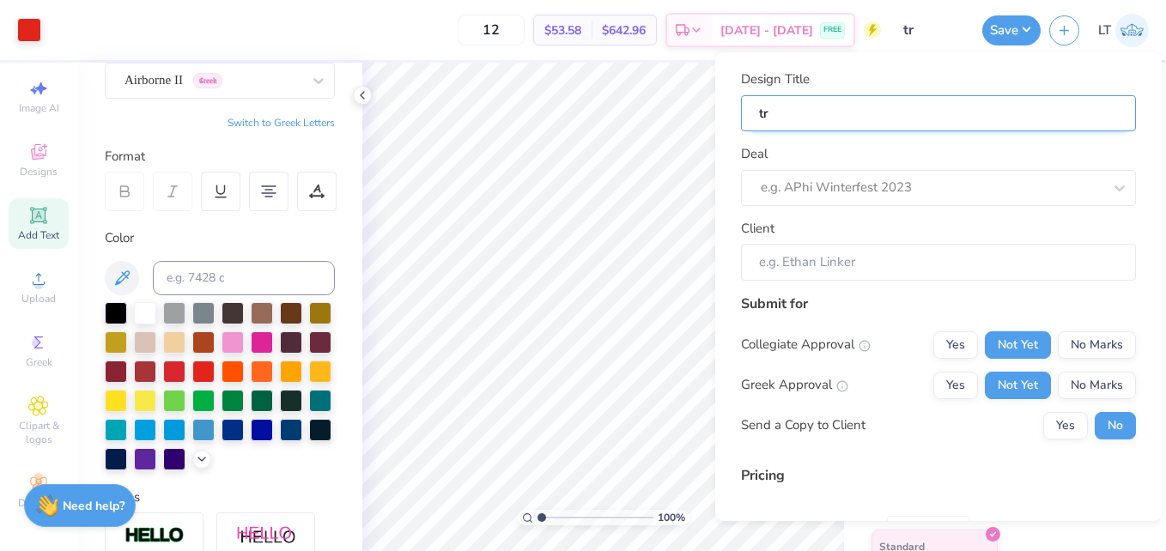
type input "t"
type input "tr"
type input "tra"
type input "trai"
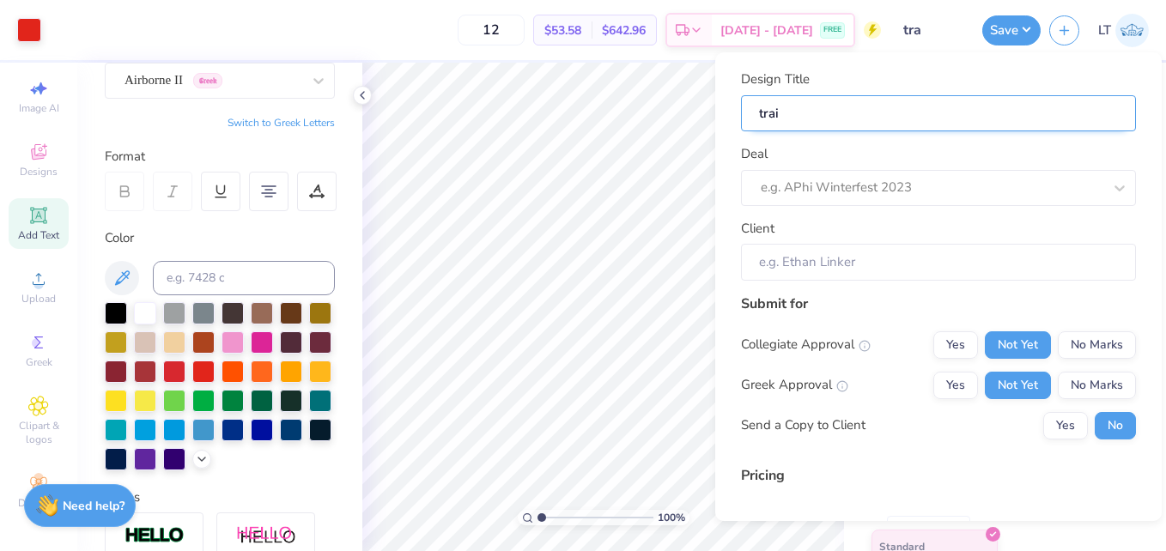
type input "trai"
type input "train"
type input "traini"
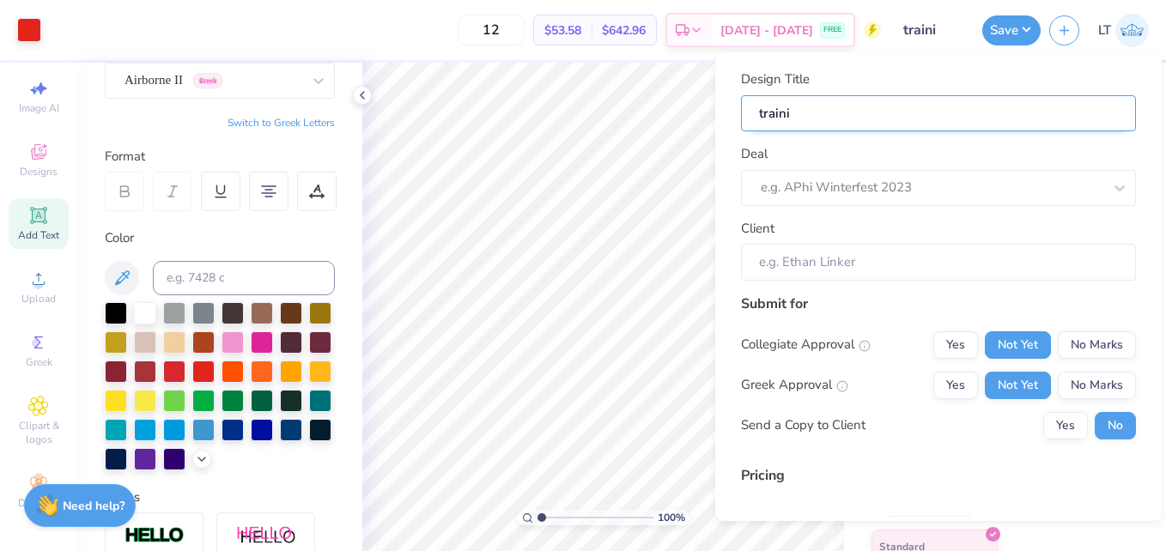
type input "trainin"
type input "training"
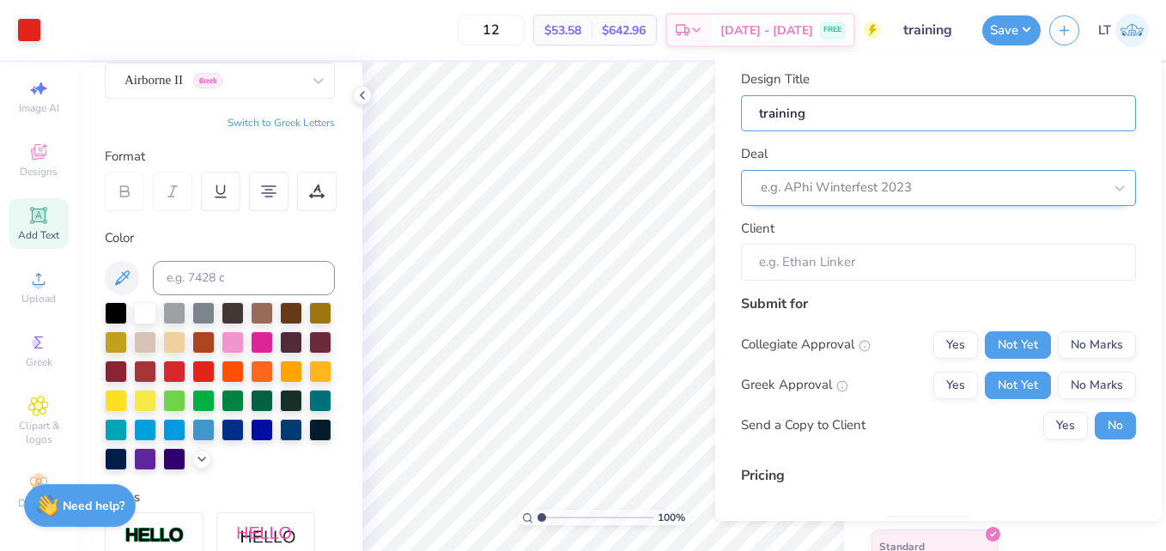
type input "training"
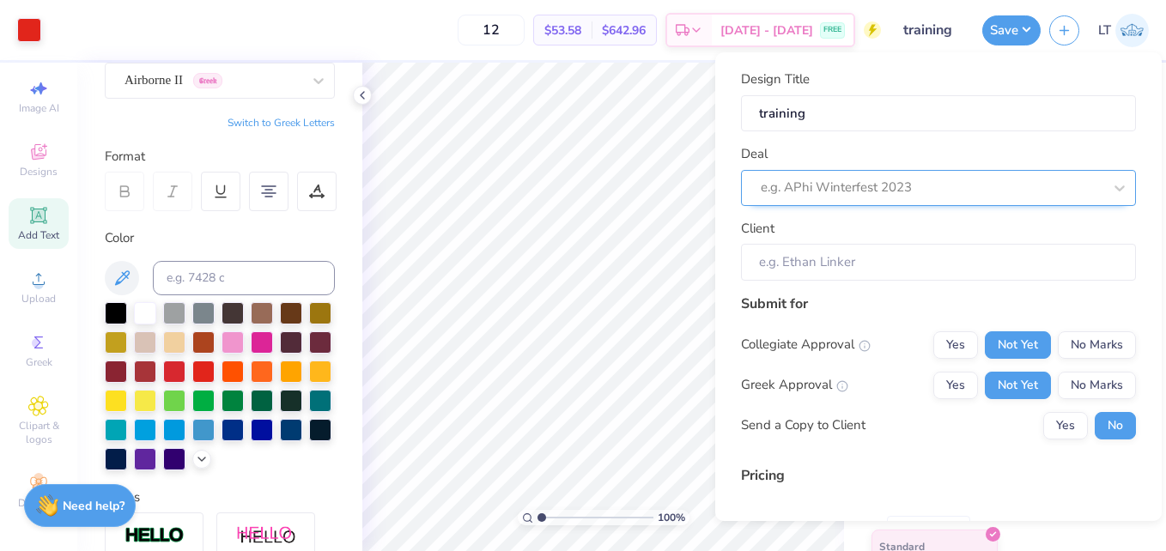
click at [833, 191] on div at bounding box center [932, 187] width 342 height 23
click at [844, 224] on div "No matching deals found" at bounding box center [938, 232] width 395 height 31
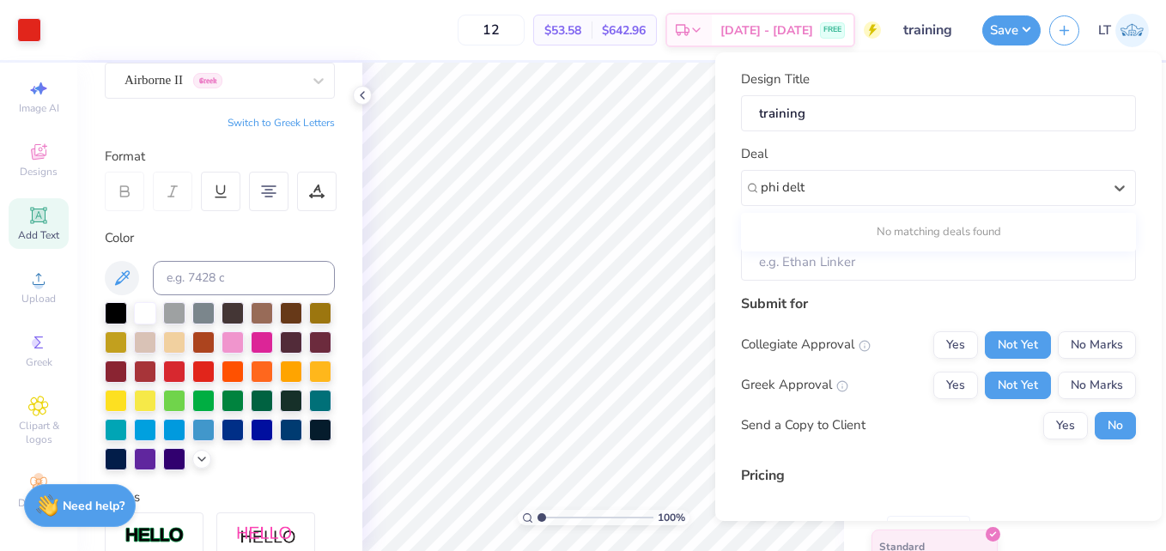
click at [830, 236] on div "No matching deals found" at bounding box center [938, 232] width 395 height 31
type input "phi delt"
click at [837, 260] on input "Client" at bounding box center [938, 262] width 395 height 37
click at [875, 279] on input "Client" at bounding box center [938, 262] width 395 height 37
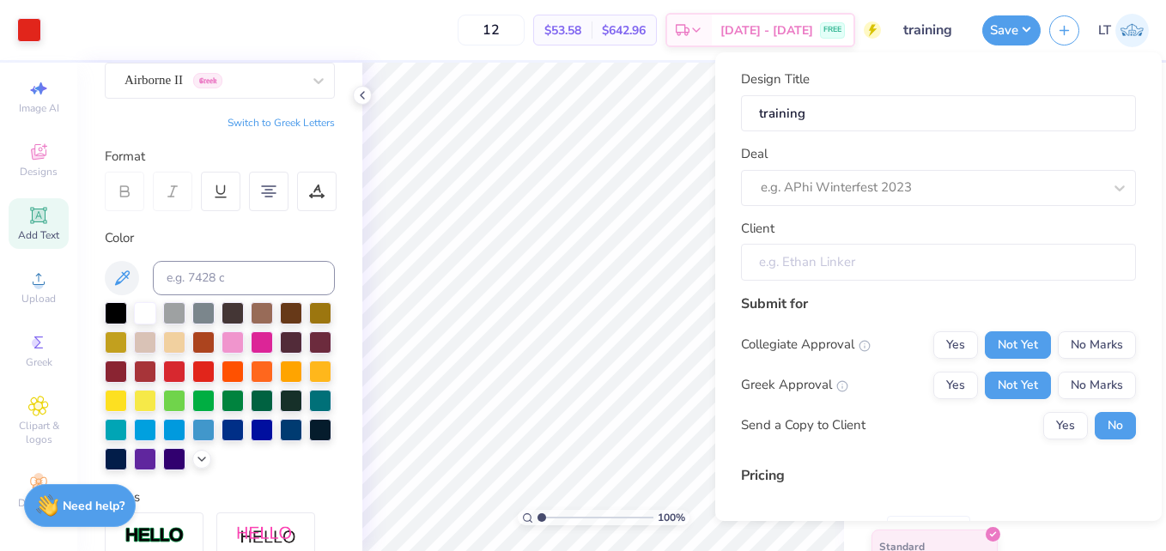
click at [875, 279] on input "Client" at bounding box center [938, 262] width 395 height 37
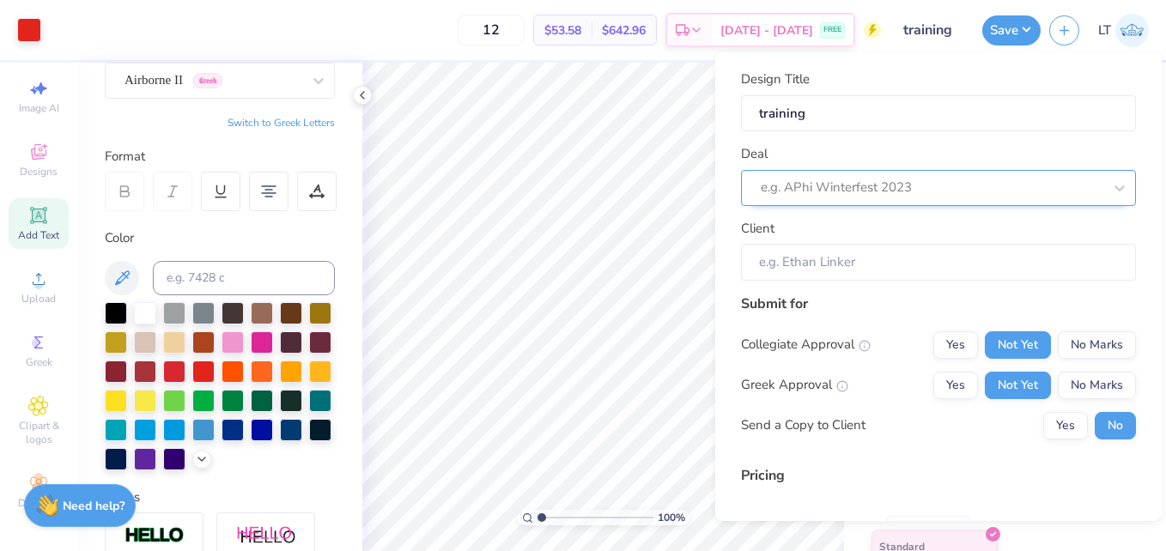
click at [902, 172] on div "e.g. APhi Winterfest 2023" at bounding box center [938, 188] width 395 height 36
type input "w"
type input "no deal"
click at [1114, 187] on icon at bounding box center [1119, 188] width 10 height 6
click at [1111, 183] on icon at bounding box center [1119, 187] width 17 height 17
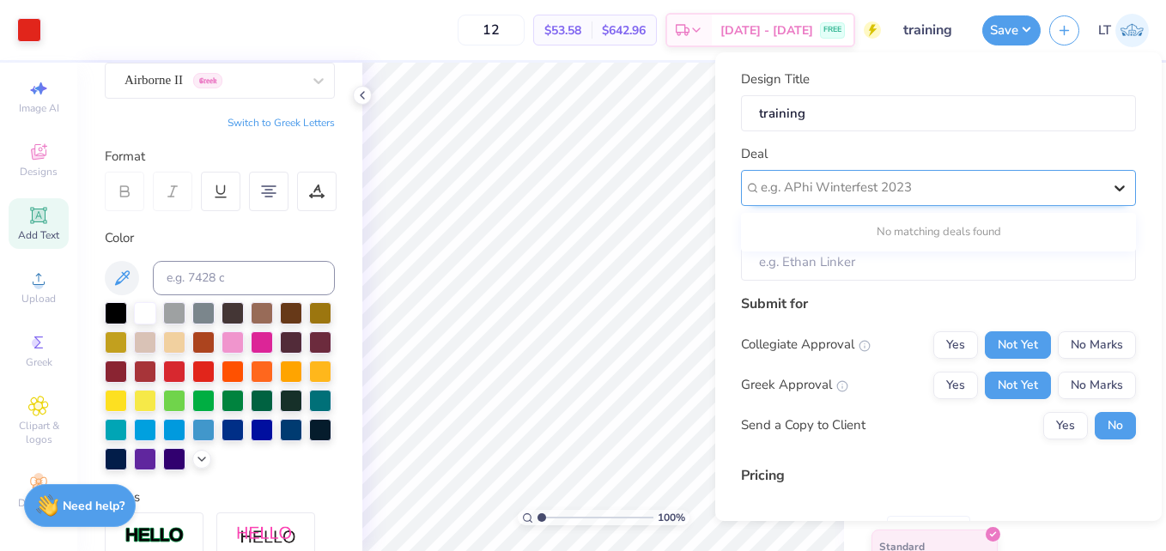
click at [1111, 183] on icon at bounding box center [1119, 187] width 17 height 17
click at [930, 259] on input "Client" at bounding box center [938, 262] width 395 height 37
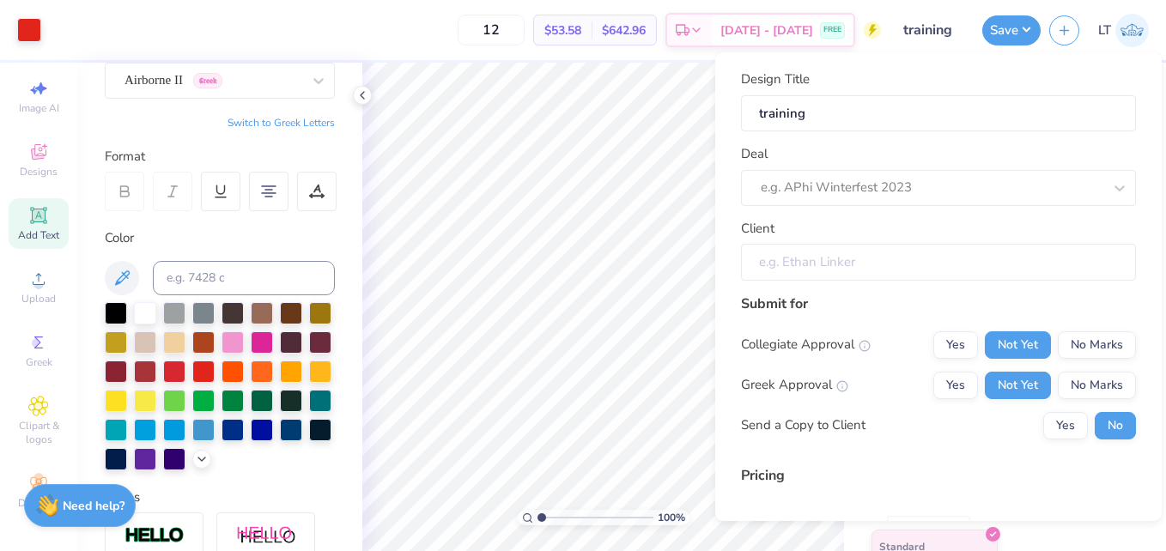
click at [930, 259] on input "Client" at bounding box center [938, 262] width 395 height 37
click at [831, 276] on input "Client" at bounding box center [938, 262] width 395 height 37
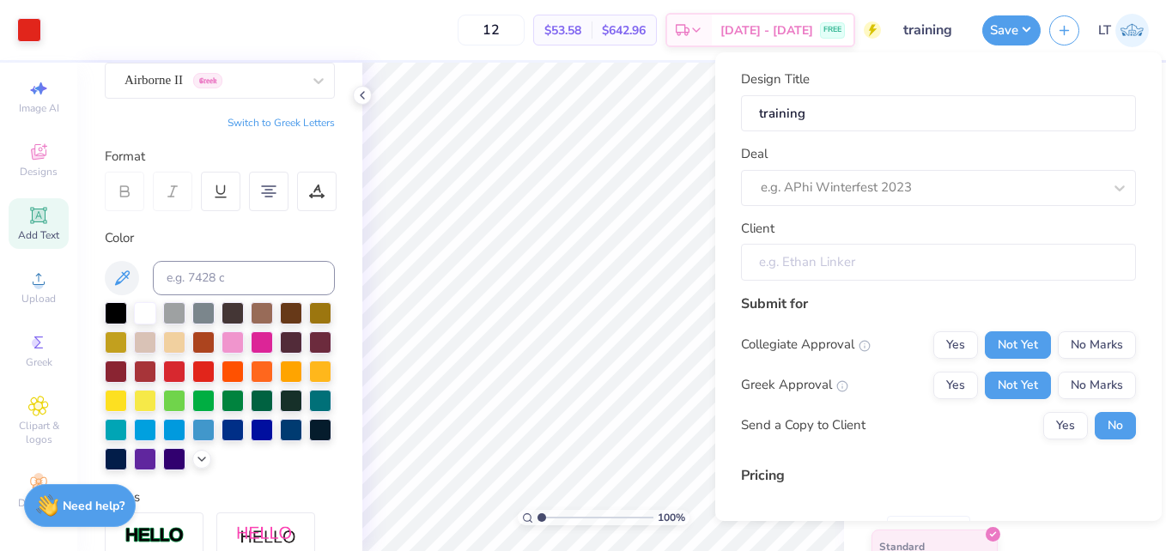
scroll to position [186, 0]
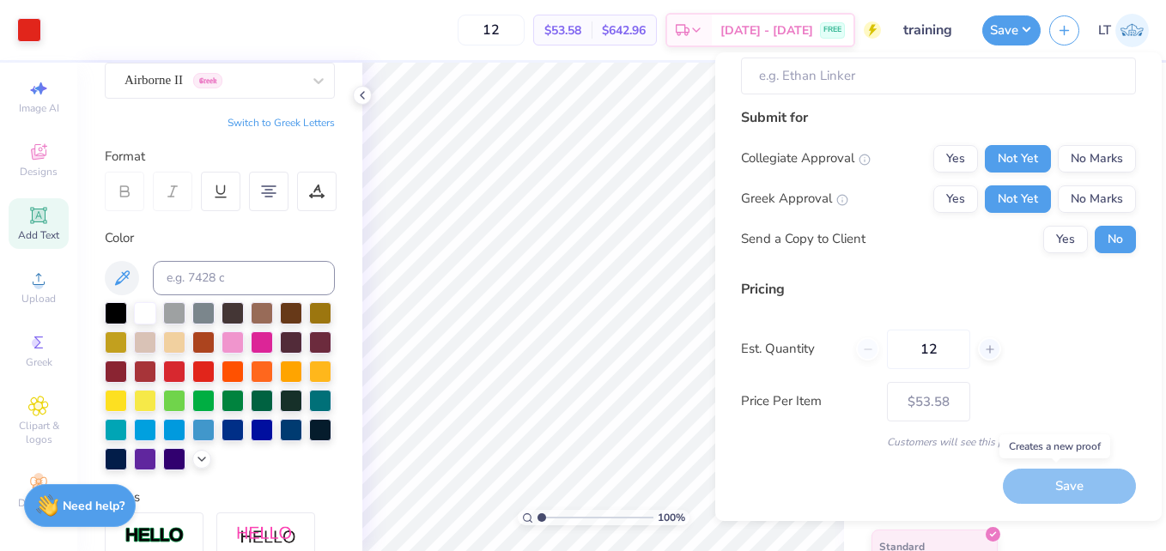
click at [1030, 489] on div "Save" at bounding box center [1069, 486] width 133 height 35
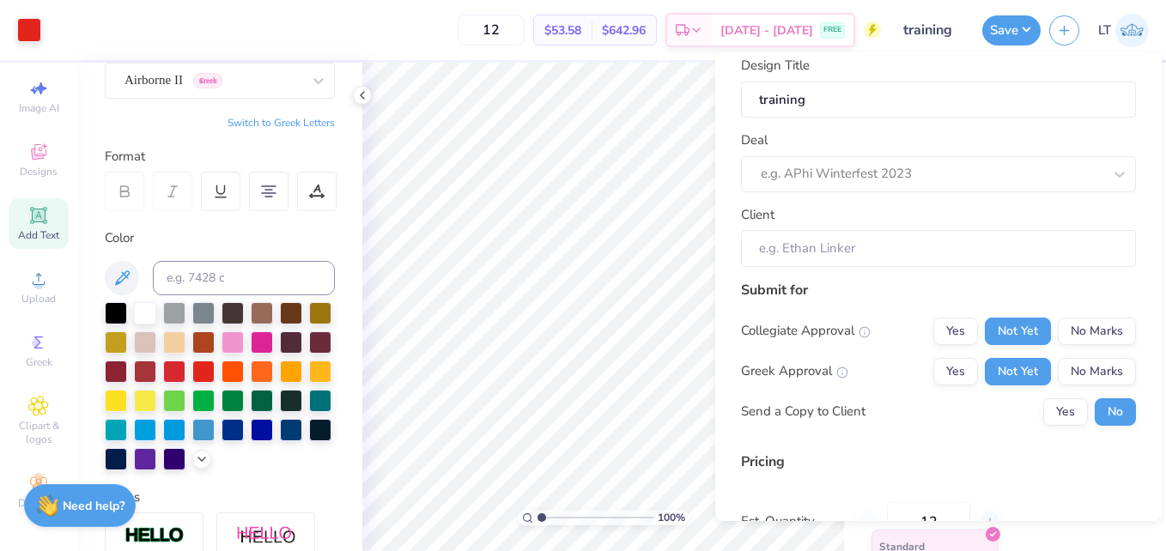
scroll to position [0, 0]
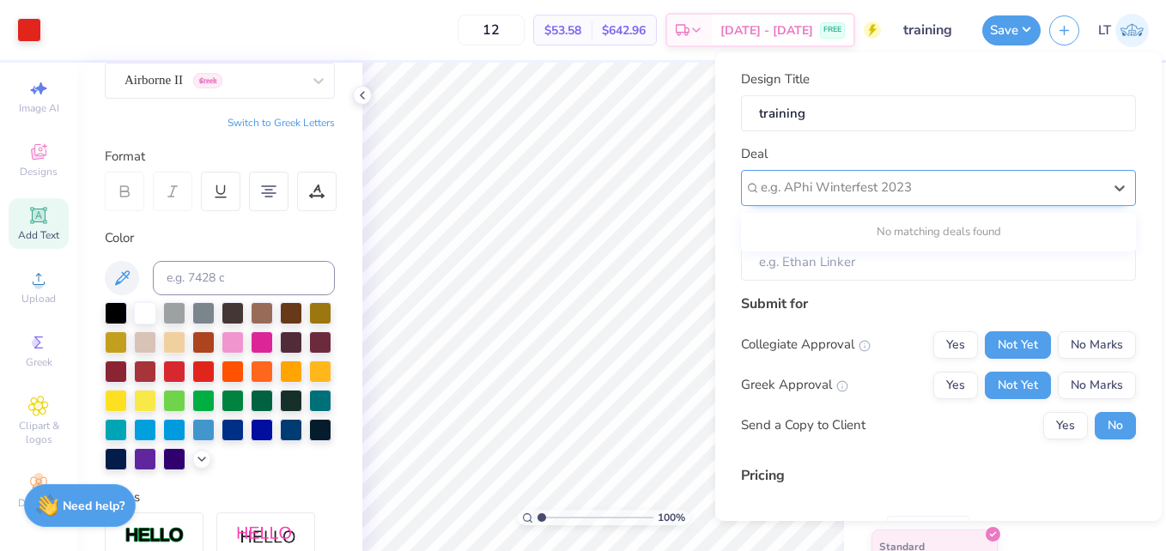
click at [905, 189] on div at bounding box center [932, 187] width 342 height 23
type input "w"
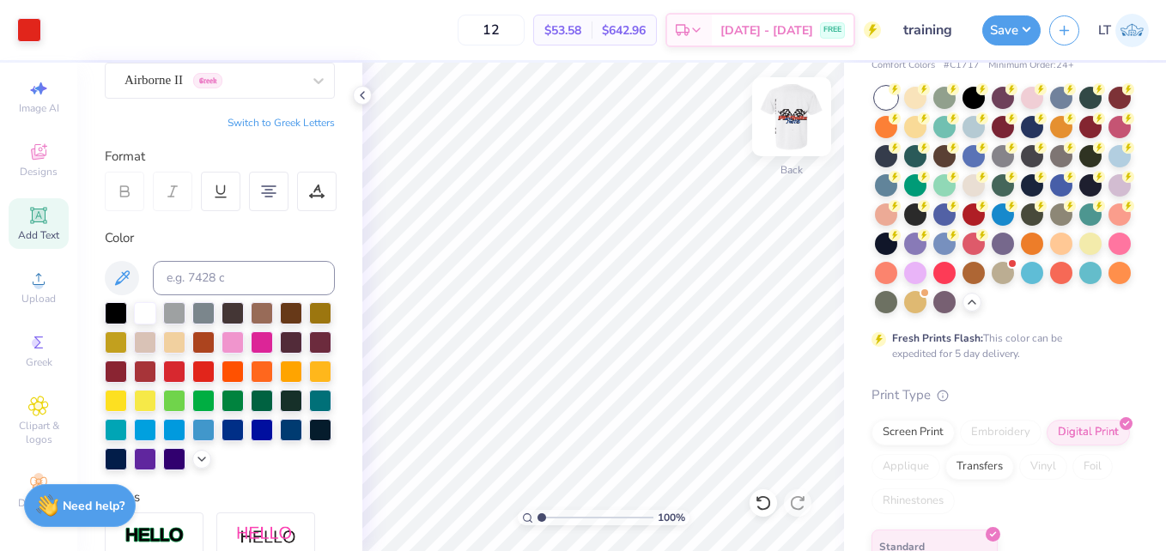
click at [791, 139] on img at bounding box center [791, 116] width 69 height 69
click at [792, 114] on img at bounding box center [791, 116] width 69 height 69
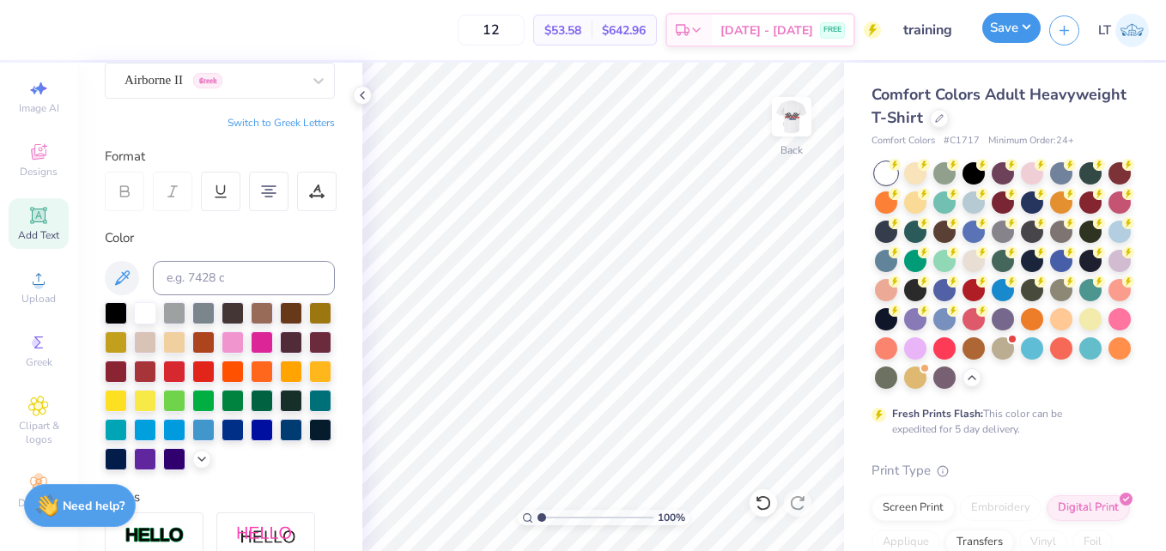
click at [1023, 38] on button "Save" at bounding box center [1011, 28] width 58 height 30
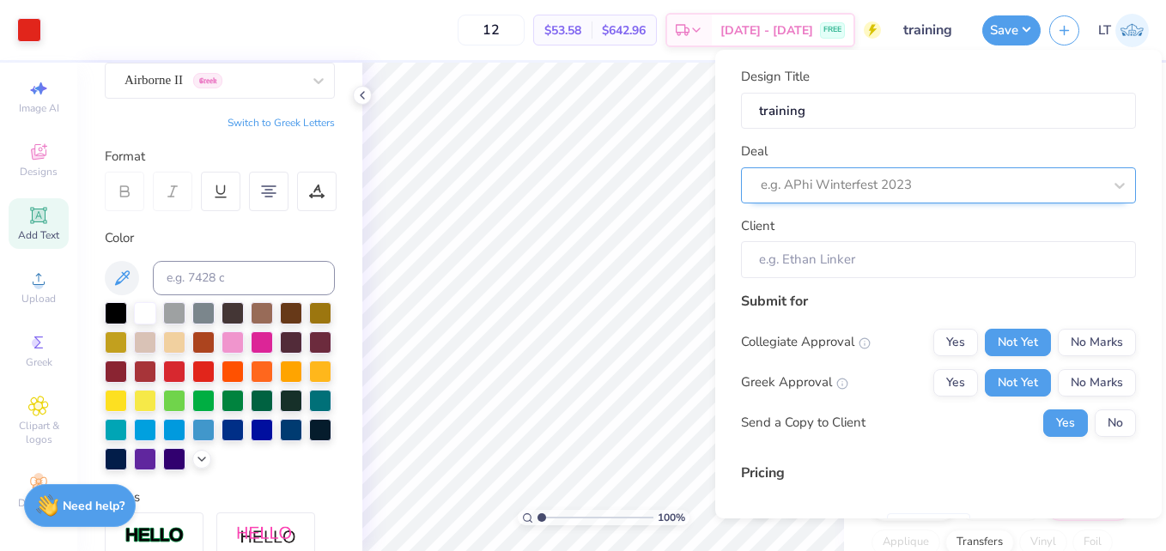
click at [899, 199] on div "e.g. APhi Winterfest 2023" at bounding box center [938, 185] width 395 height 36
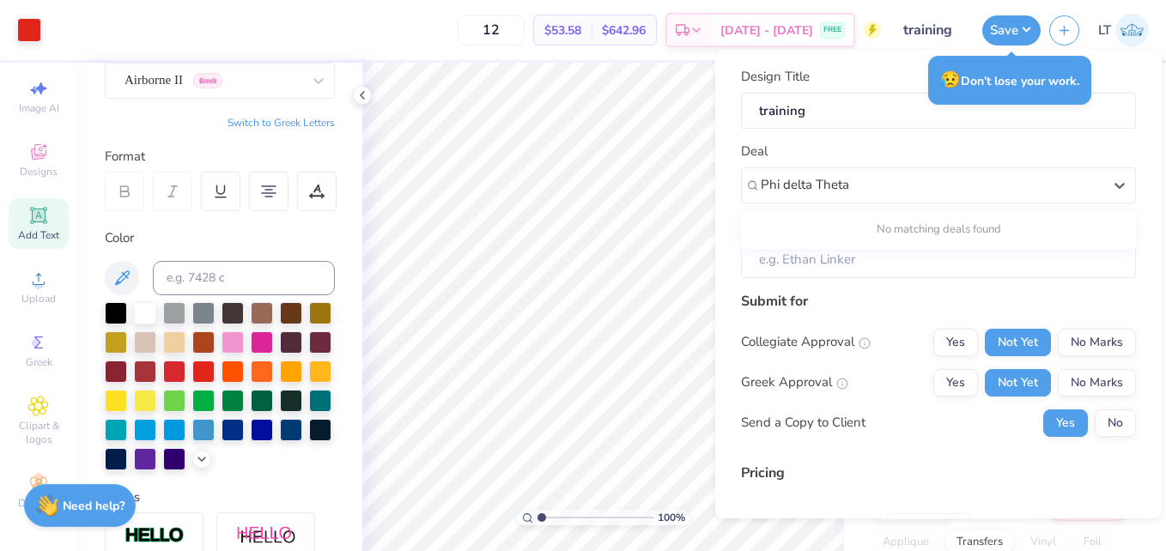
type input "Phi delta Theta"
click at [887, 282] on div "Design Title training Deal Use Up and Down to choose options, press Enter to se…" at bounding box center [938, 350] width 395 height 567
click at [863, 252] on input "Client" at bounding box center [938, 259] width 395 height 37
click at [812, 264] on input "Client" at bounding box center [938, 259] width 395 height 37
click at [851, 262] on input "Client" at bounding box center [938, 259] width 395 height 37
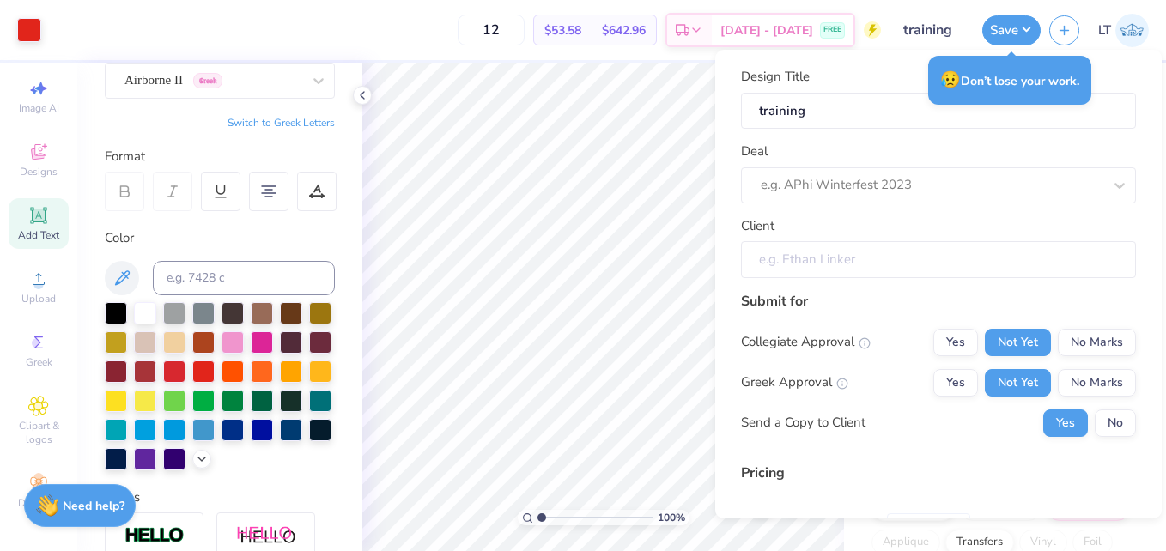
click at [851, 262] on input "Client" at bounding box center [938, 259] width 395 height 37
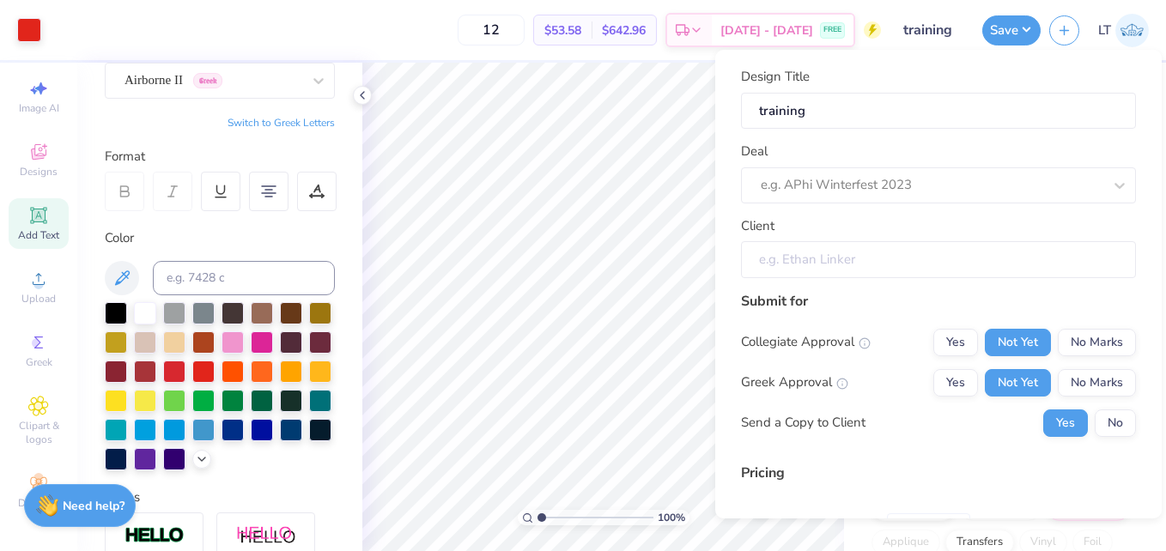
click at [755, 257] on input "Client" at bounding box center [938, 259] width 395 height 37
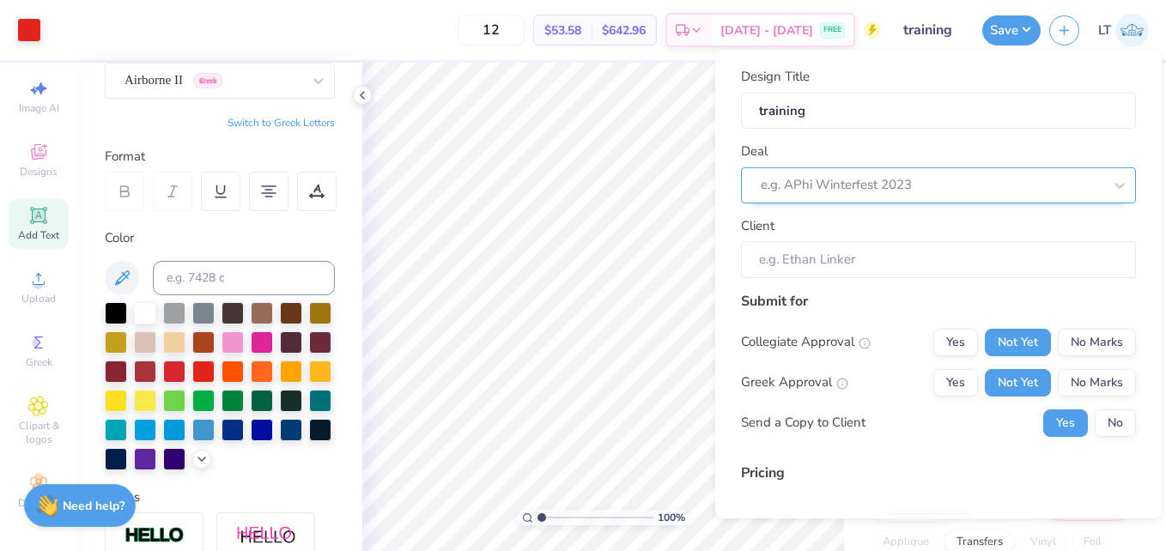
click at [822, 172] on div "e.g. APhi Winterfest 2023" at bounding box center [931, 185] width 345 height 27
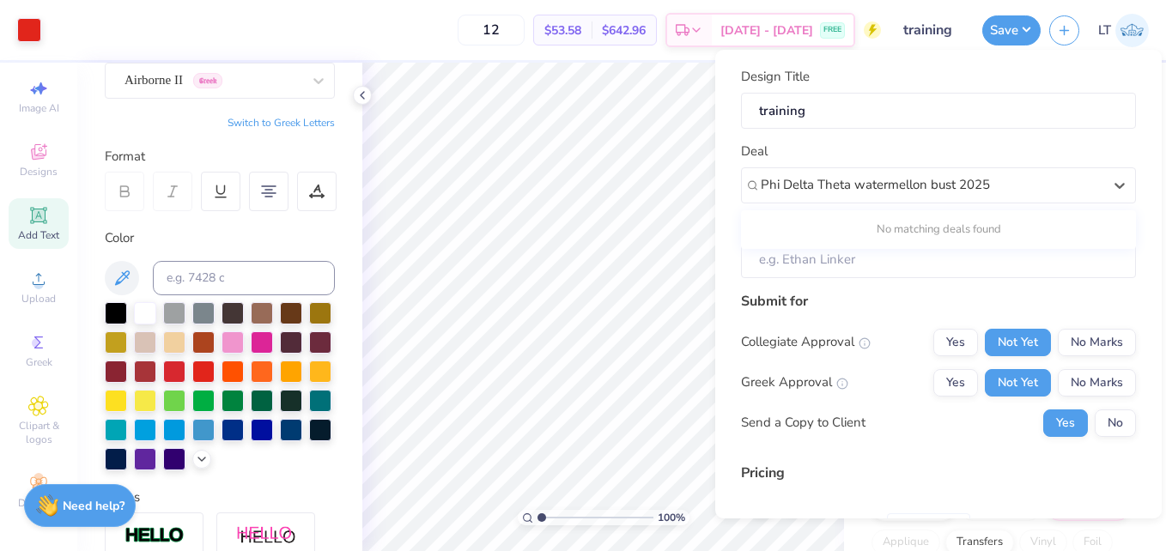
click at [943, 234] on div "No matching deals found" at bounding box center [938, 230] width 395 height 31
type input "Phi Delta Theta watermellon bust 2025"
click at [922, 323] on div "Submit for Collegiate Approval Yes Not Yet No Marks Greek Approval Yes Not Yet …" at bounding box center [938, 370] width 395 height 159
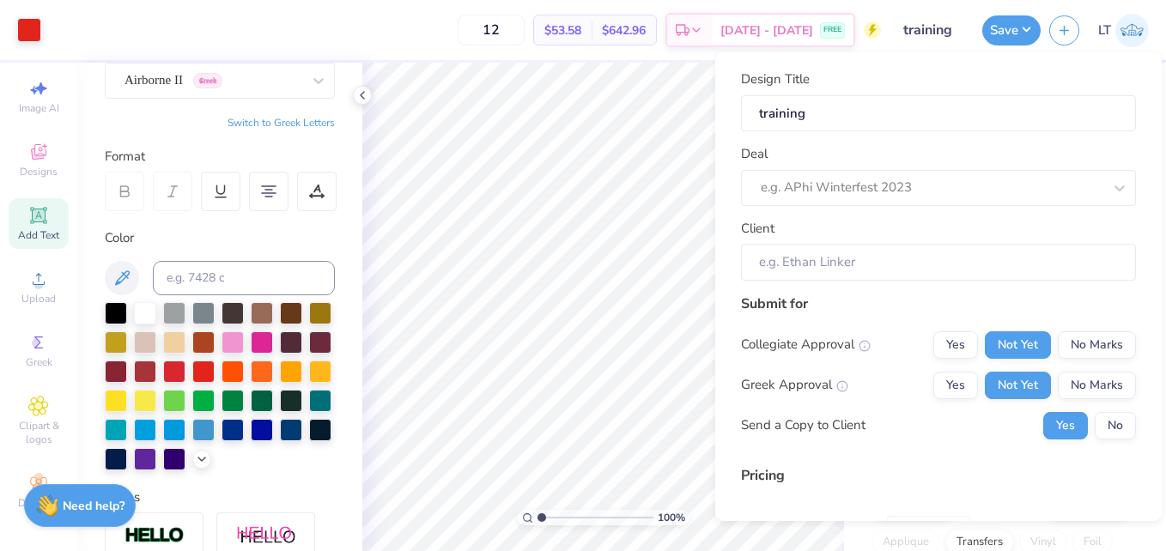
click at [798, 240] on div "Client" at bounding box center [938, 250] width 395 height 62
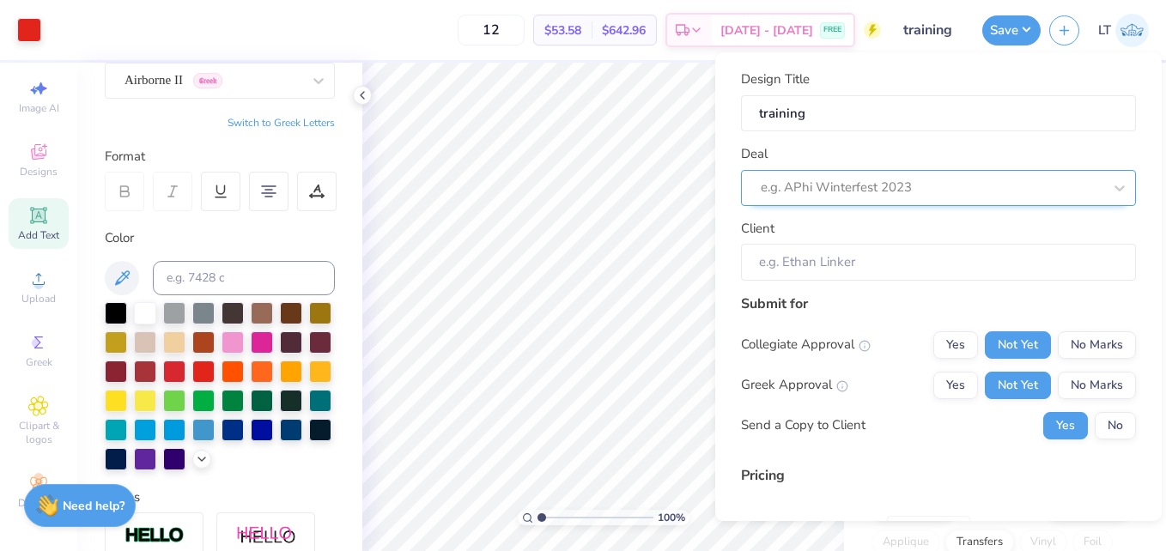
click at [793, 200] on div "e.g. APhi Winterfest 2023" at bounding box center [931, 187] width 345 height 27
click at [787, 196] on div at bounding box center [932, 187] width 342 height 23
